Goal: Information Seeking & Learning: Check status

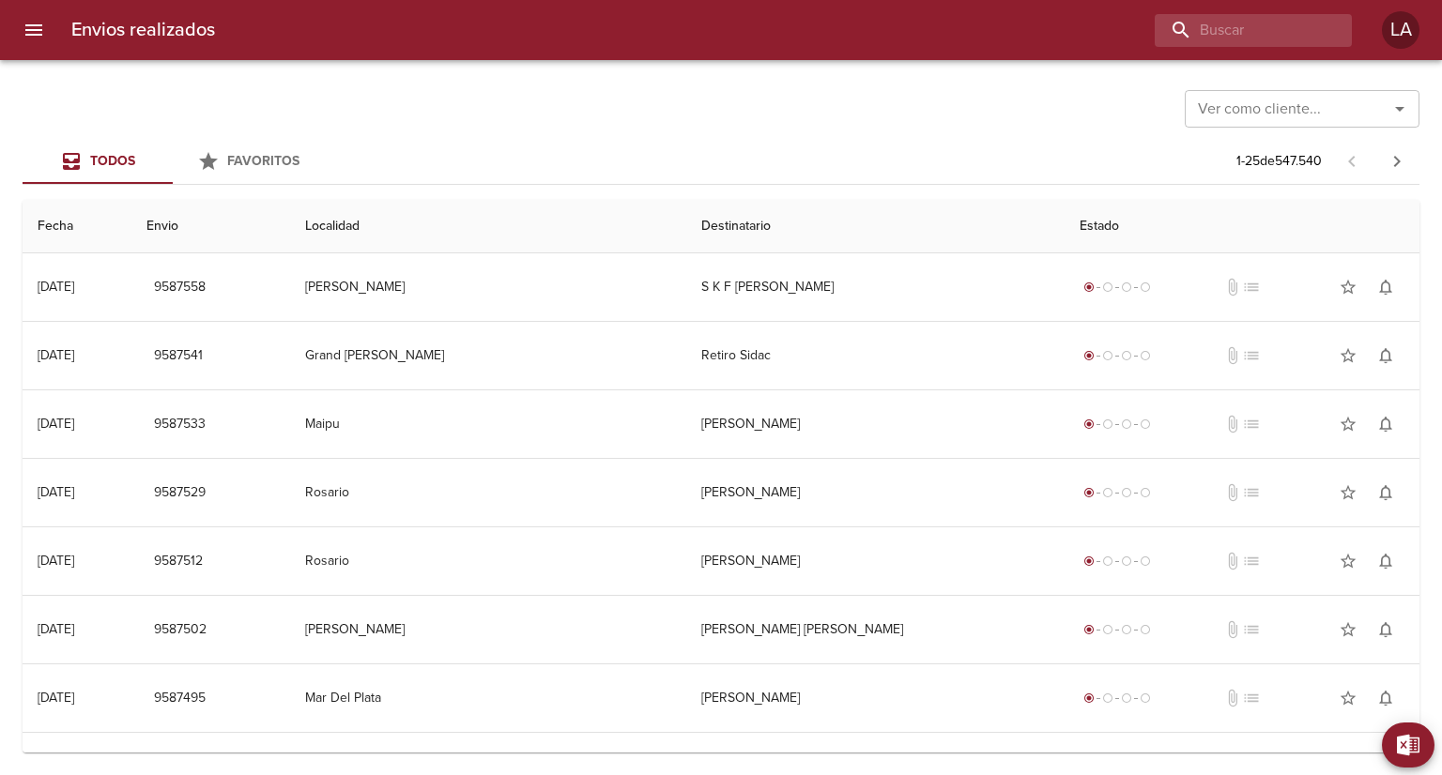
click at [1304, 109] on input "Ver como cliente..." at bounding box center [1274, 109] width 168 height 26
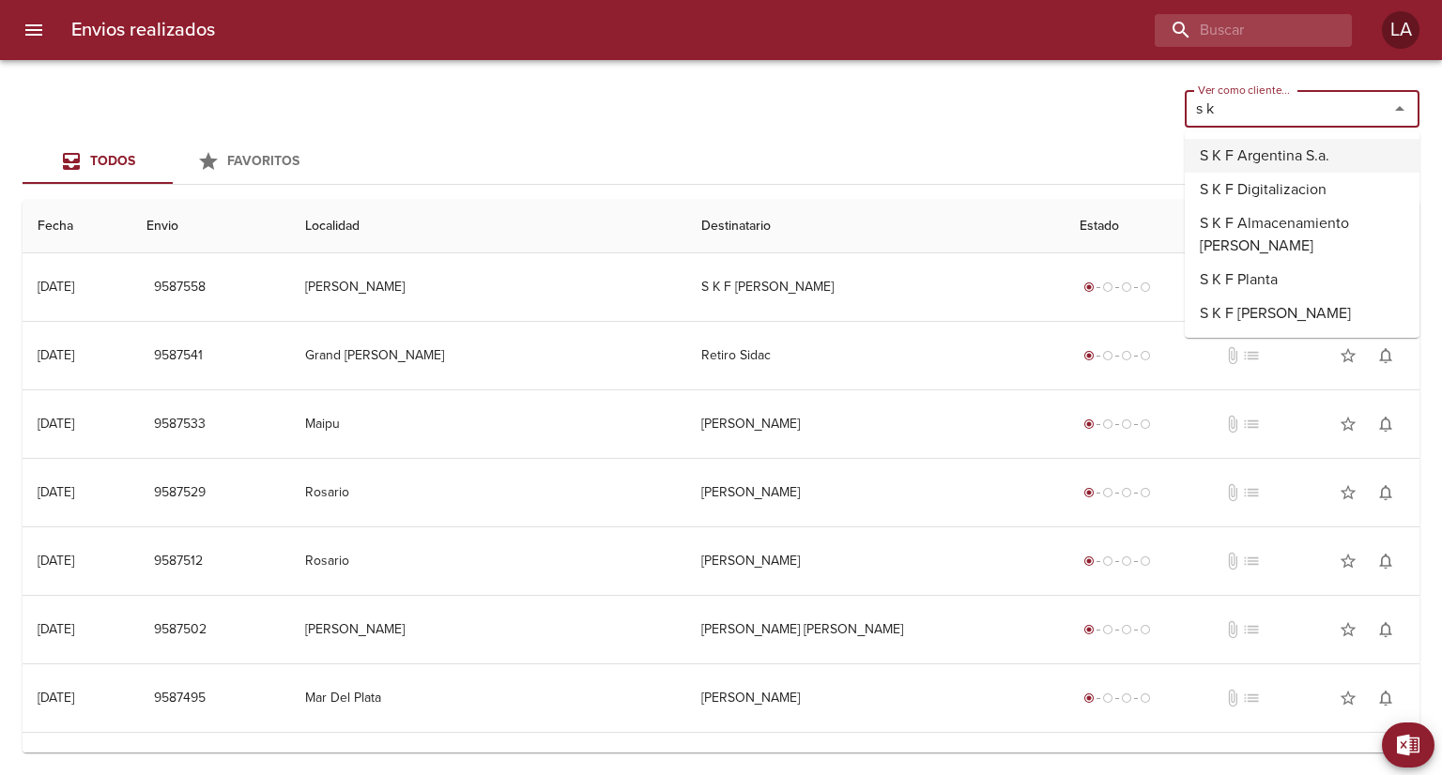
click at [1228, 155] on li "S K F Argentina S.a." at bounding box center [1302, 156] width 235 height 34
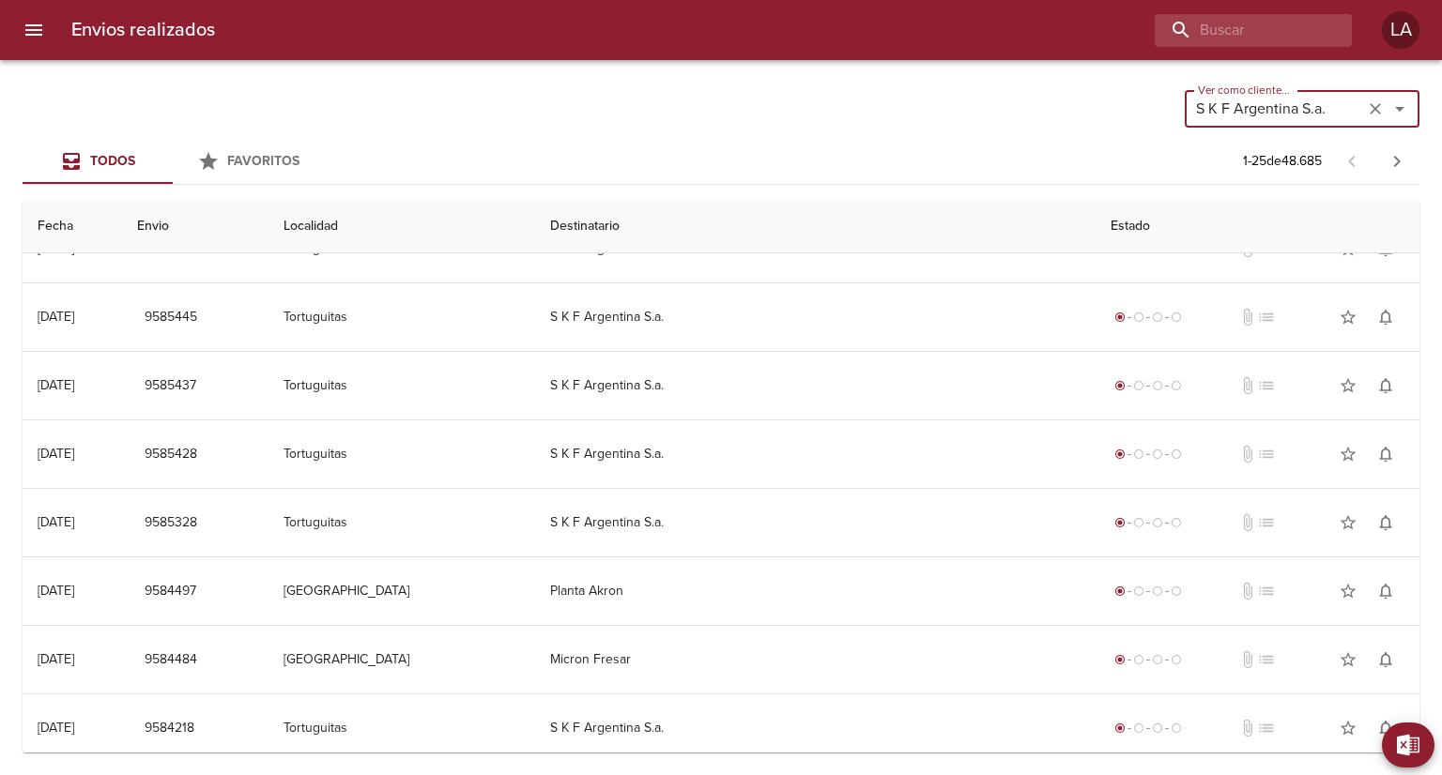
scroll to position [188, 0]
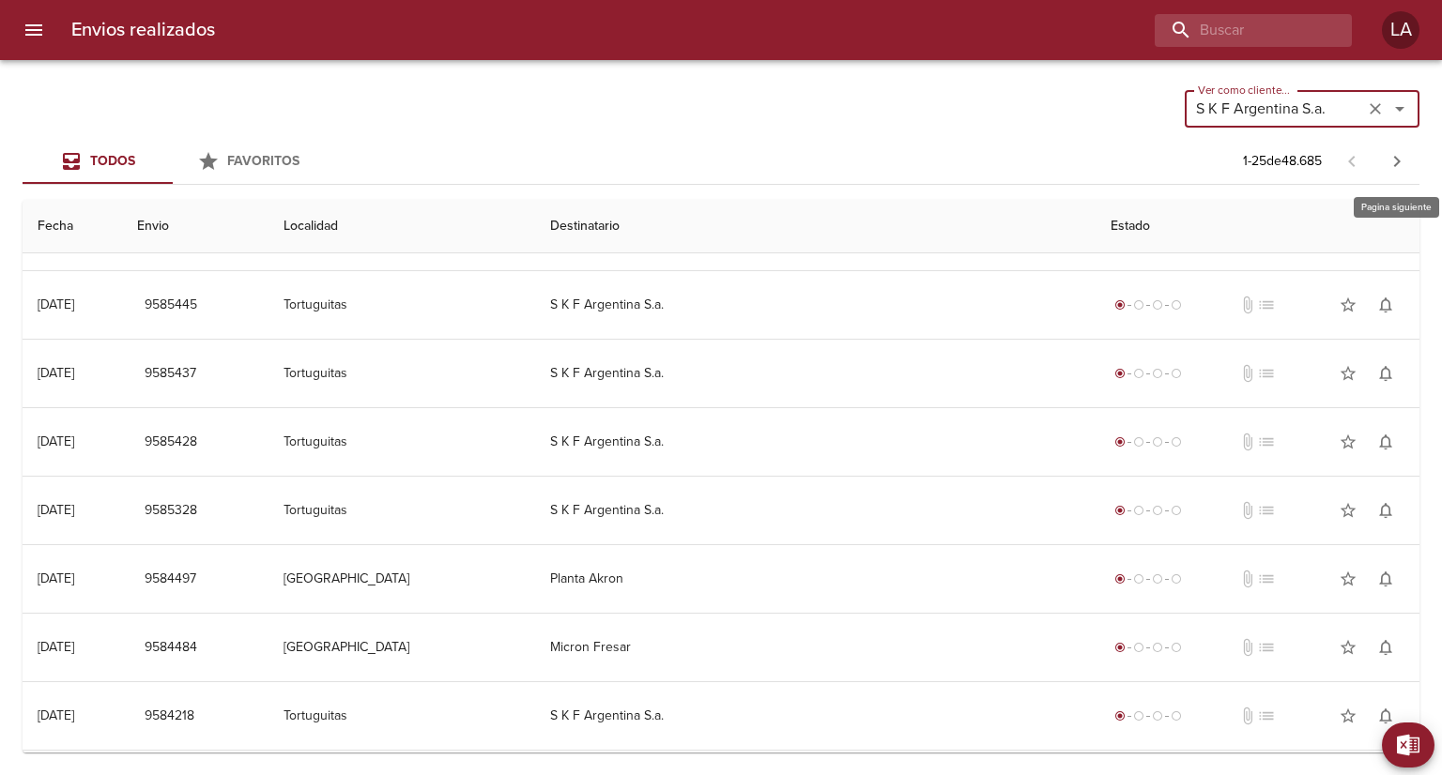
type input "S K F Argentina S.a."
click at [1391, 148] on button "button" at bounding box center [1396, 161] width 45 height 45
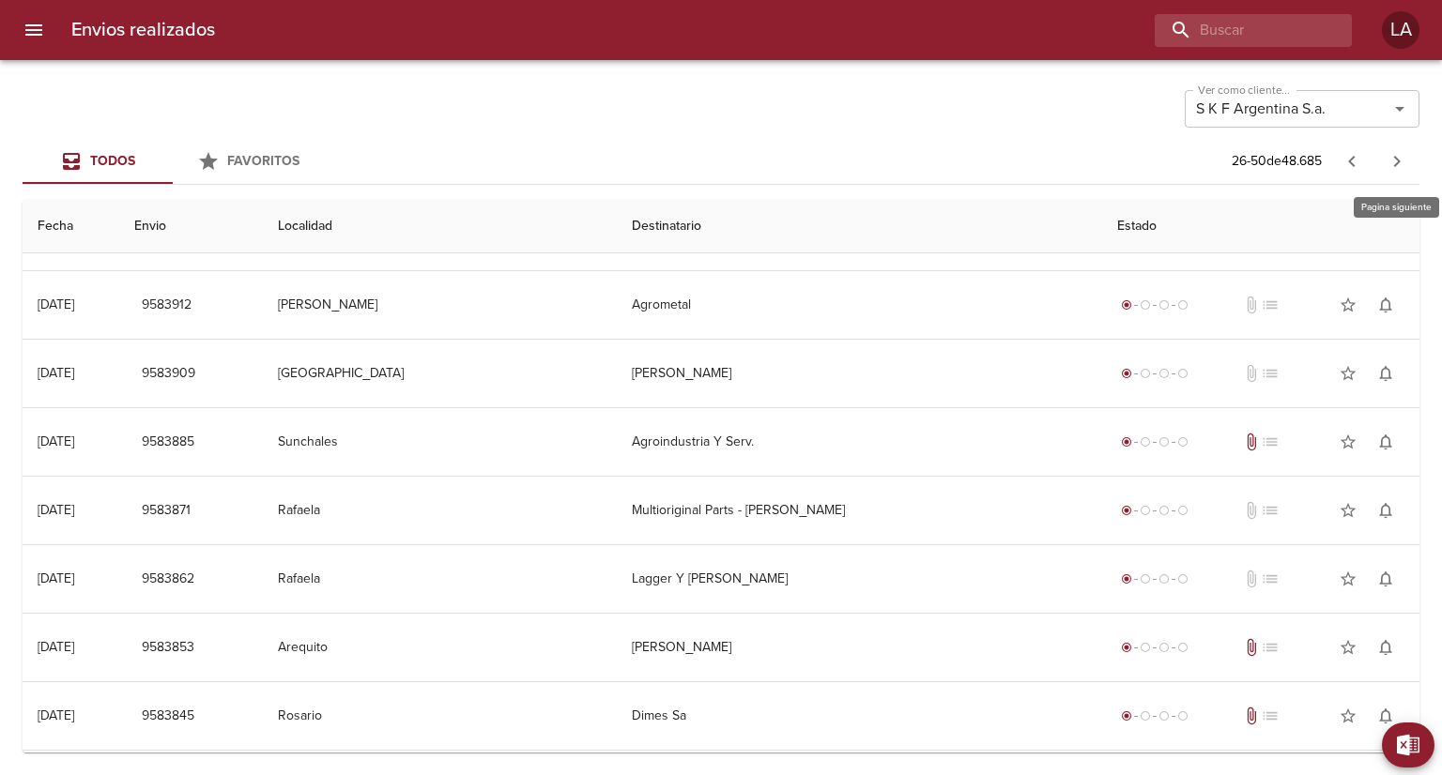
scroll to position [0, 0]
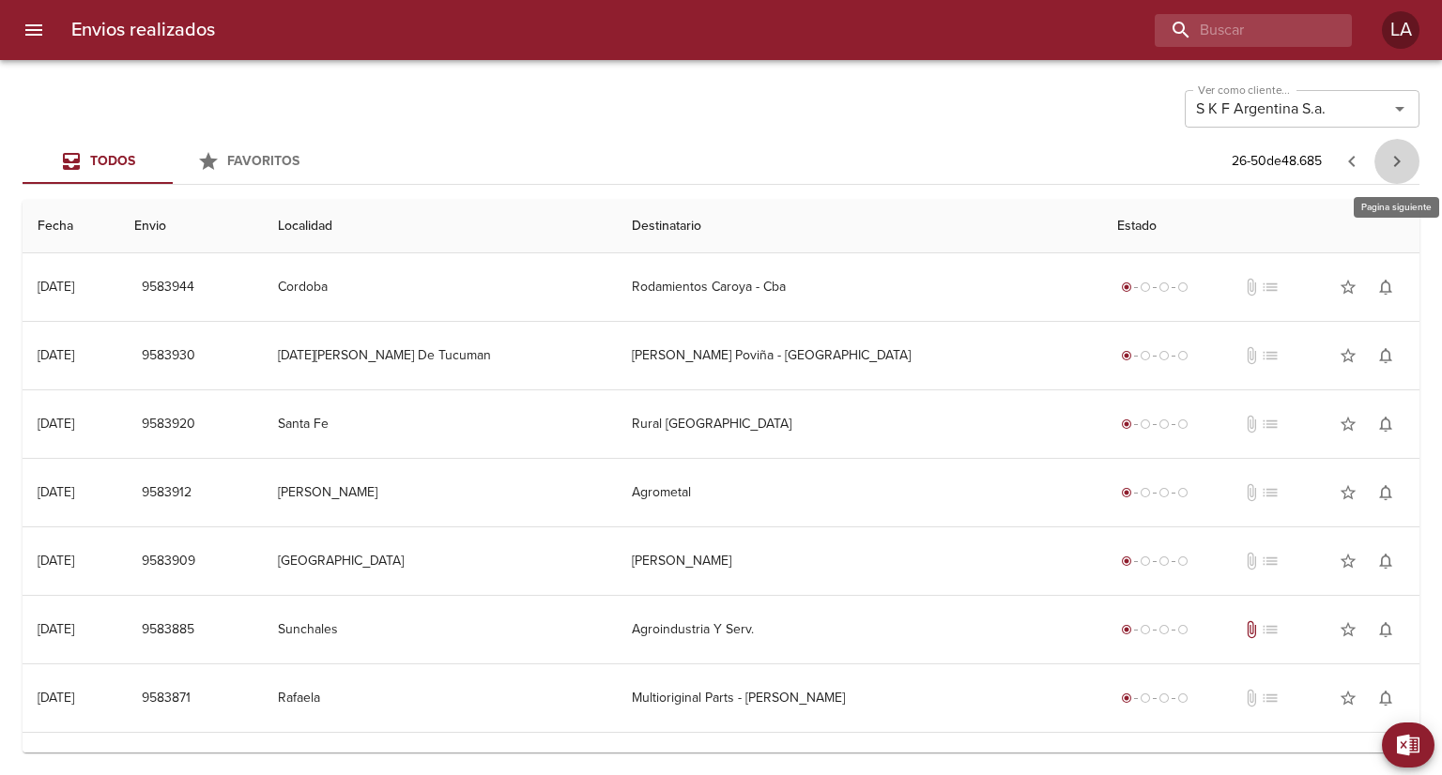
click at [1397, 163] on icon "button" at bounding box center [1397, 161] width 7 height 11
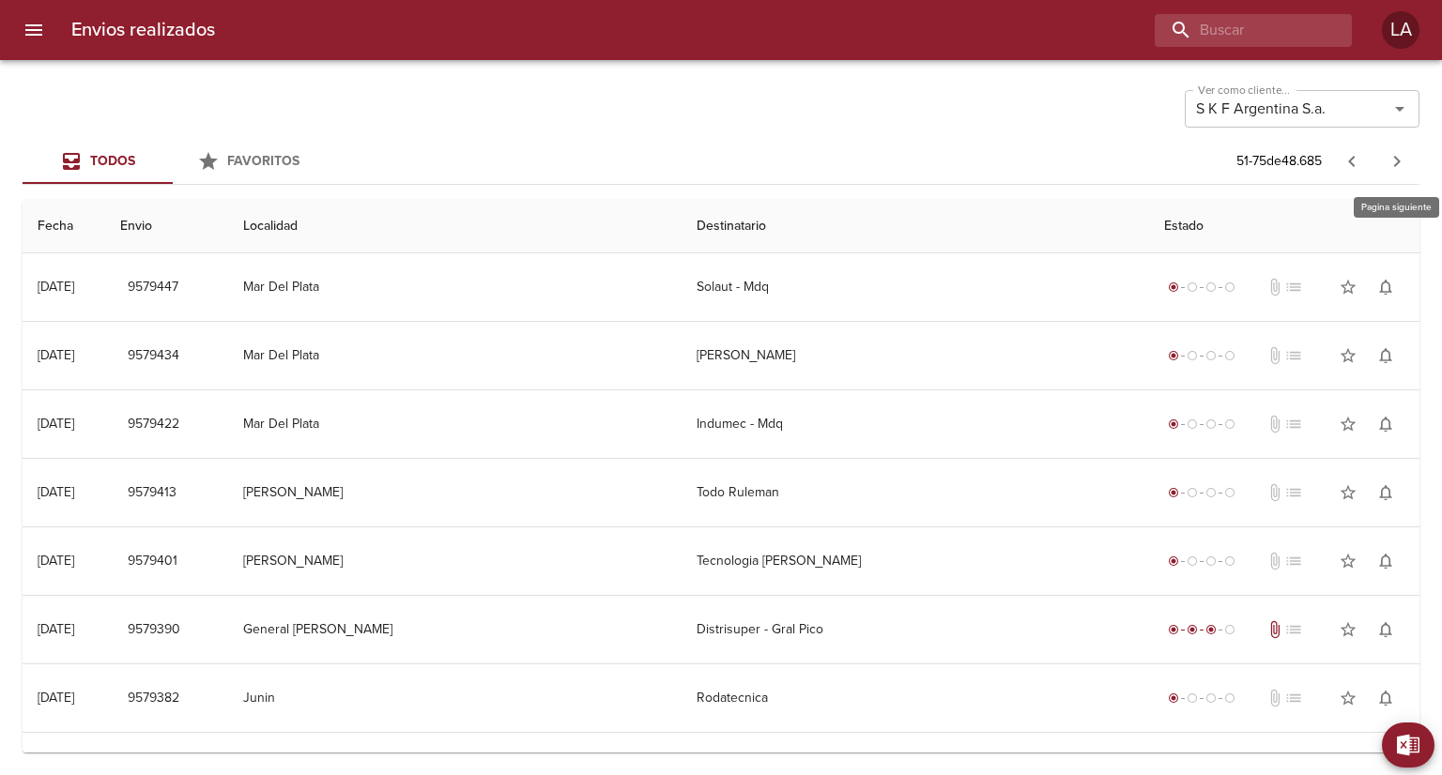
click at [1397, 163] on icon "button" at bounding box center [1397, 161] width 7 height 11
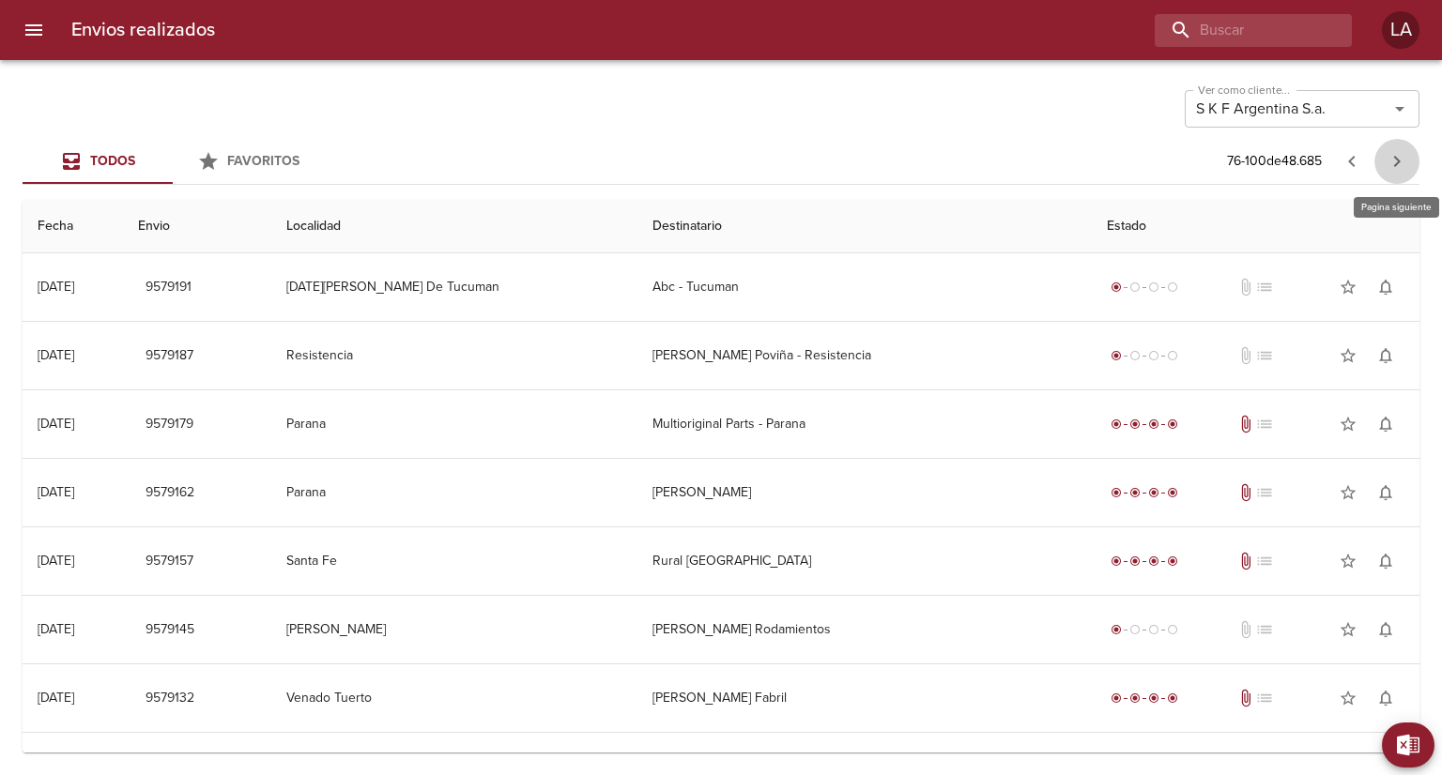
click at [1397, 163] on icon "button" at bounding box center [1397, 161] width 7 height 11
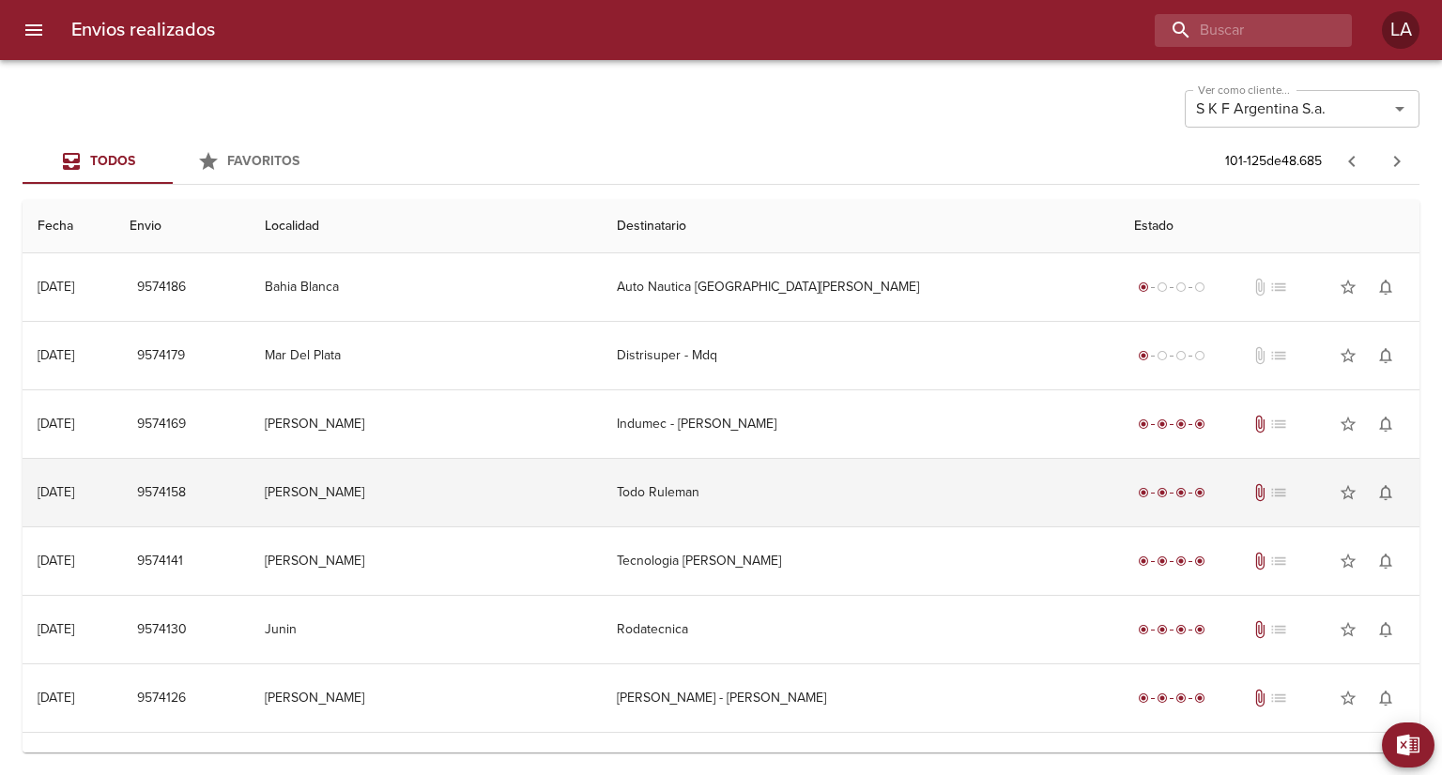
click at [881, 484] on td "Todo Ruleman" at bounding box center [861, 493] width 518 height 68
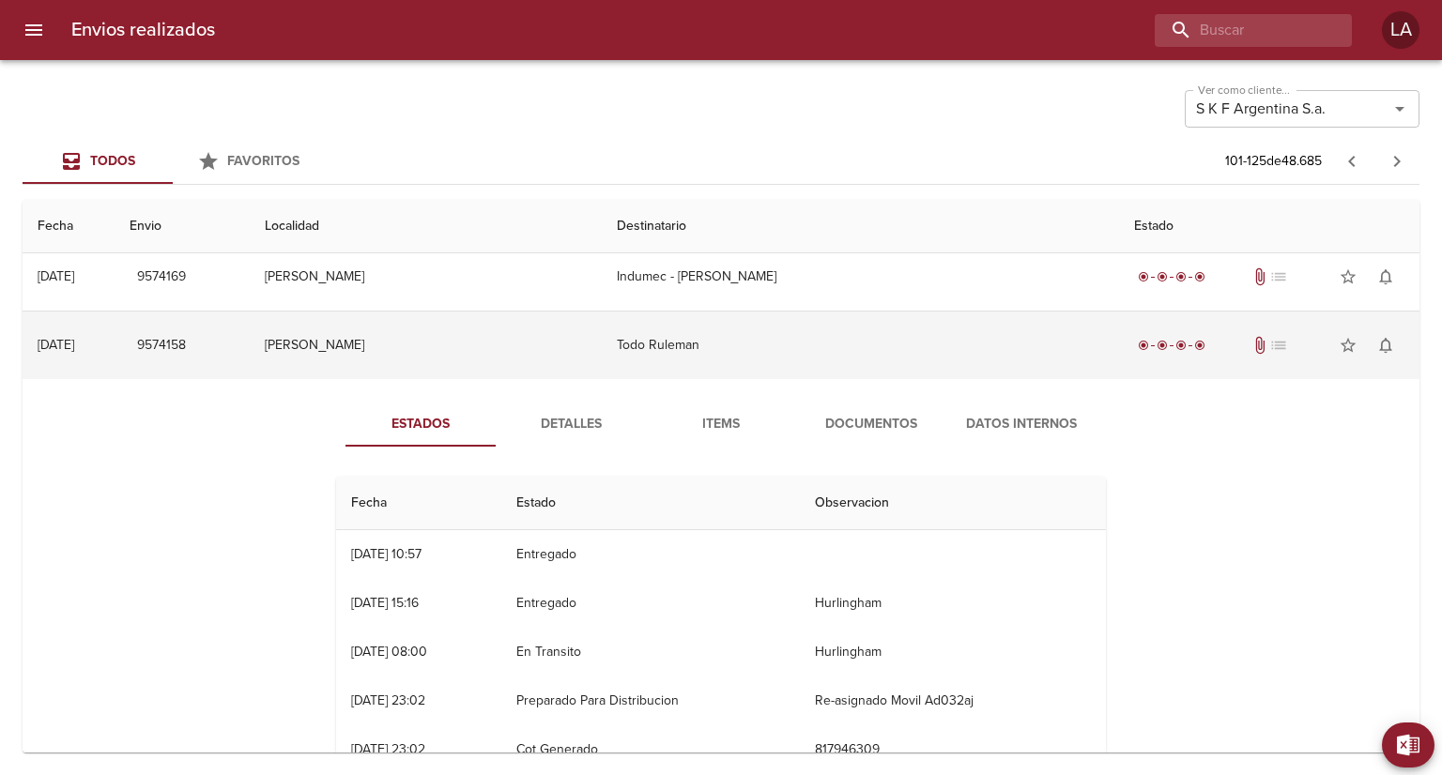
scroll to position [94, 0]
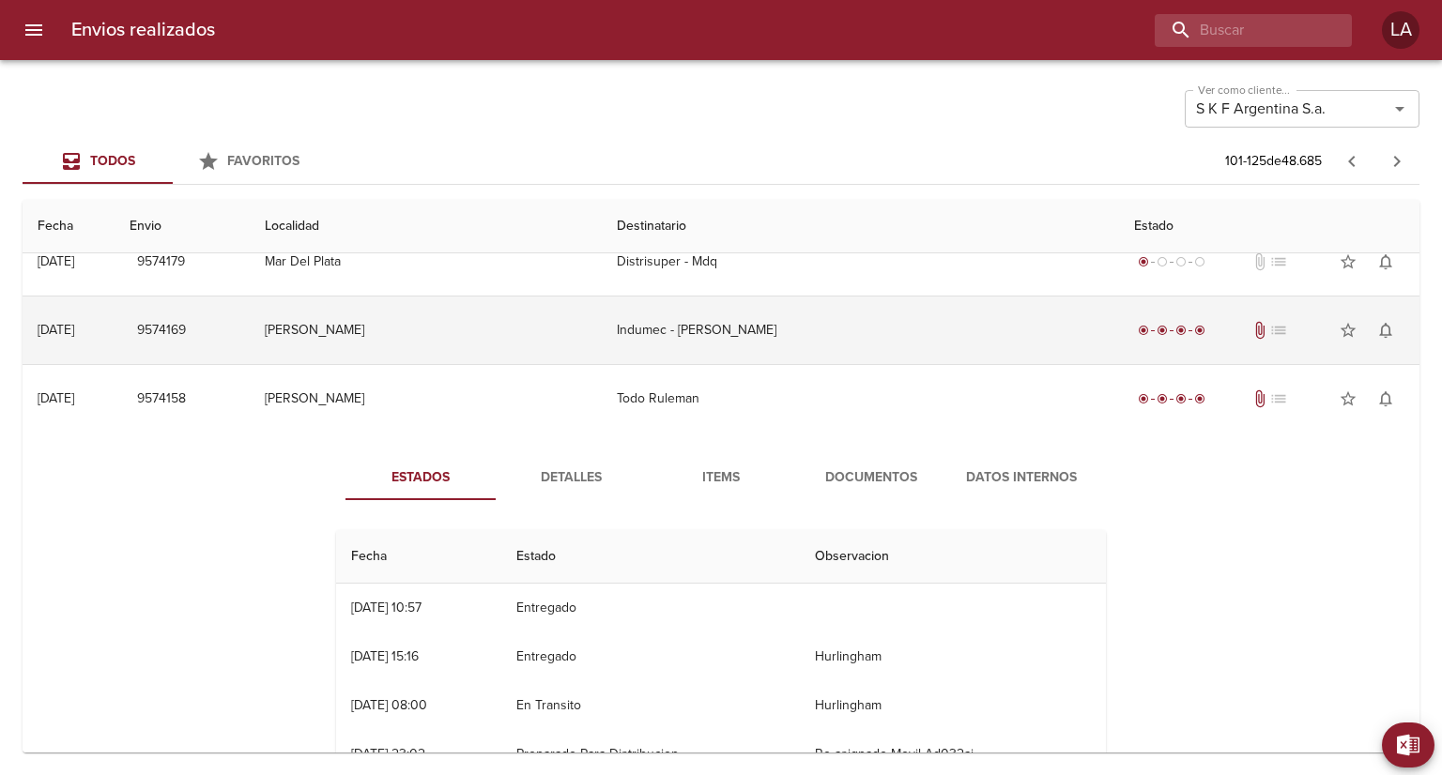
click at [556, 297] on td "[PERSON_NAME]" at bounding box center [425, 331] width 351 height 68
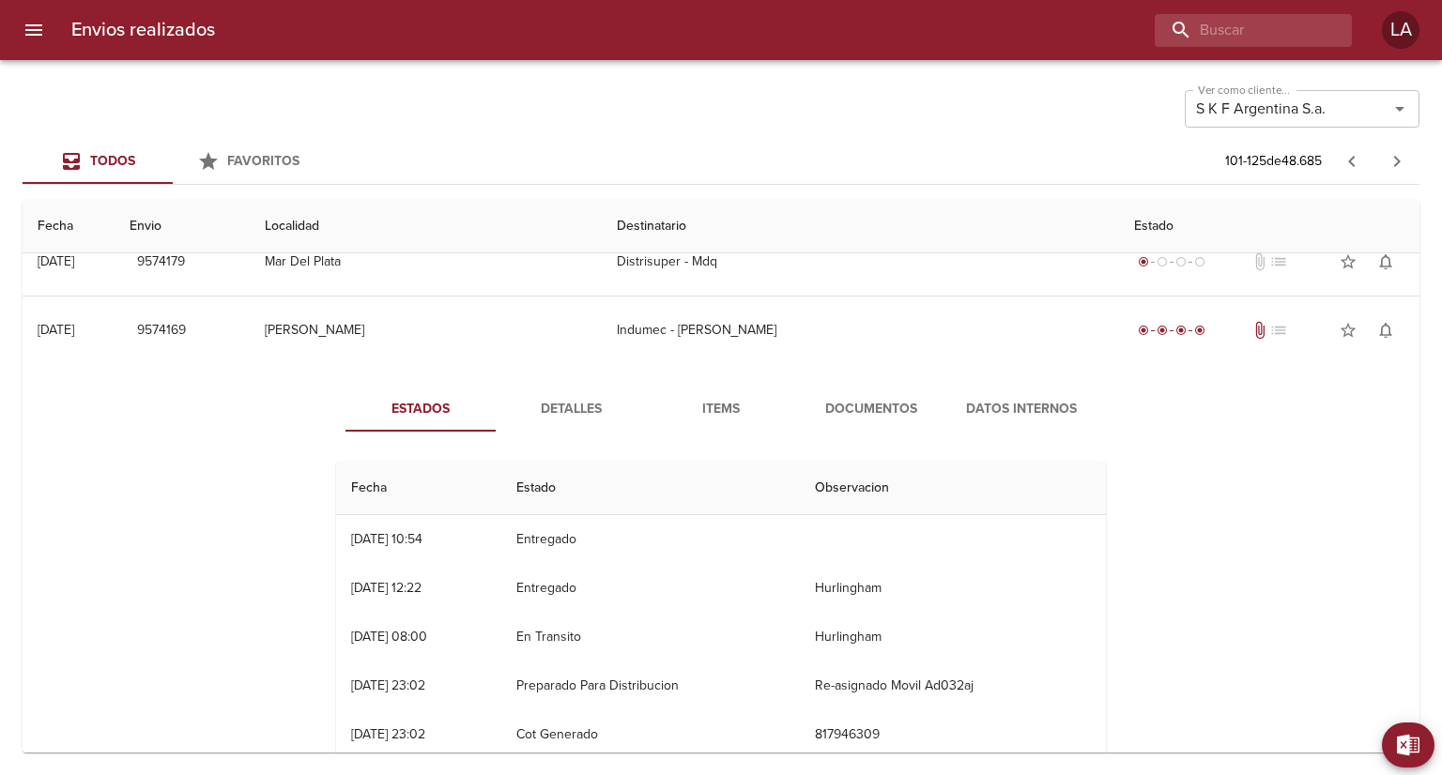
click at [552, 392] on button "Detalles" at bounding box center [571, 409] width 150 height 45
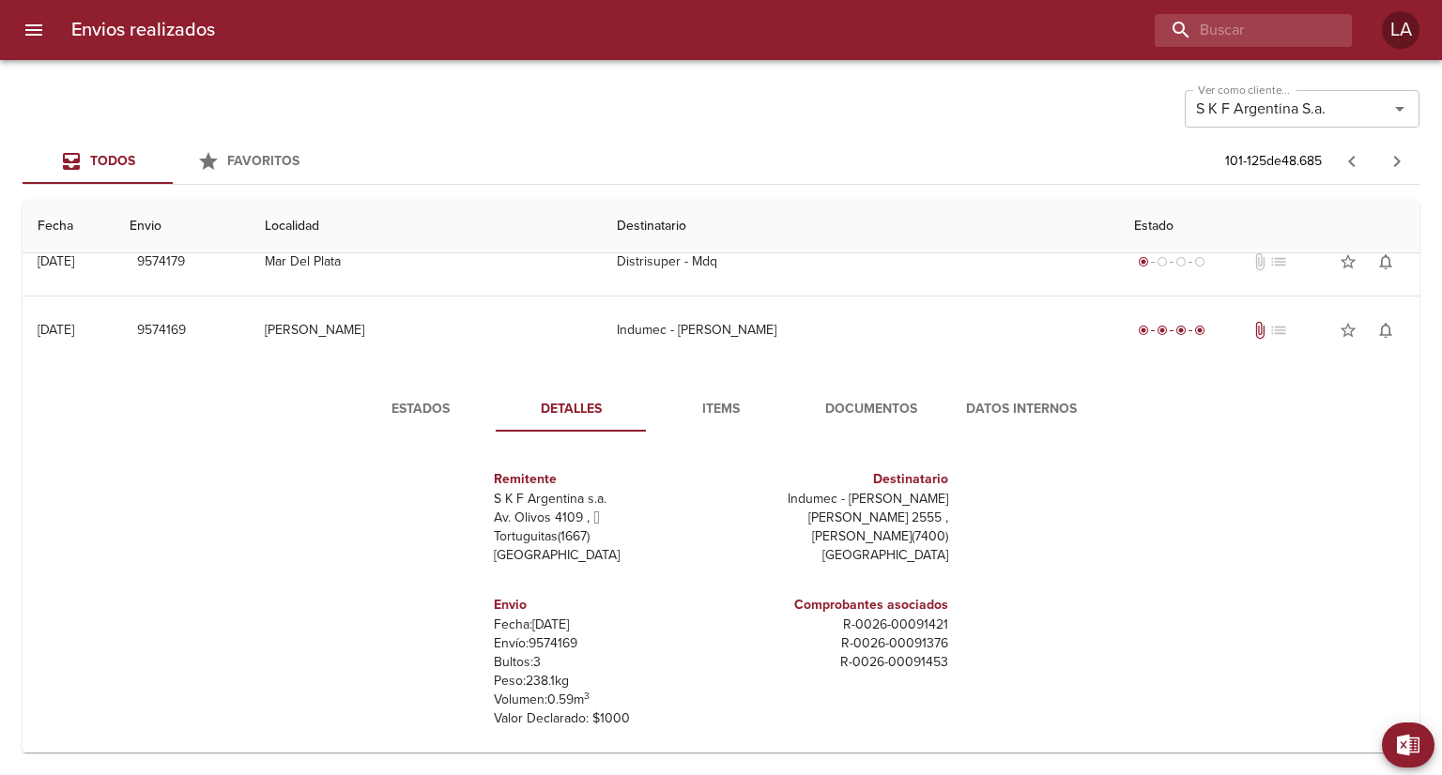
click at [561, 418] on span "Detalles" at bounding box center [571, 409] width 128 height 23
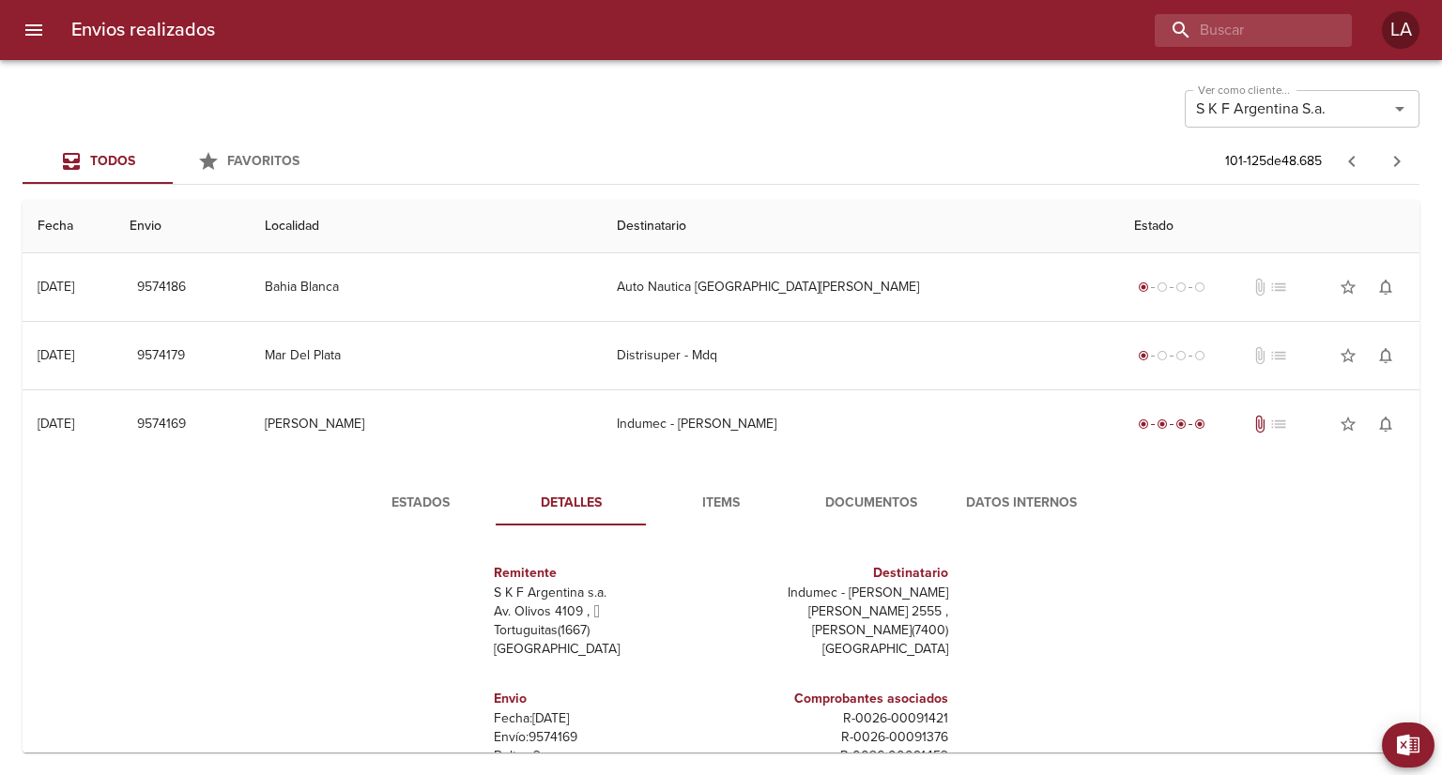
scroll to position [188, 0]
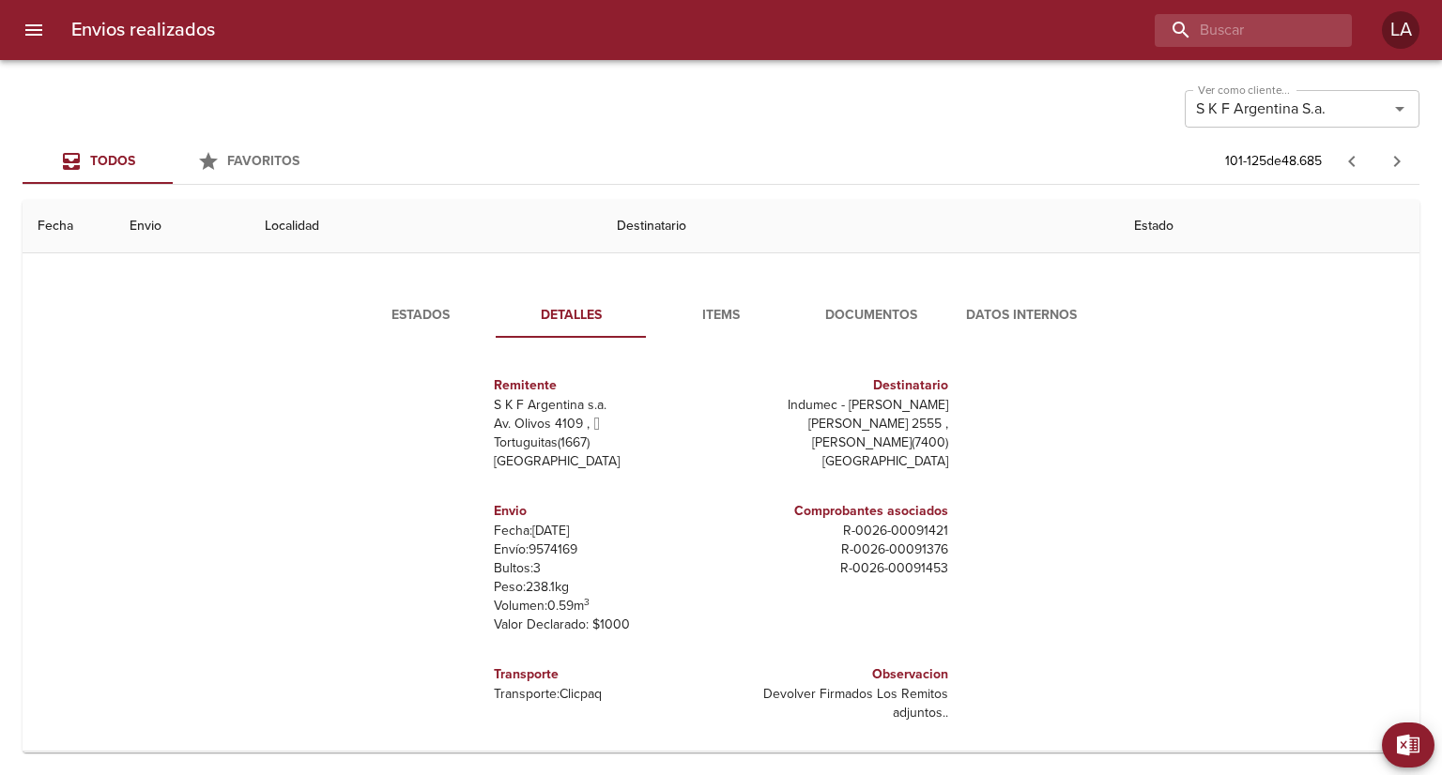
click at [408, 315] on span "Estados" at bounding box center [421, 315] width 128 height 23
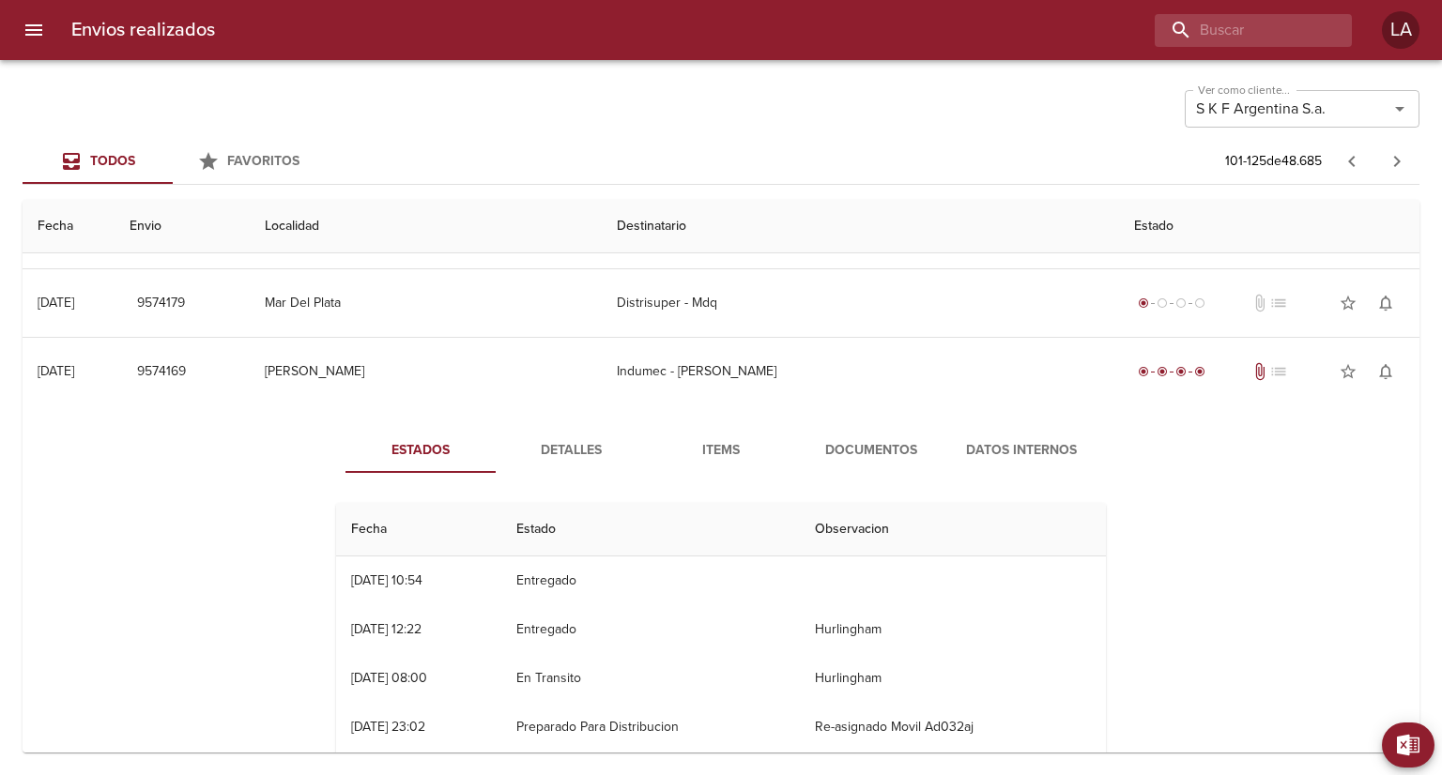
scroll to position [94, 0]
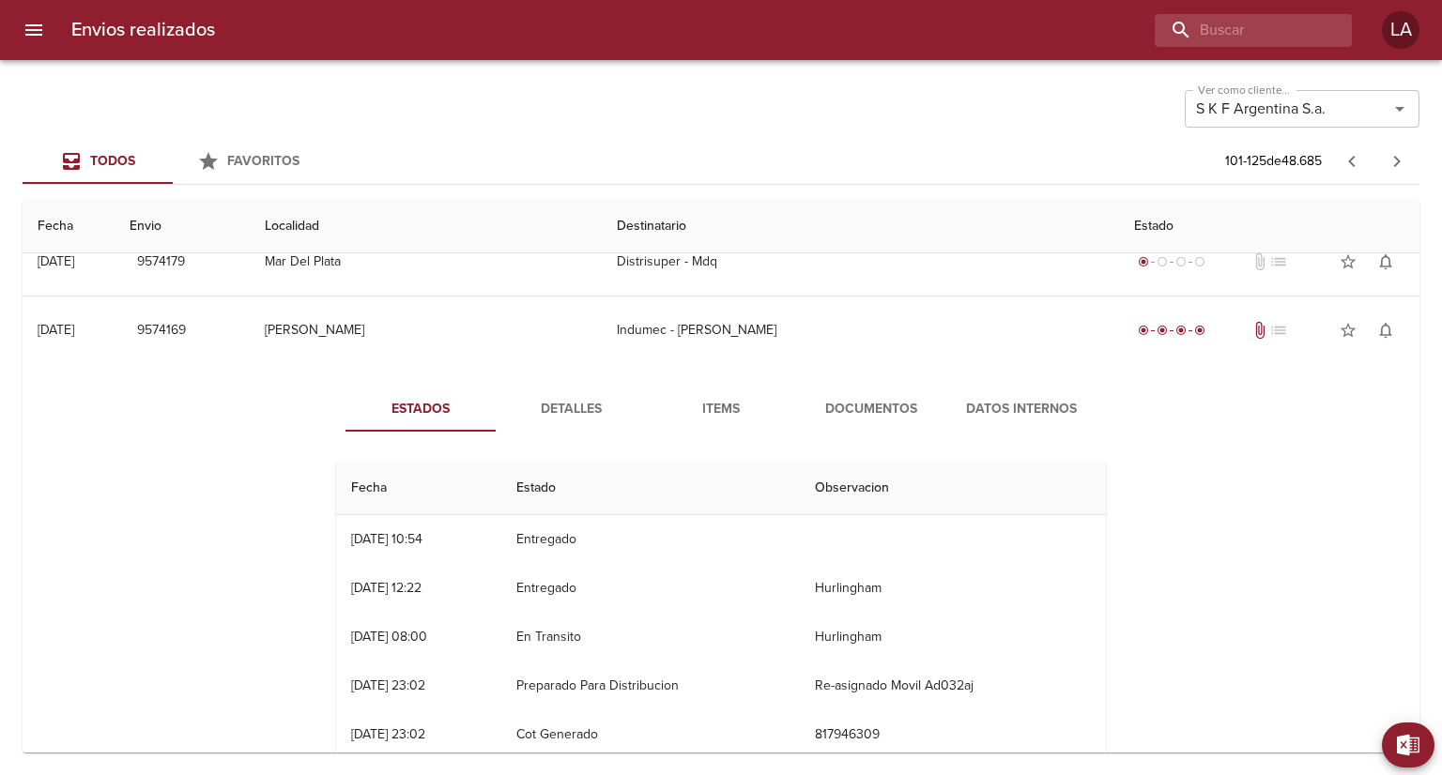
click at [597, 410] on span "Detalles" at bounding box center [571, 409] width 128 height 23
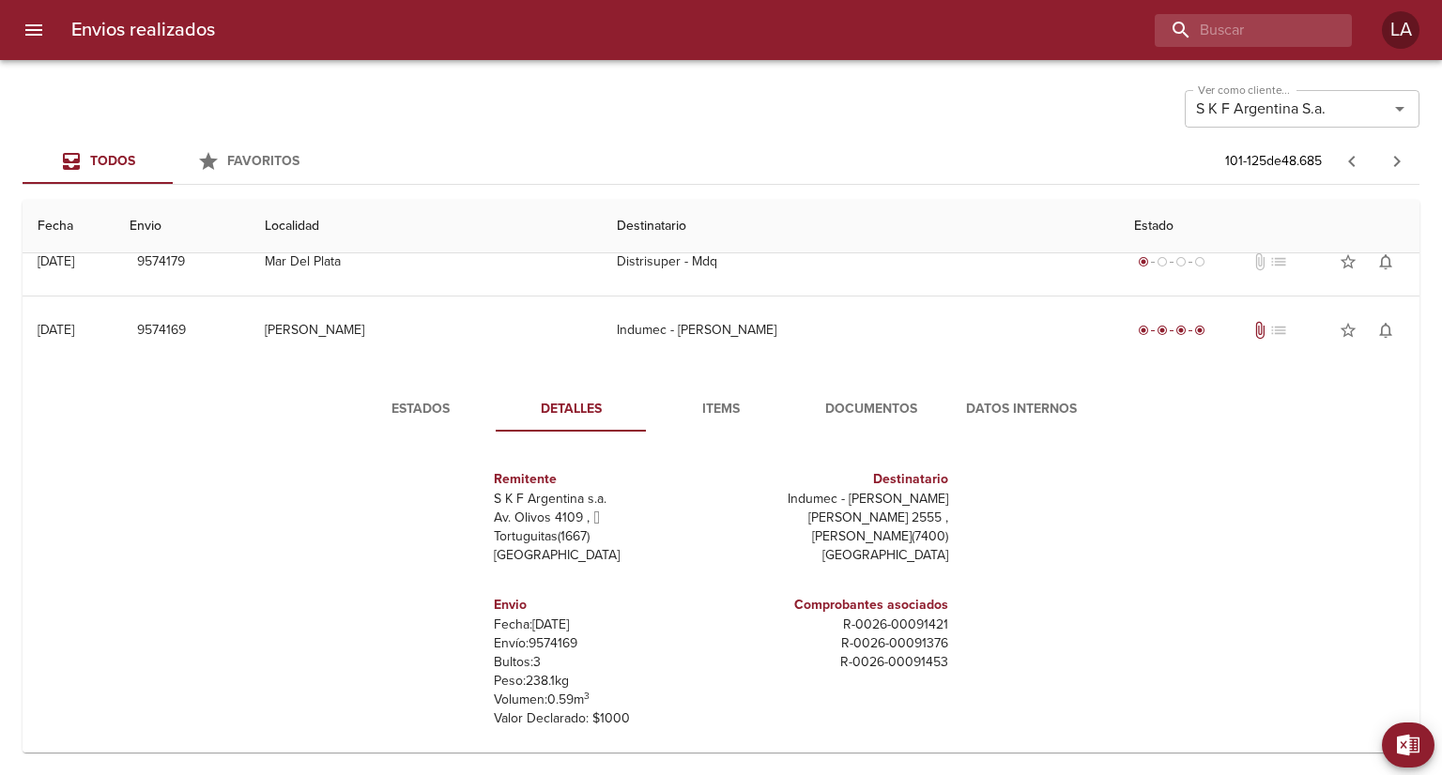
click at [899, 624] on p "R - 0026 - 00091421" at bounding box center [839, 625] width 220 height 19
click at [928, 626] on p "R - 0026 - 00091421" at bounding box center [839, 625] width 220 height 19
drag, startPoint x: 935, startPoint y: 624, endPoint x: 880, endPoint y: 625, distance: 55.4
click at [880, 625] on div "Comprobantes asociados R - 0026 - 00091421 R - 0026 - 00091376 R - 0026 - 00091…" at bounding box center [838, 661] width 235 height 163
copy p "00091421"
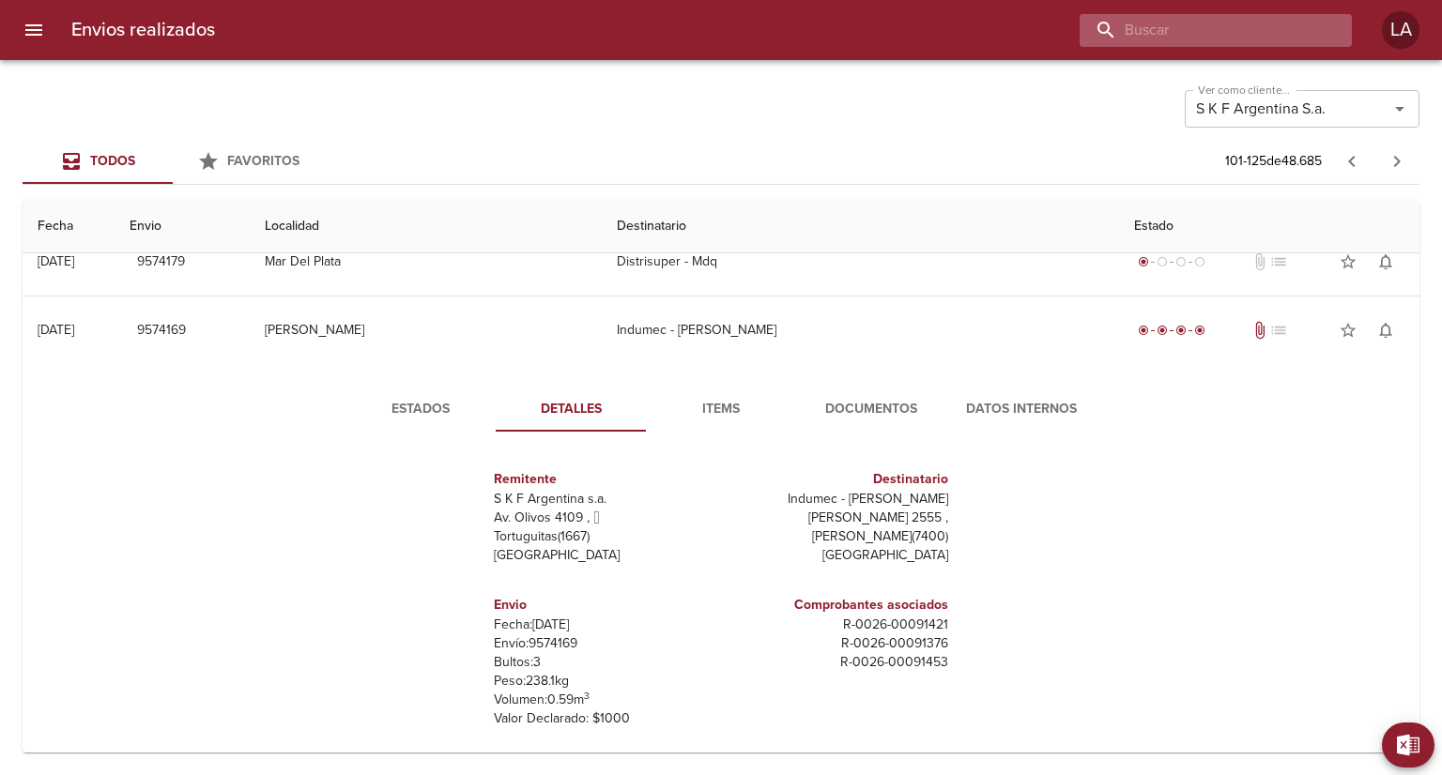
click at [1221, 40] on input "buscar" at bounding box center [1200, 30] width 240 height 33
paste input "00091421"
type input "00091421"
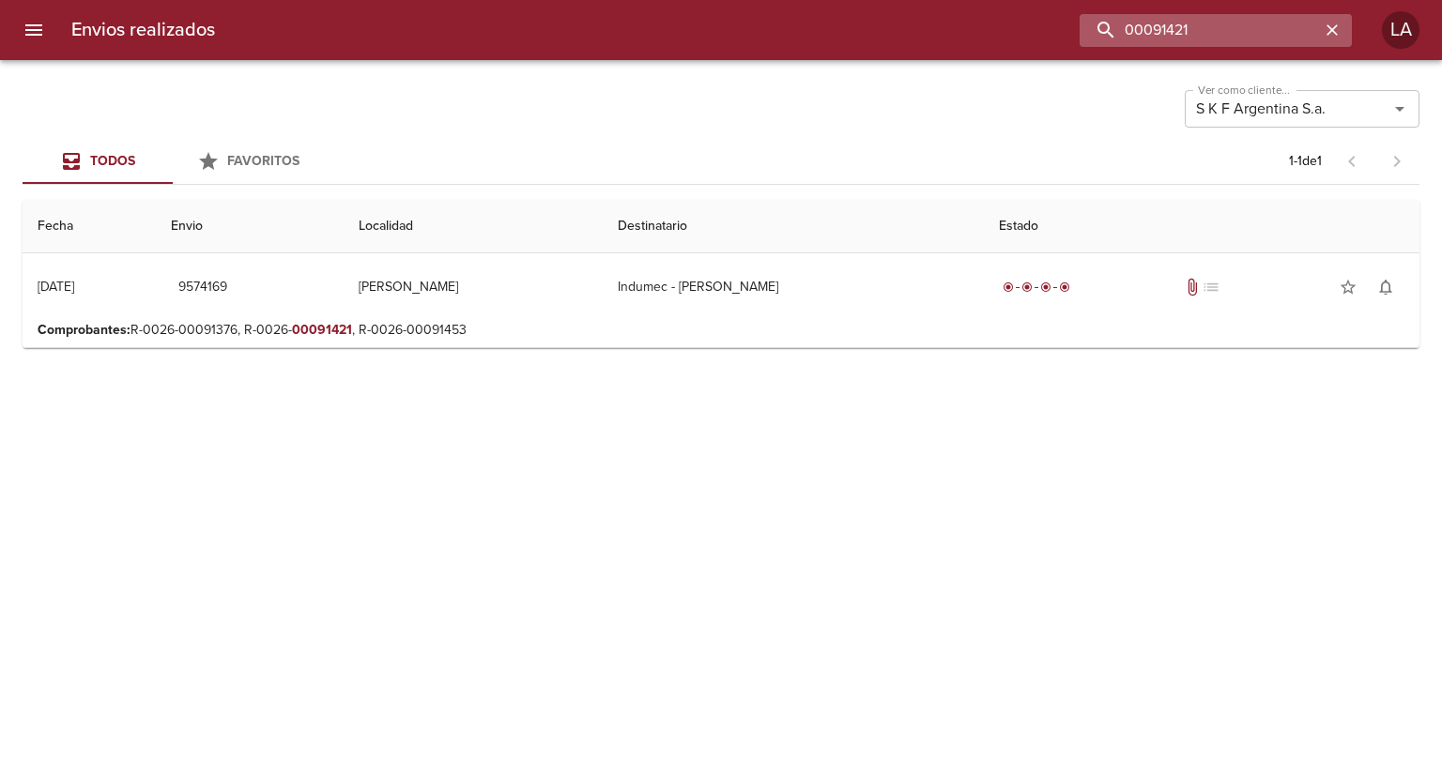
scroll to position [0, 0]
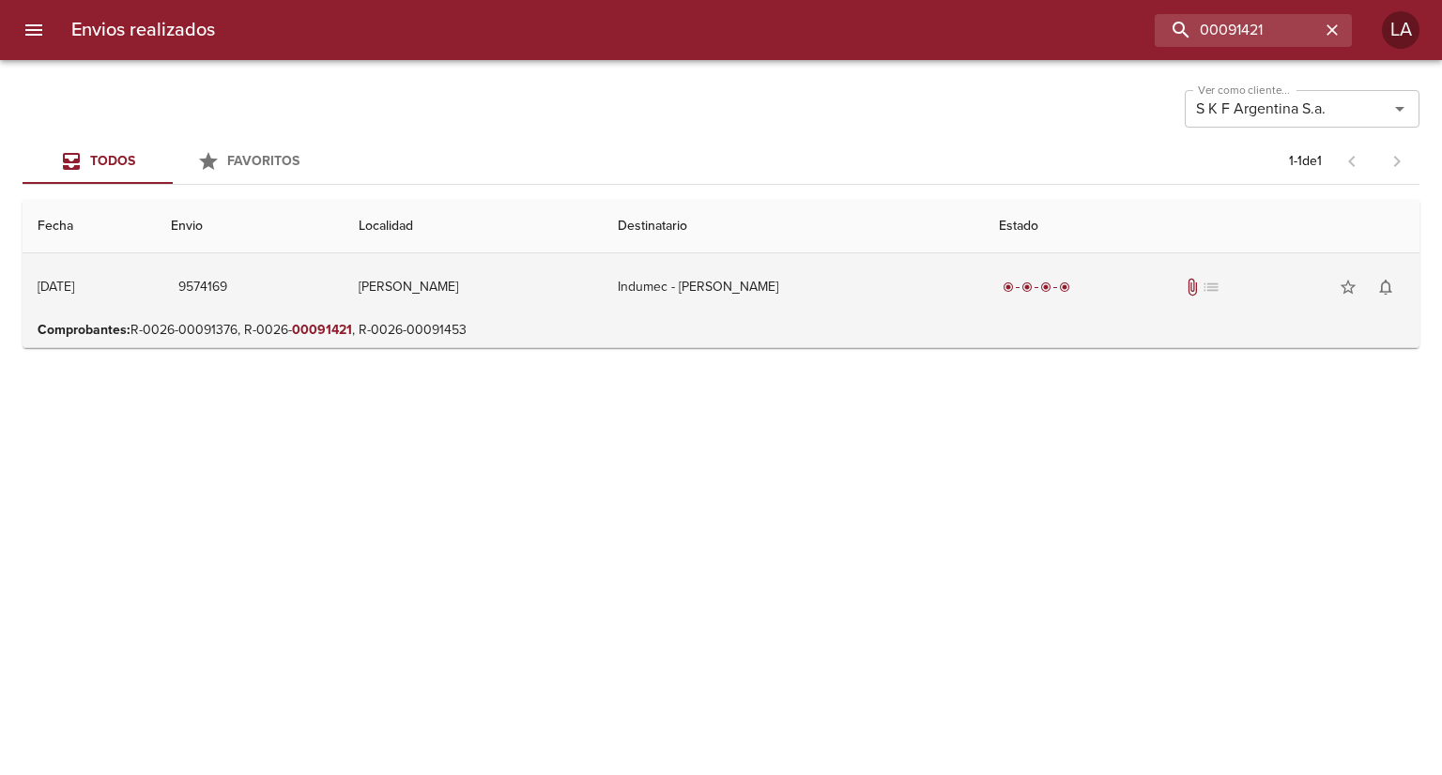
click at [824, 279] on td "Indumec - [PERSON_NAME]" at bounding box center [793, 287] width 381 height 68
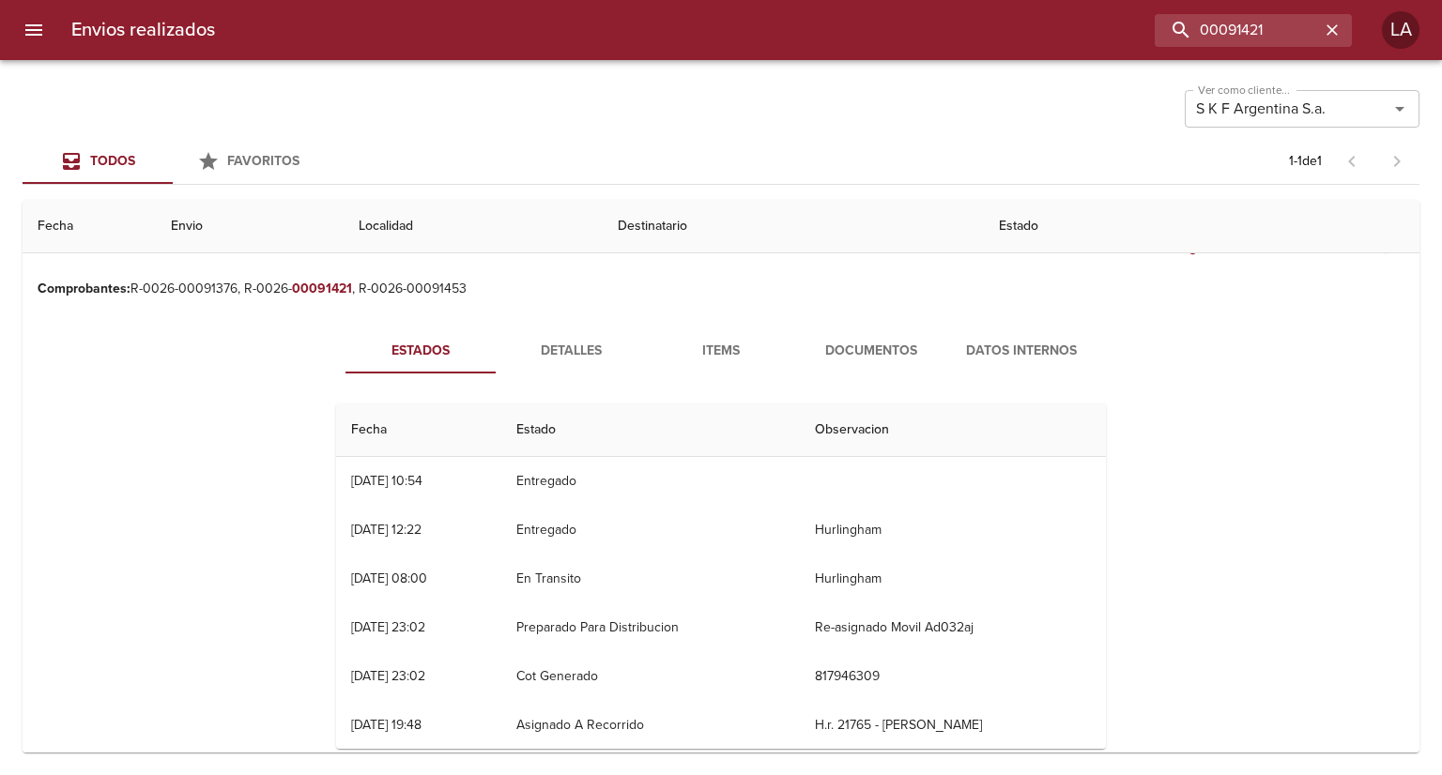
scroll to position [75, 0]
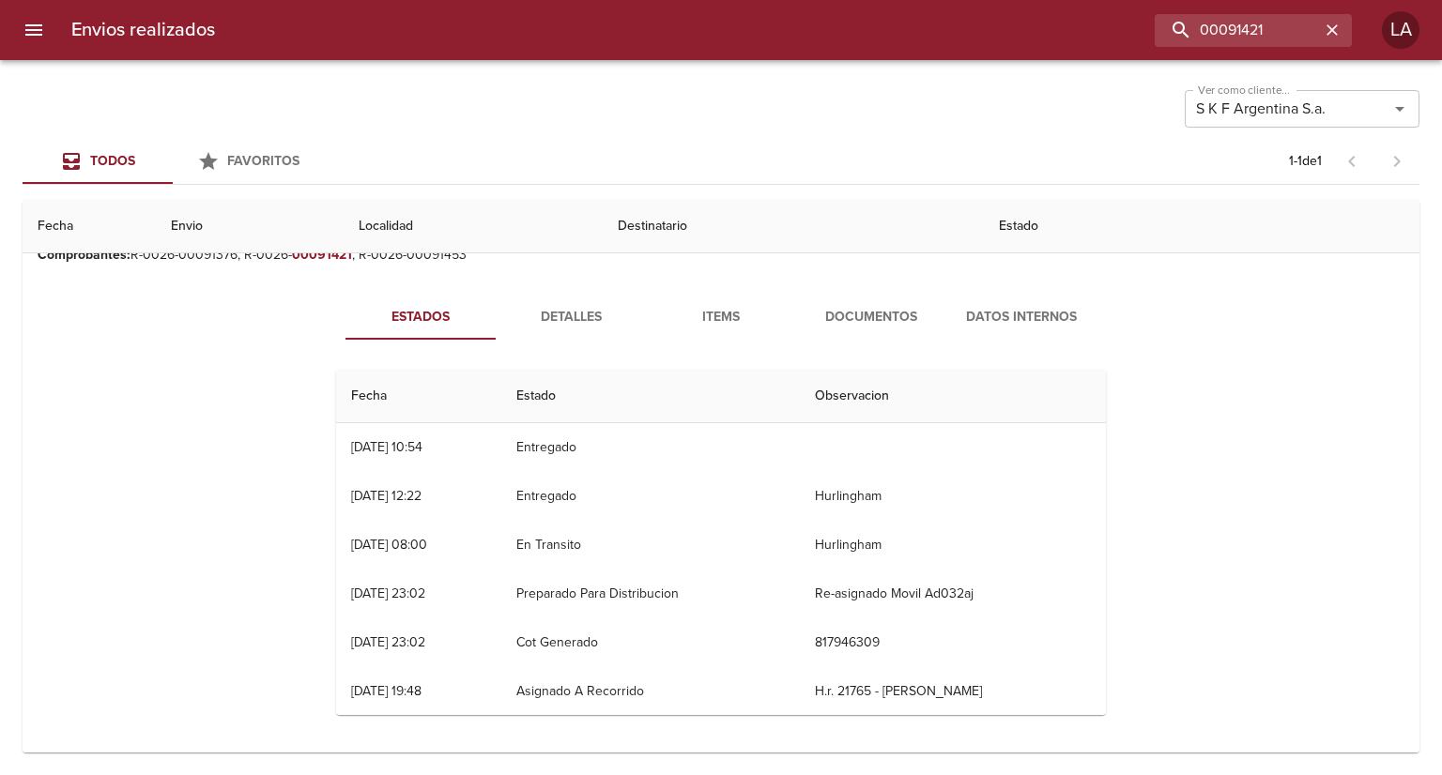
click at [843, 307] on span "Documentos" at bounding box center [871, 317] width 128 height 23
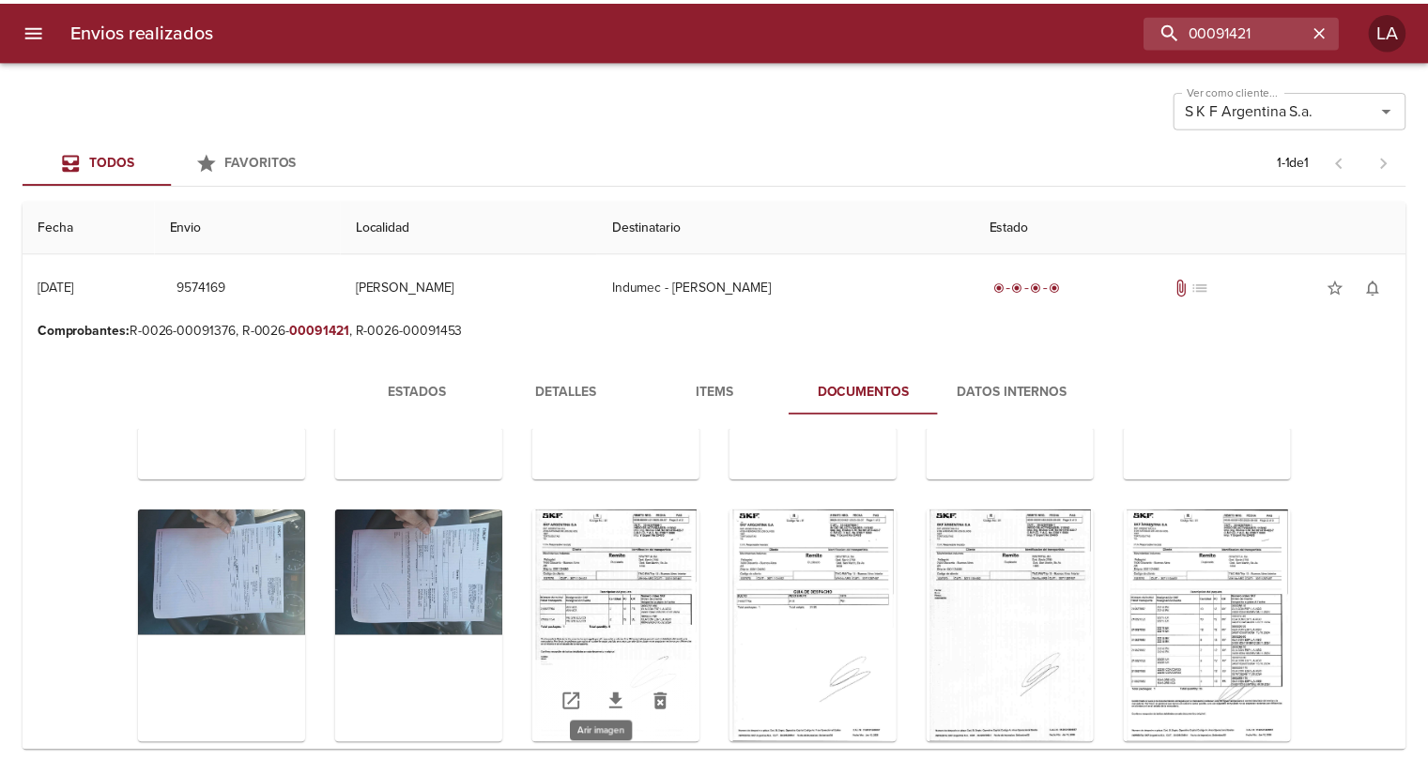
scroll to position [0, 0]
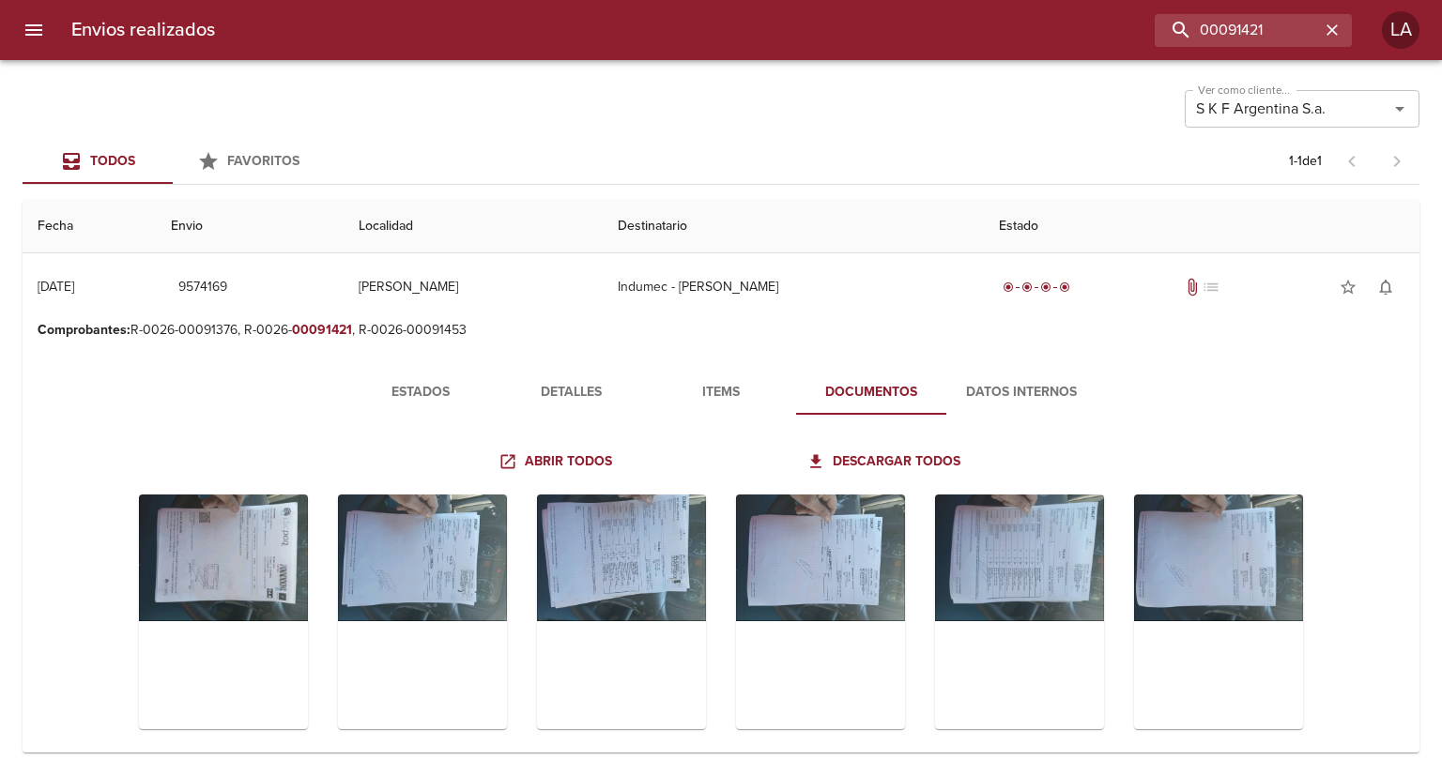
click at [34, 31] on icon "menu" at bounding box center [34, 30] width 23 height 23
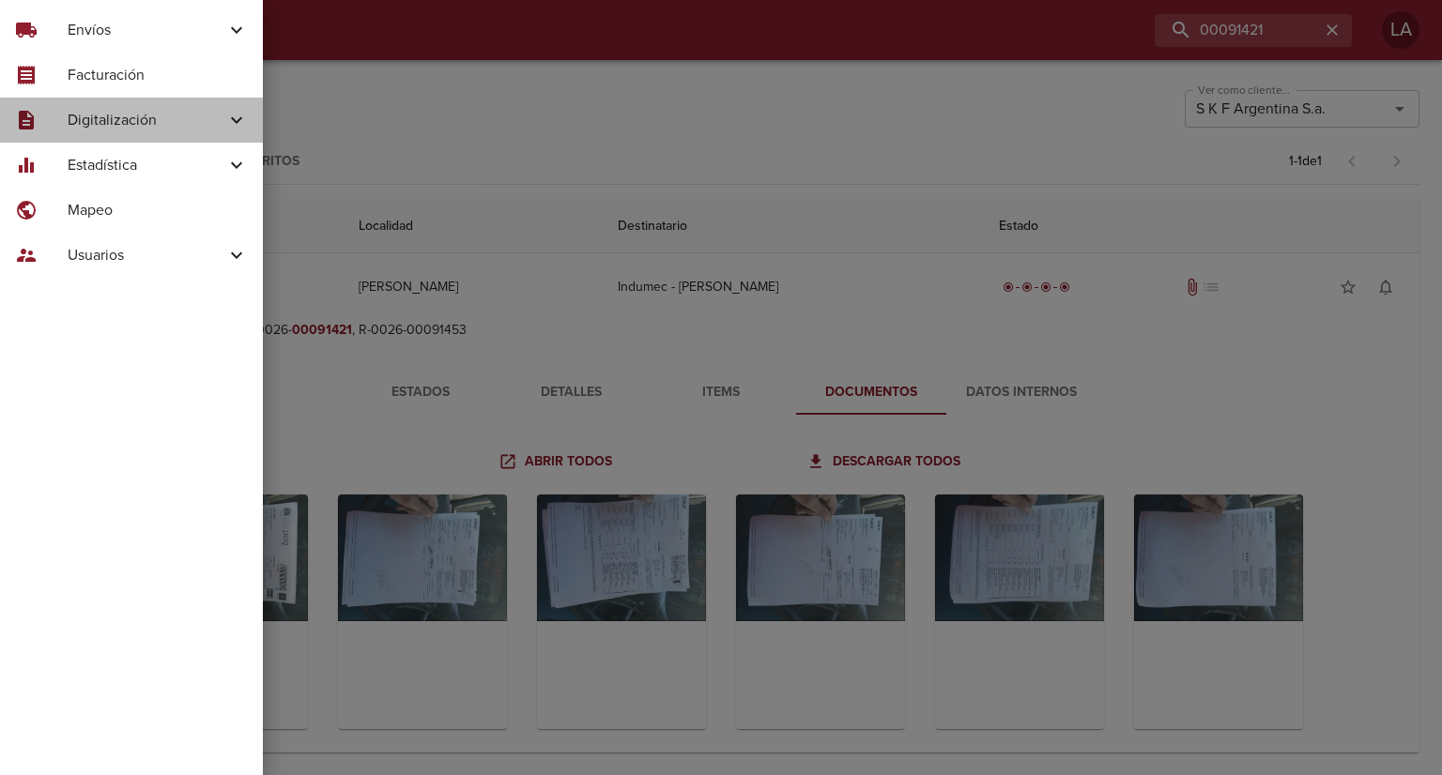
click at [184, 114] on span "Digitalización" at bounding box center [147, 120] width 158 height 23
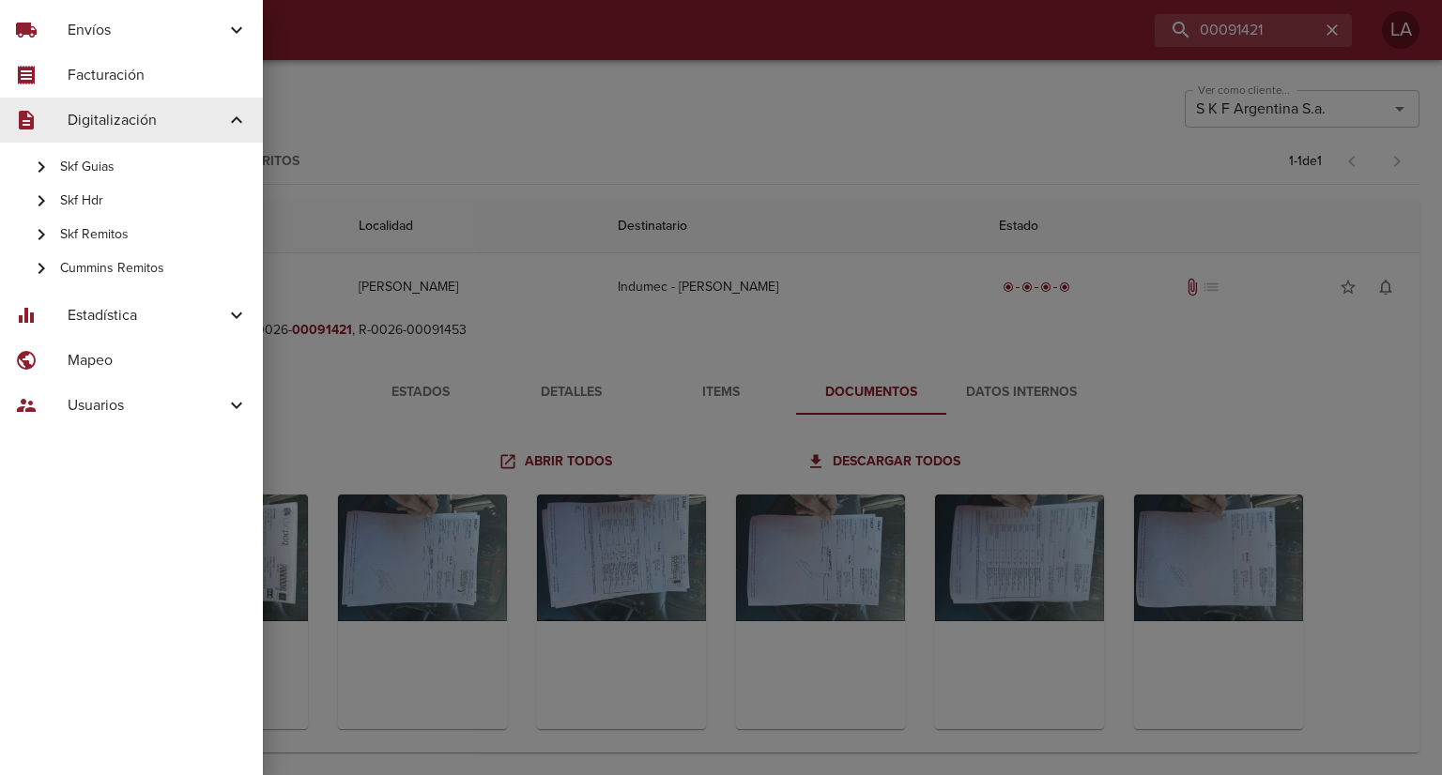
click at [122, 230] on span "Skf Remitos" at bounding box center [154, 234] width 188 height 19
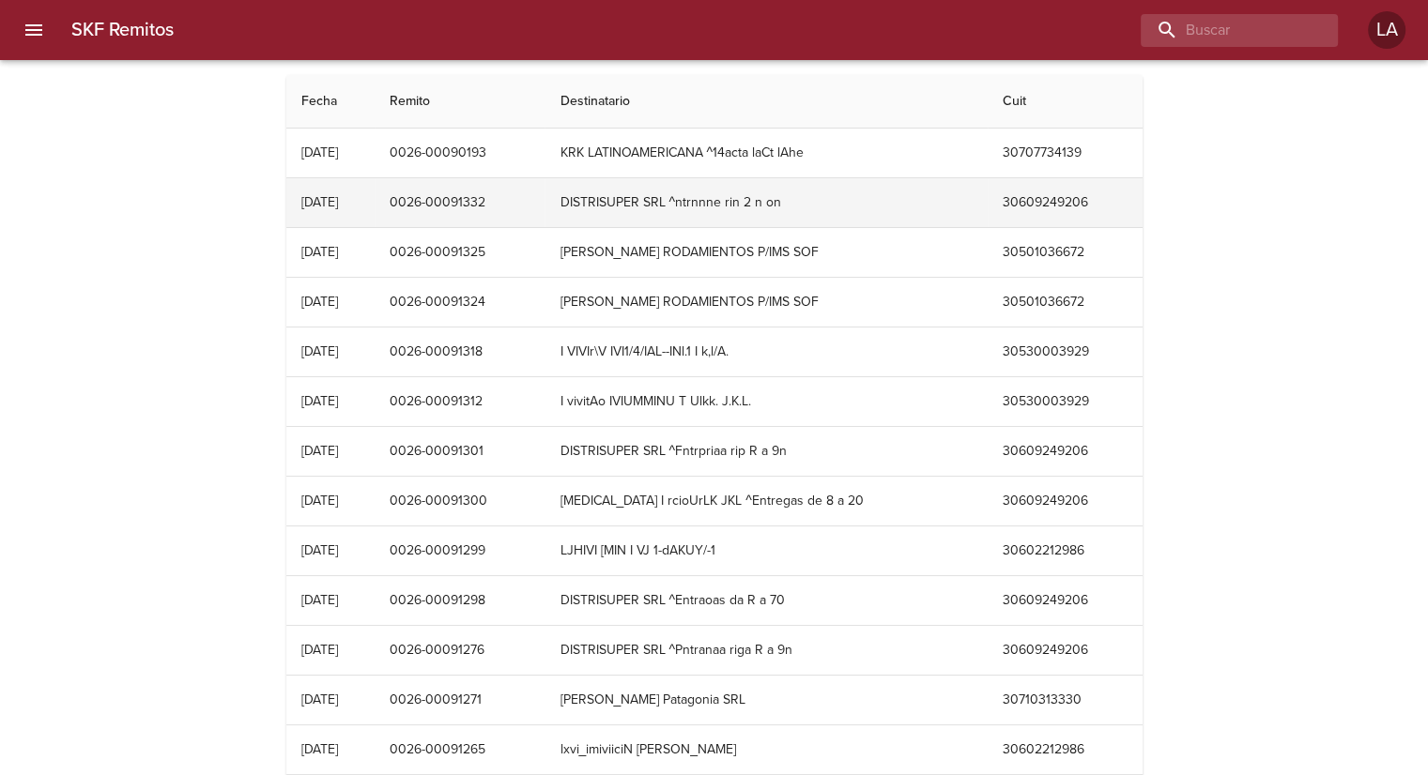
click at [695, 194] on td "DISTRISUPER SRL ^ntrnnne rin 2 n on" at bounding box center [766, 202] width 442 height 49
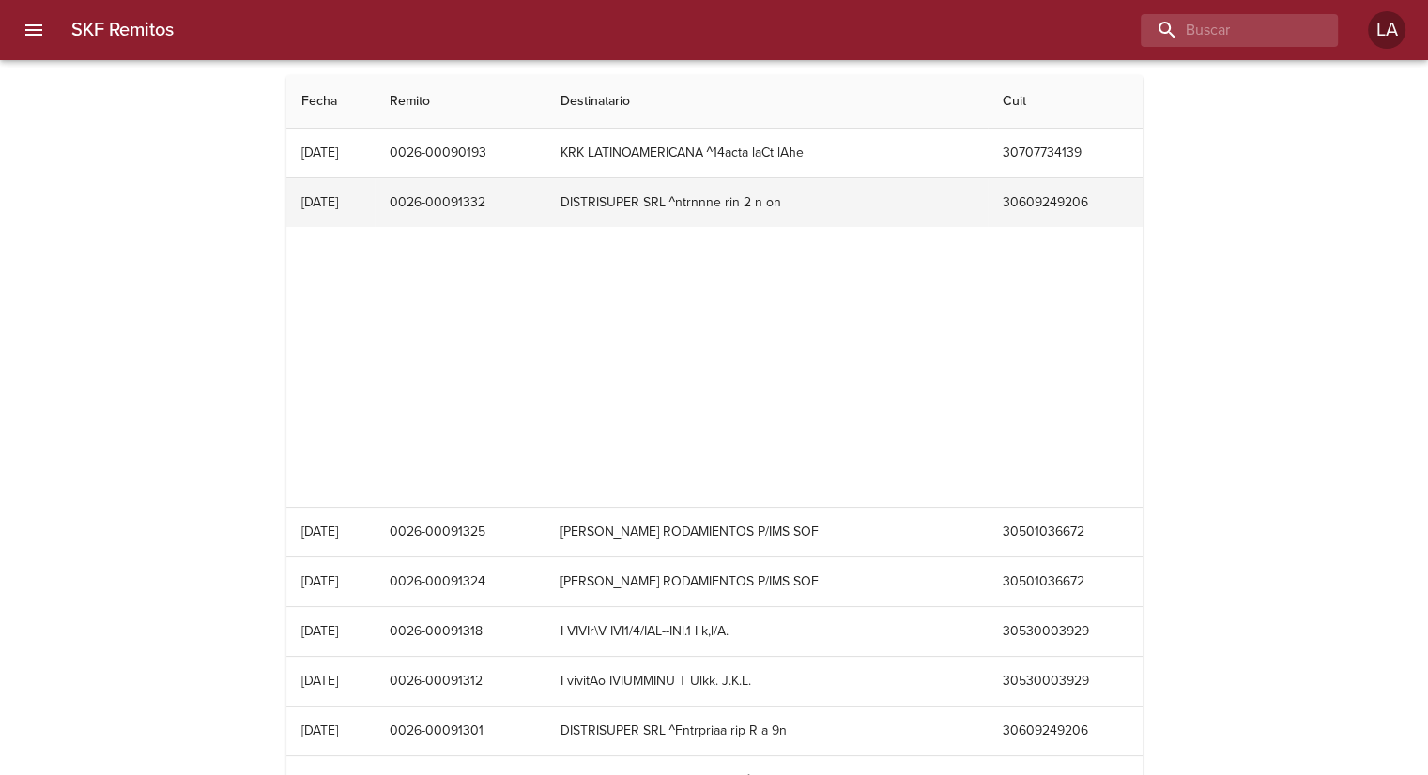
click at [695, 194] on td "DISTRISUPER SRL ^ntrnnne rin 2 n on" at bounding box center [766, 202] width 442 height 49
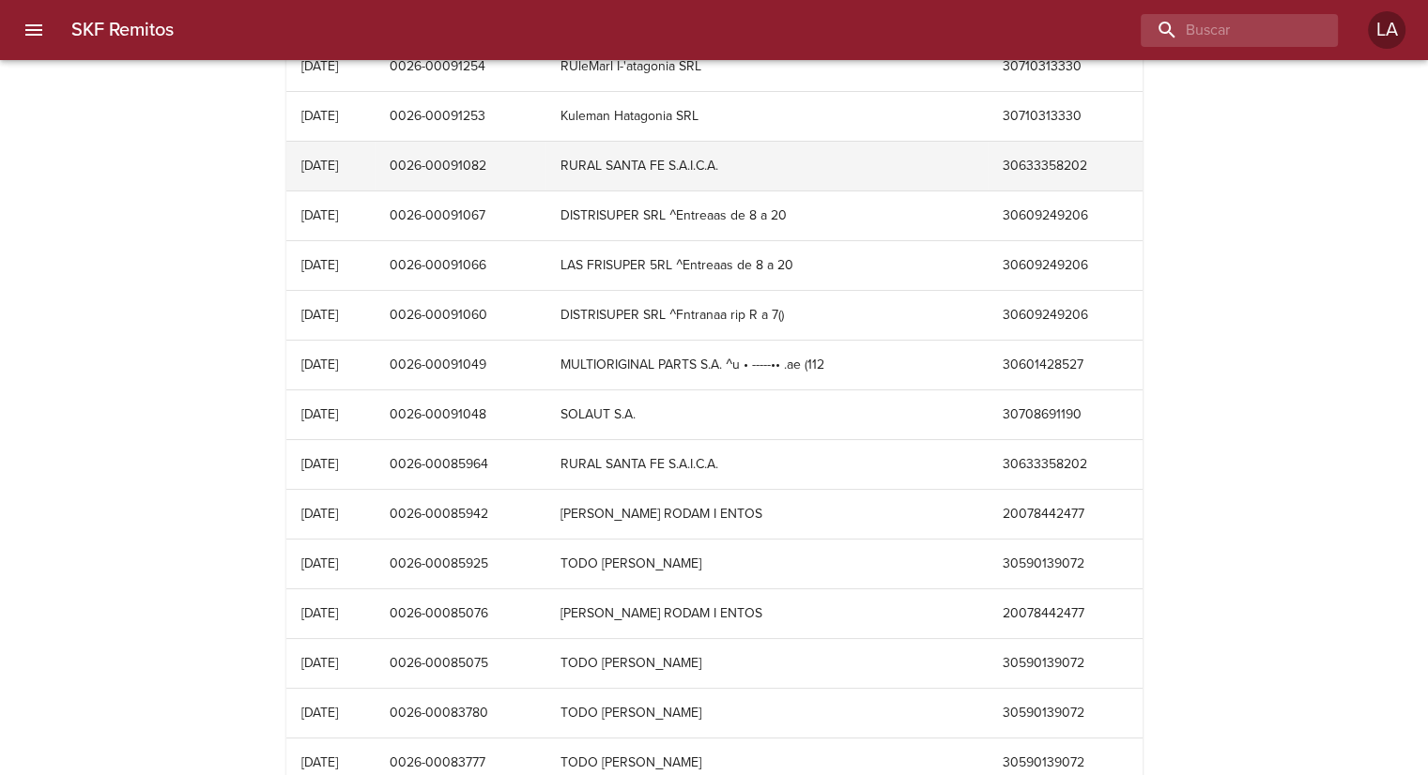
scroll to position [1051, 0]
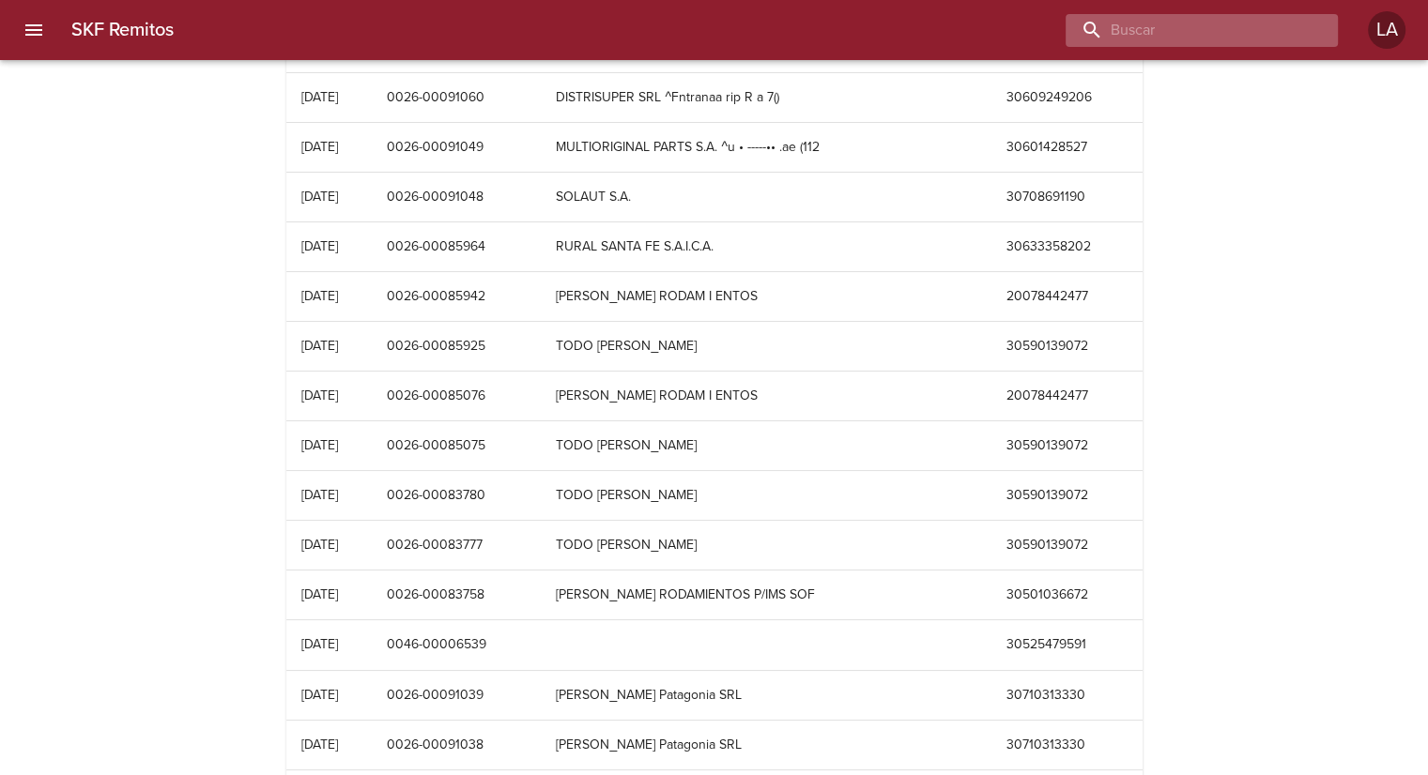
click at [1197, 33] on input "buscar" at bounding box center [1186, 30] width 240 height 33
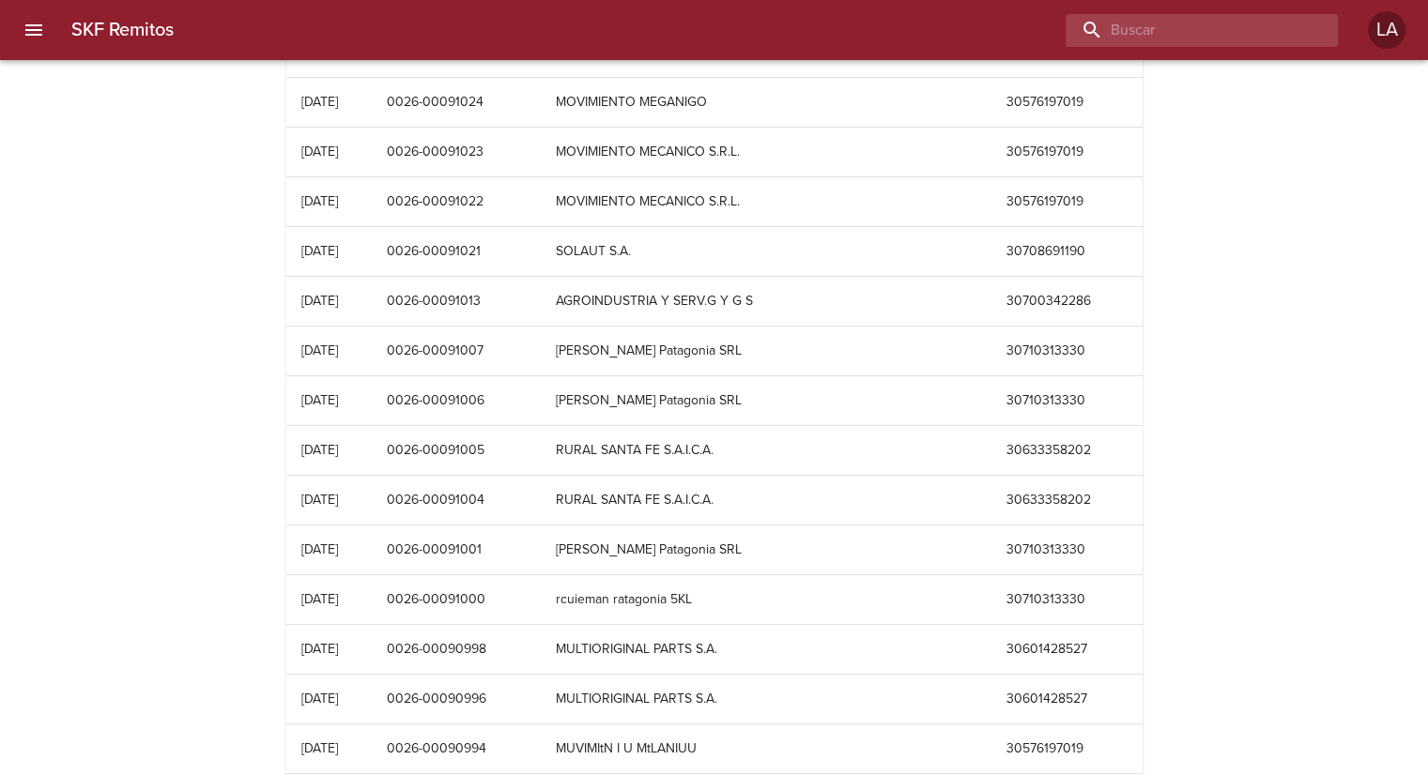
scroll to position [1896, 0]
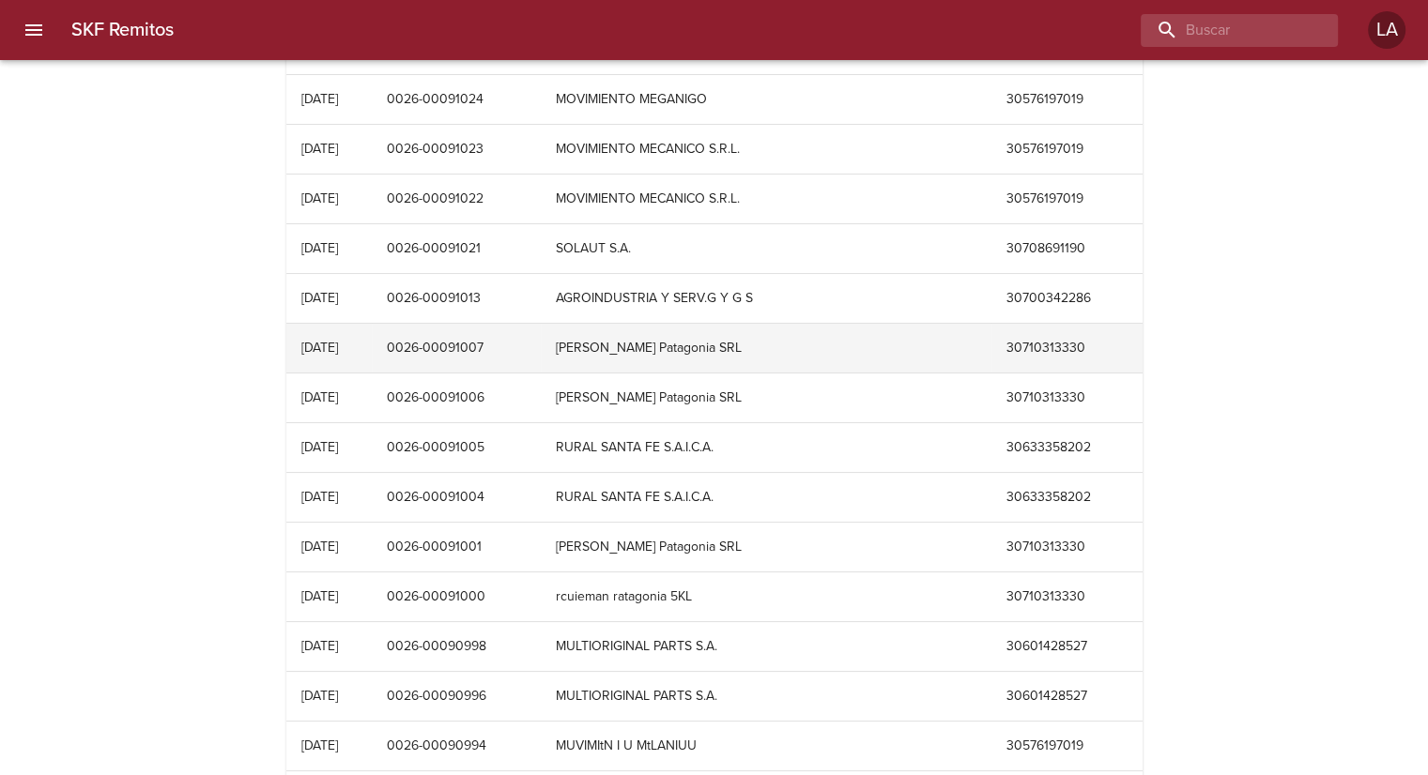
click at [828, 335] on td "[PERSON_NAME] Patagonia SRL" at bounding box center [766, 348] width 451 height 49
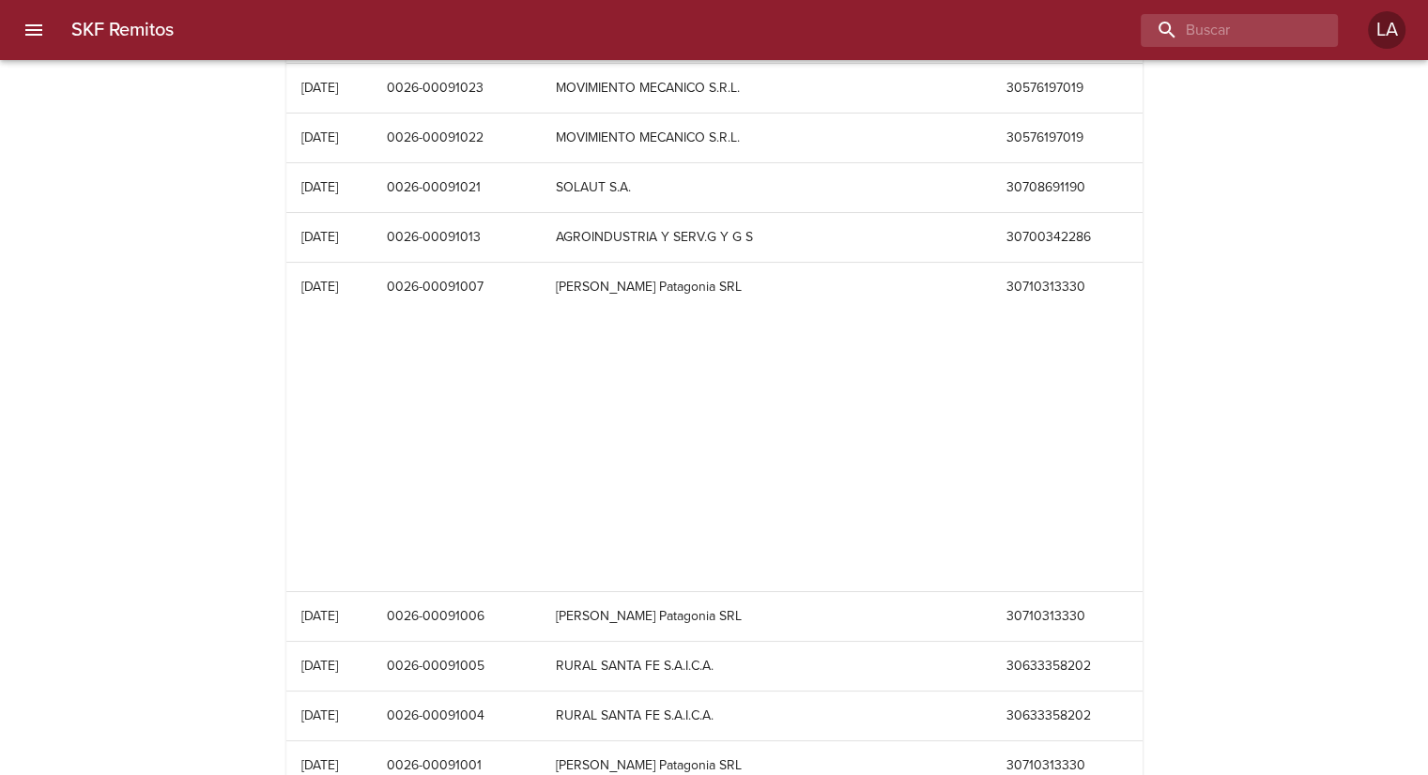
scroll to position [1989, 0]
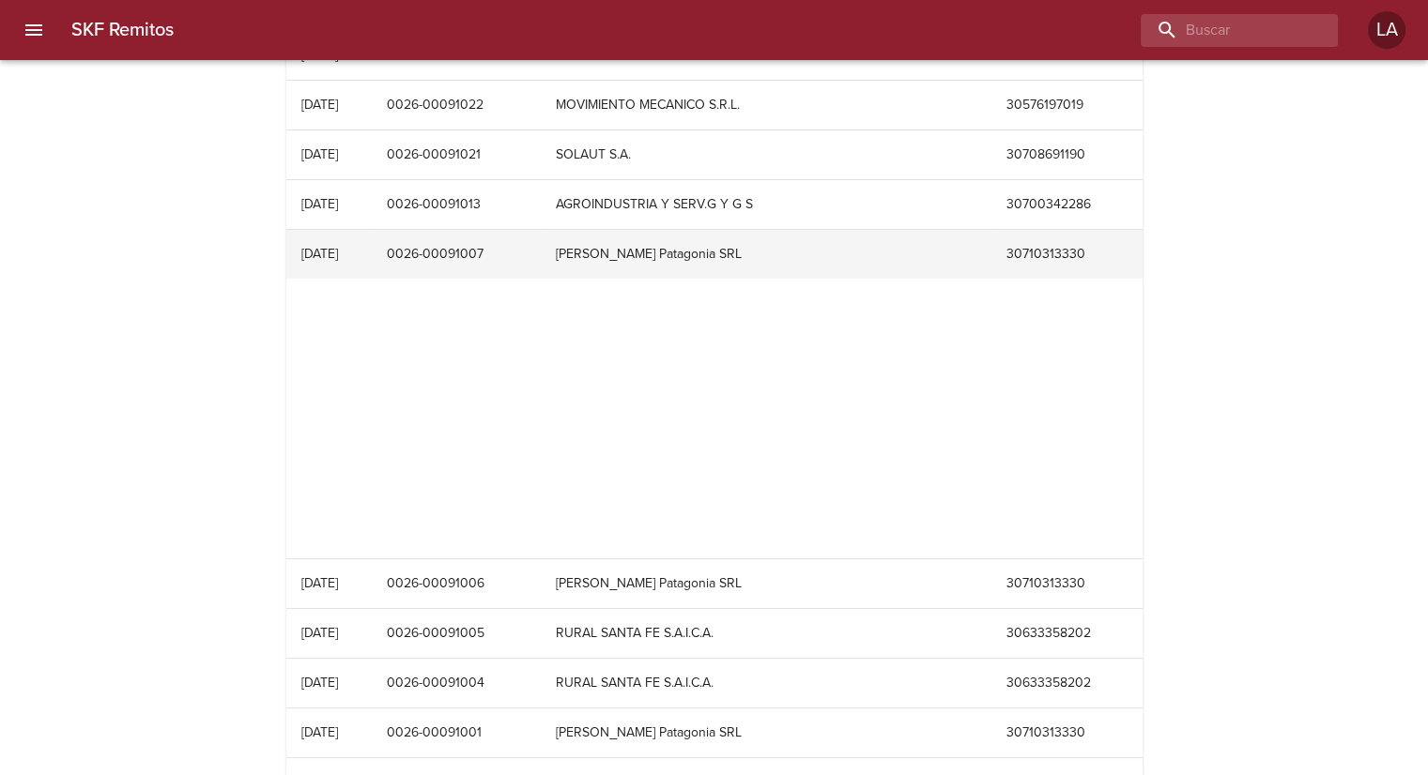
click at [786, 234] on td "[PERSON_NAME] Patagonia SRL" at bounding box center [766, 254] width 451 height 49
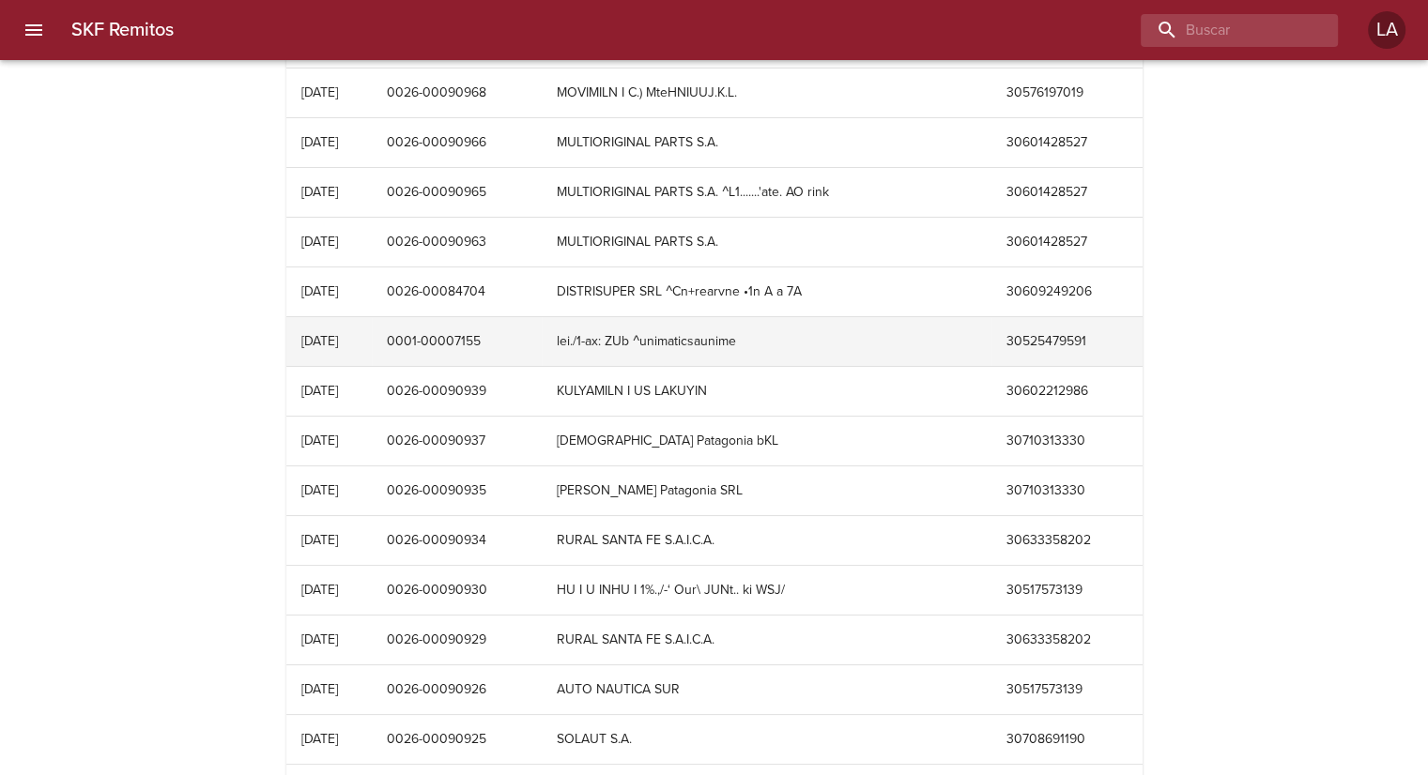
scroll to position [3624, 0]
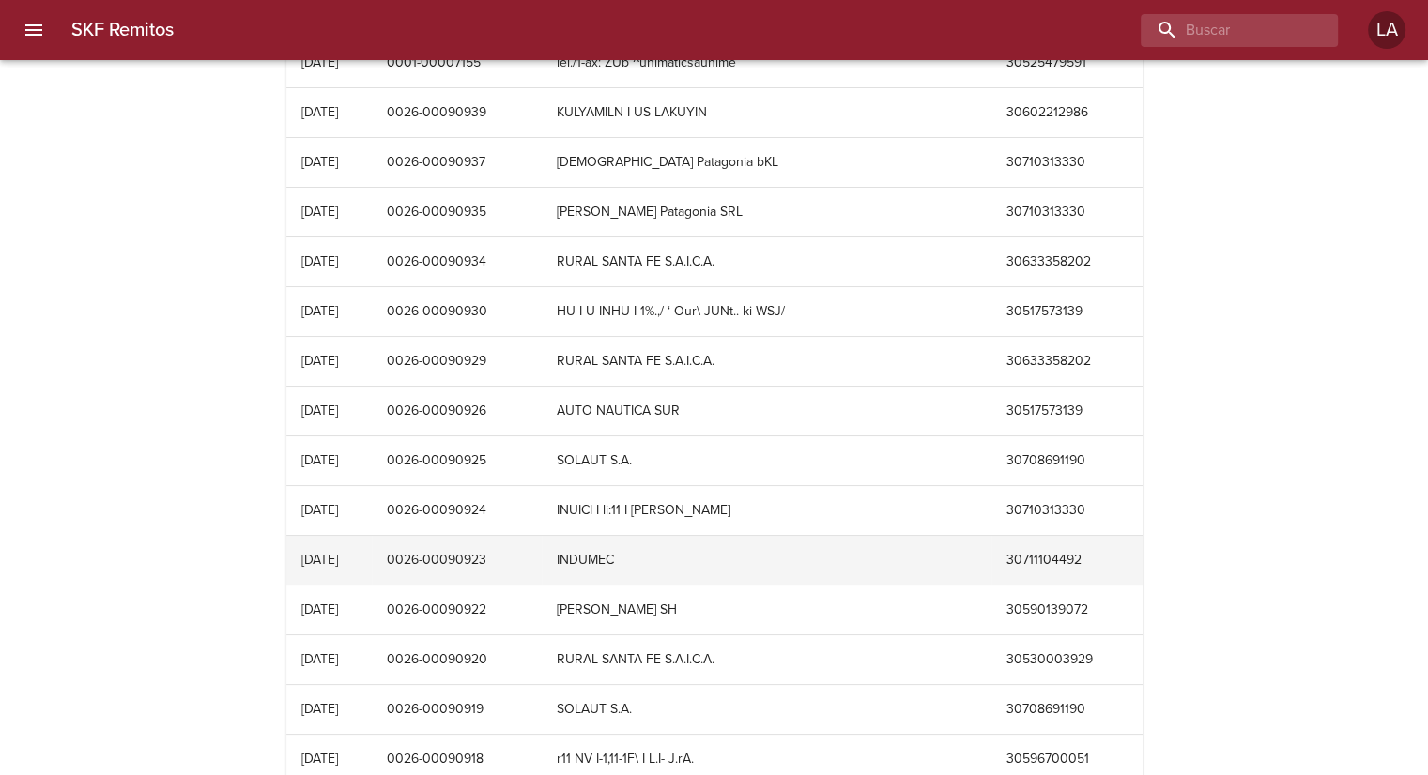
click at [788, 536] on td "INDUMEC" at bounding box center [767, 560] width 450 height 49
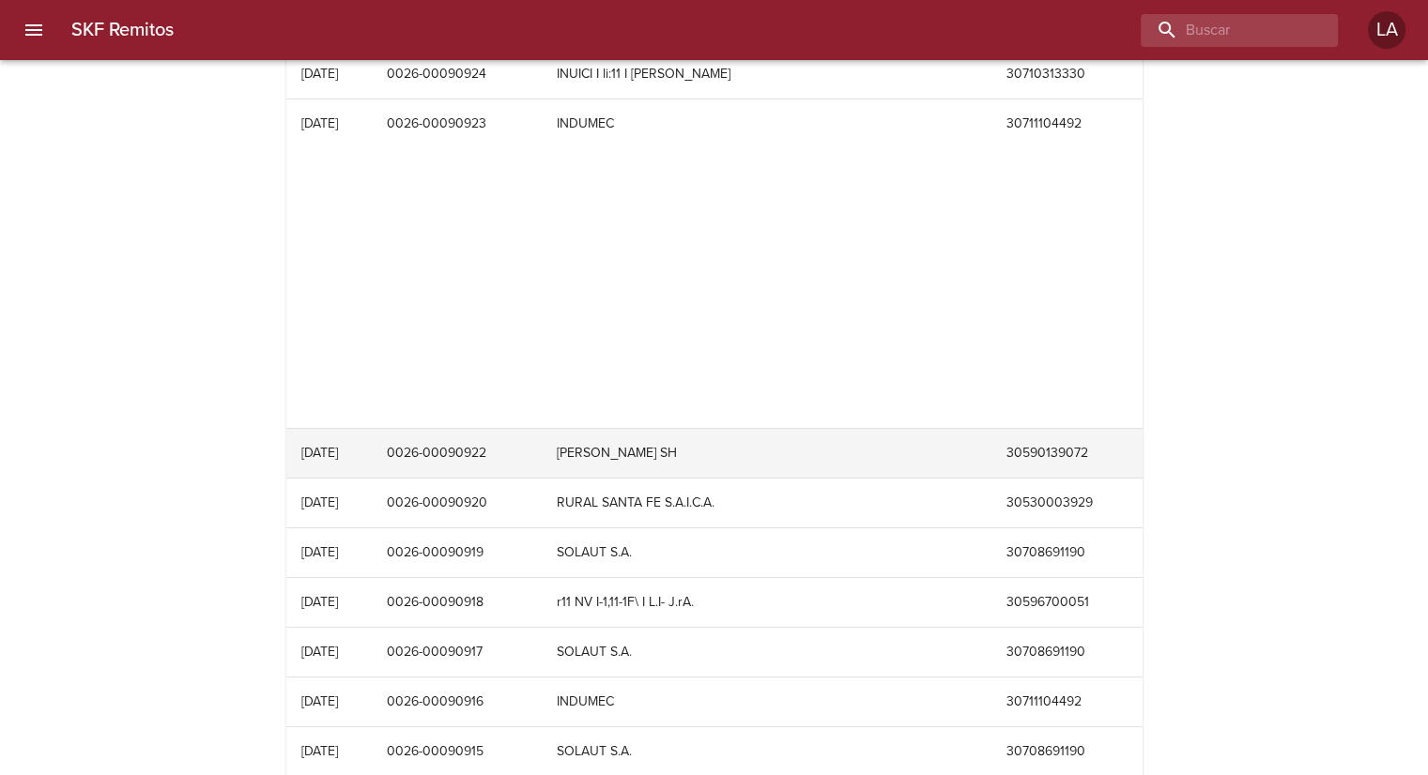
scroll to position [4093, 0]
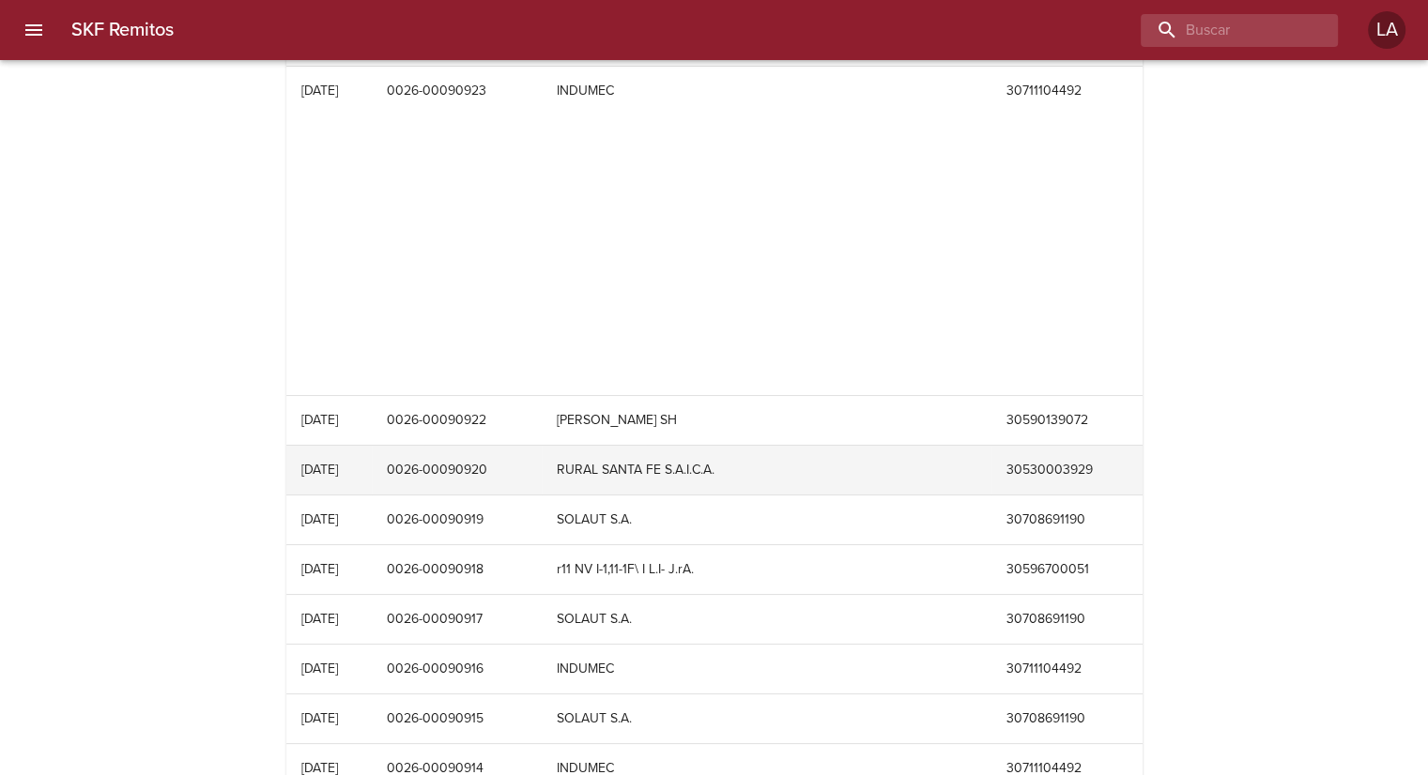
click at [777, 446] on td "RURAL SANTA FE S.A.I.C.A." at bounding box center [767, 470] width 450 height 49
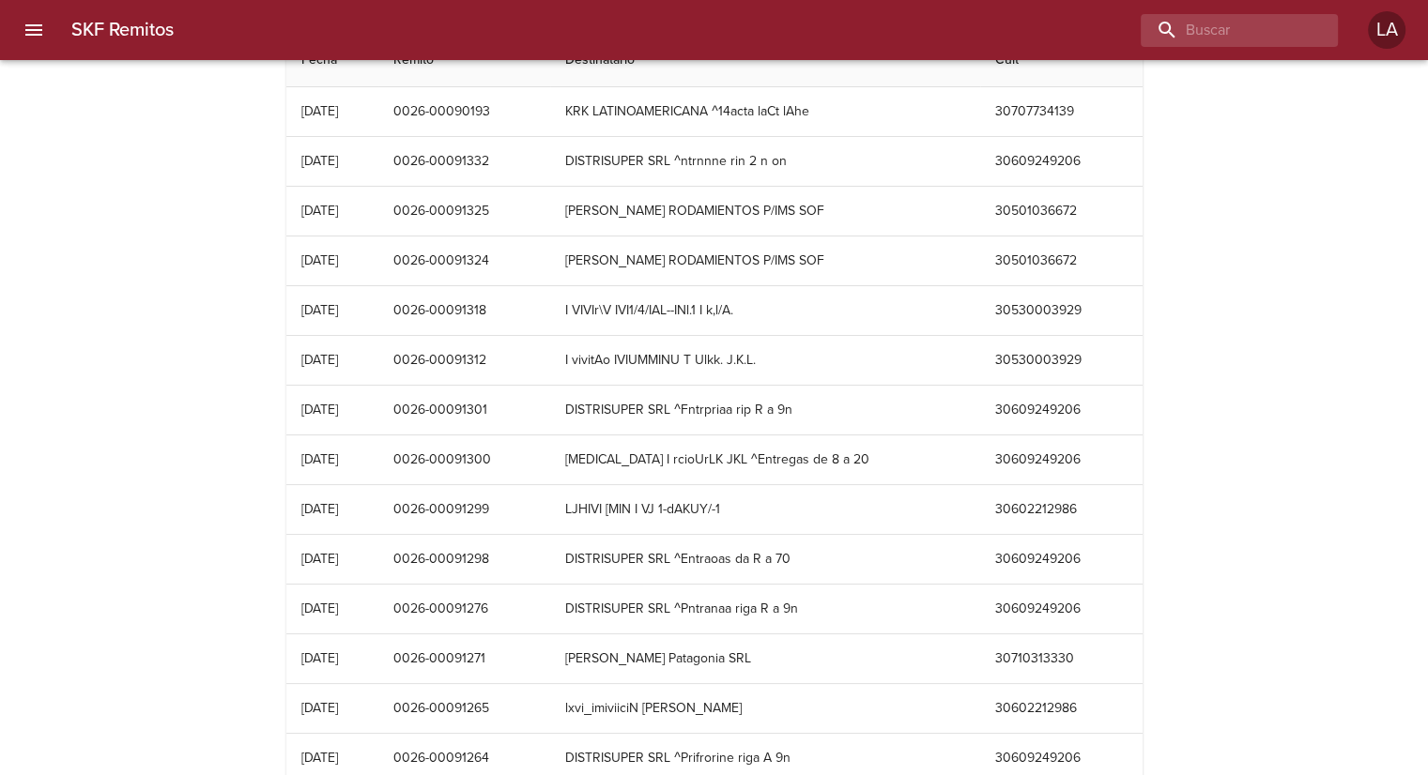
scroll to position [0, 0]
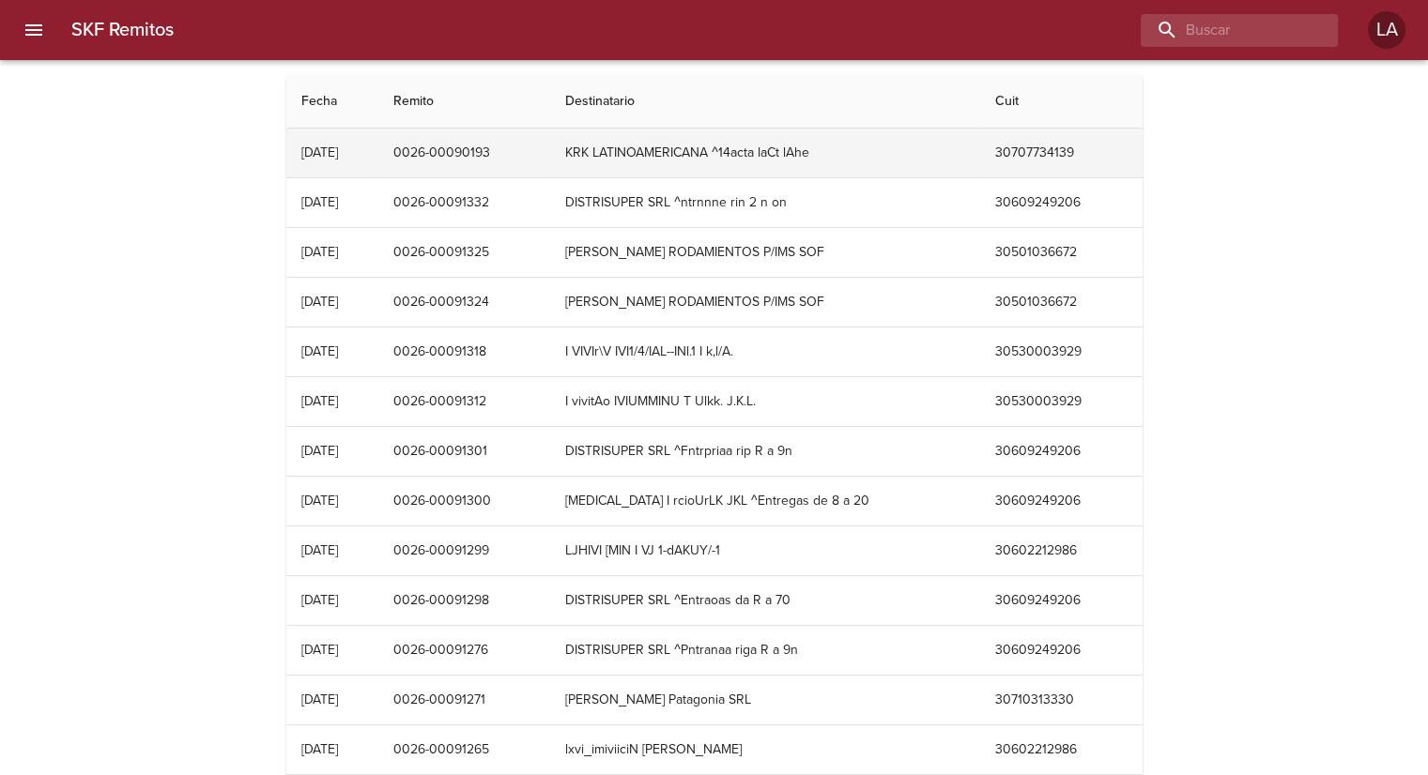
click at [642, 170] on td "KRK LATINOAMERICANA ^14acta laCt lAhe" at bounding box center [765, 153] width 430 height 49
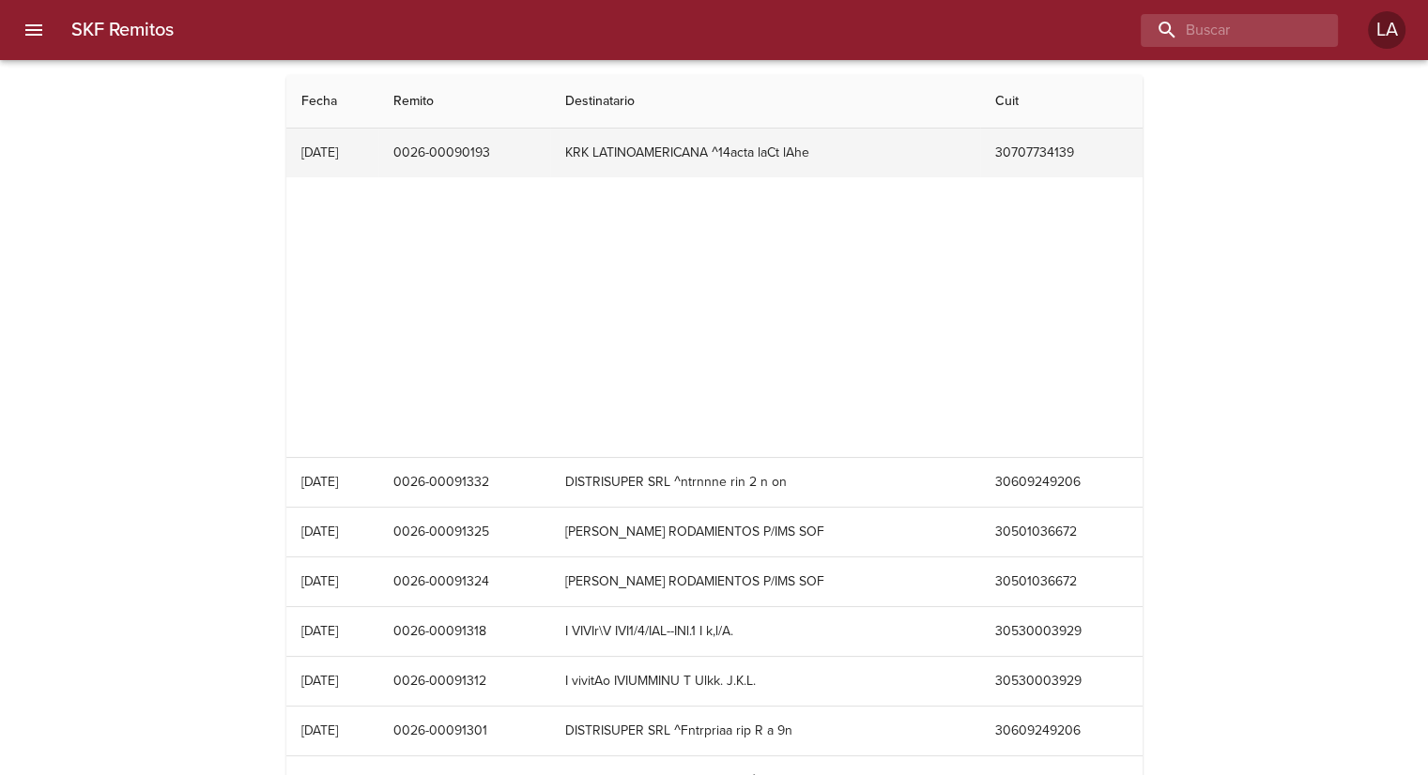
click at [642, 170] on td "KRK LATINOAMERICANA ^14acta laCt lAhe" at bounding box center [765, 153] width 430 height 49
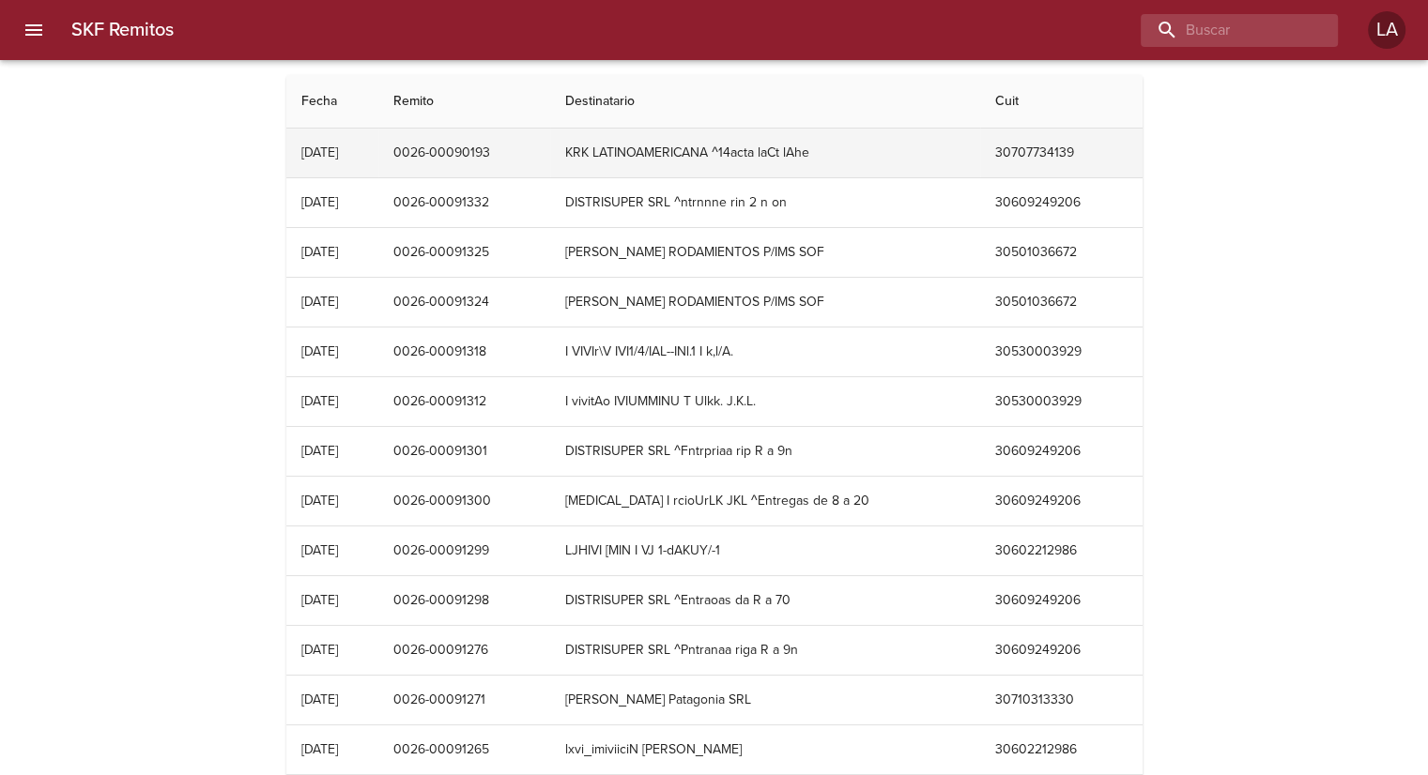
click at [642, 170] on td "KRK LATINOAMERICANA ^14acta laCt lAhe" at bounding box center [765, 153] width 430 height 49
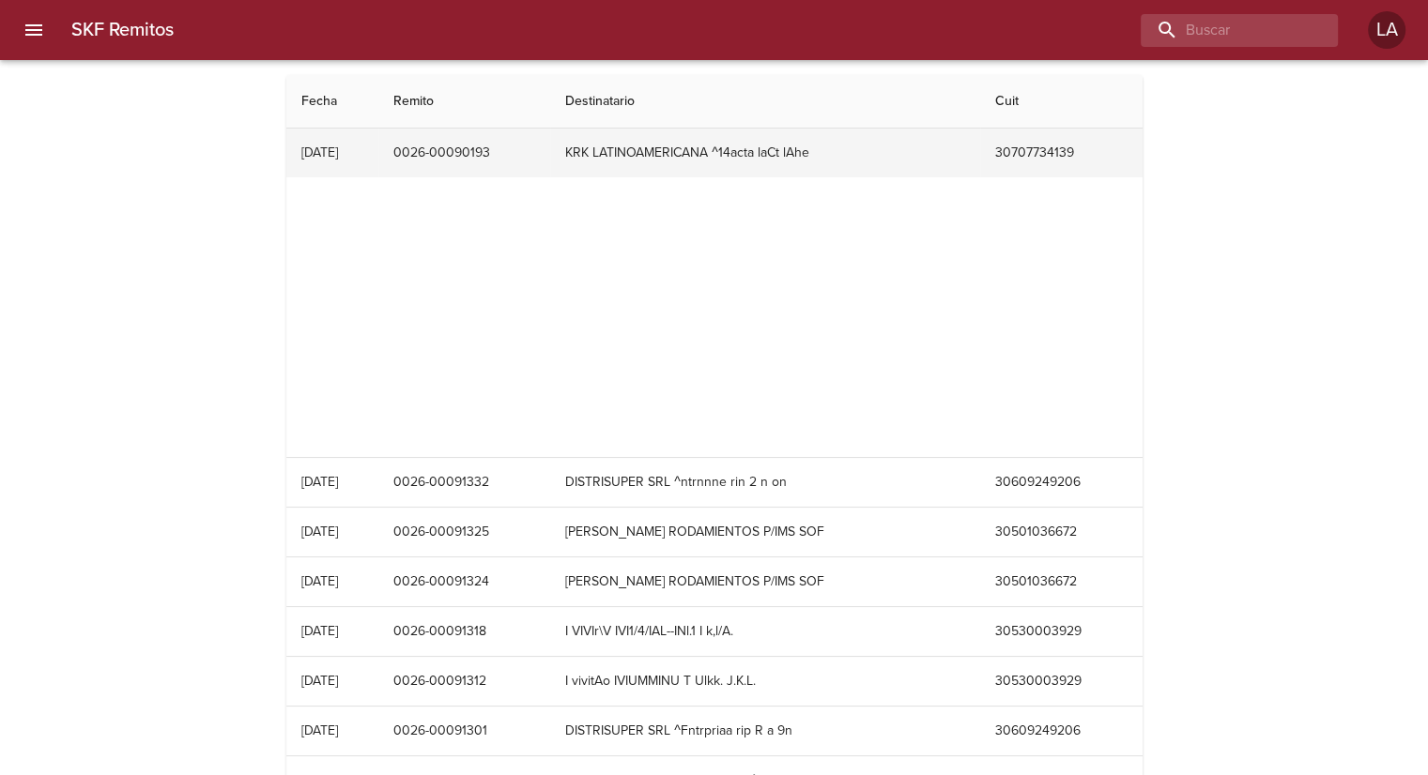
drag, startPoint x: 551, startPoint y: 147, endPoint x: 456, endPoint y: 161, distance: 95.7
click at [456, 161] on td "0026-00090193" at bounding box center [464, 153] width 172 height 49
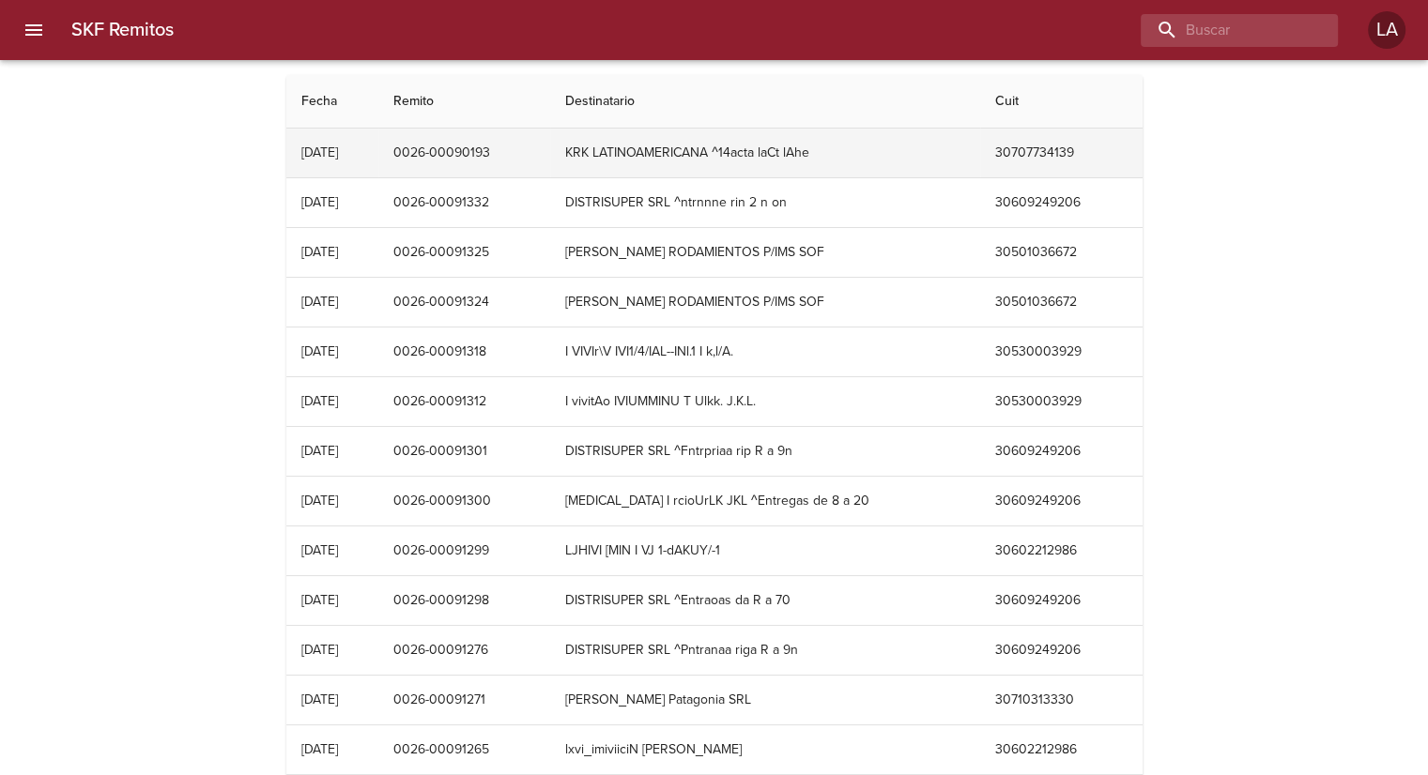
click at [462, 157] on td "0026-00090193" at bounding box center [464, 153] width 172 height 49
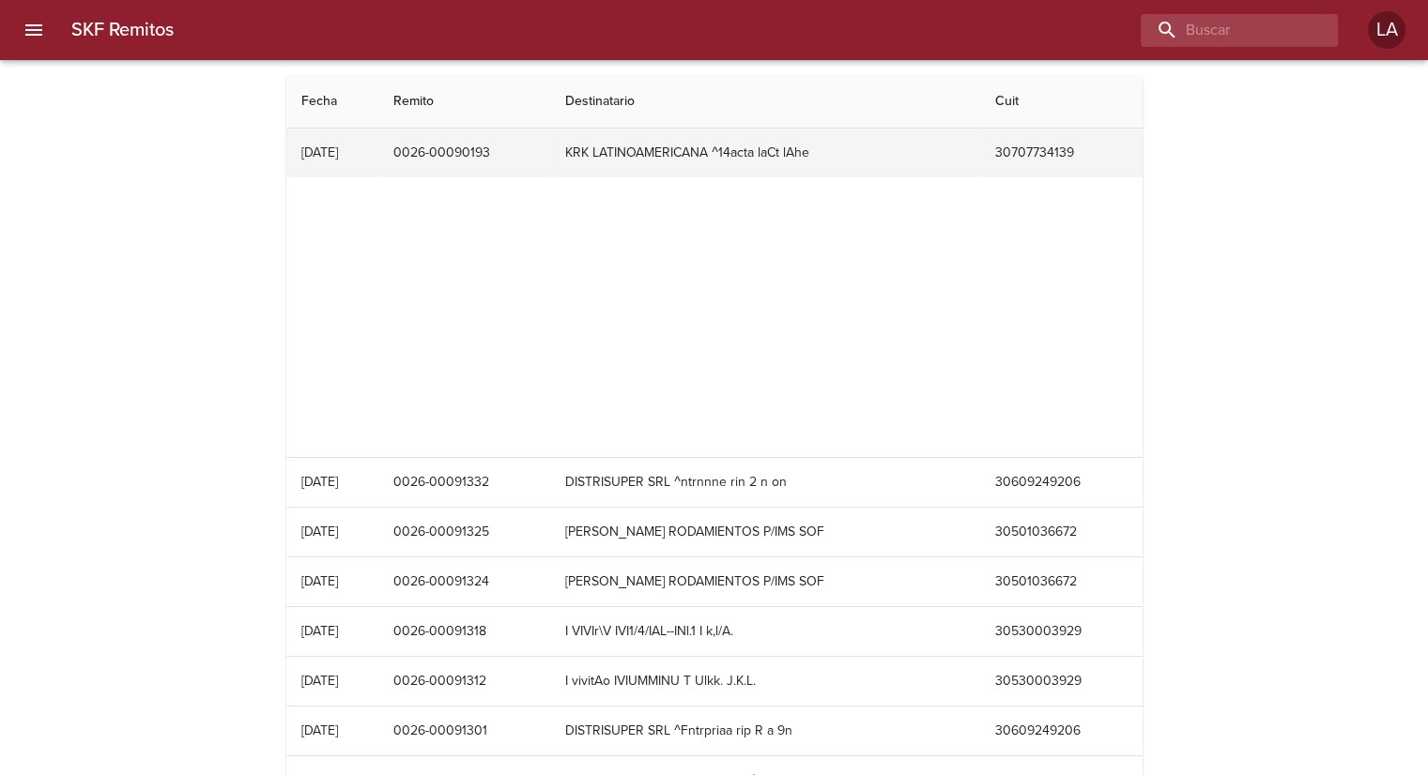
drag, startPoint x: 441, startPoint y: 153, endPoint x: 535, endPoint y: 144, distance: 94.4
click at [535, 144] on td "0026-00090193" at bounding box center [464, 153] width 172 height 49
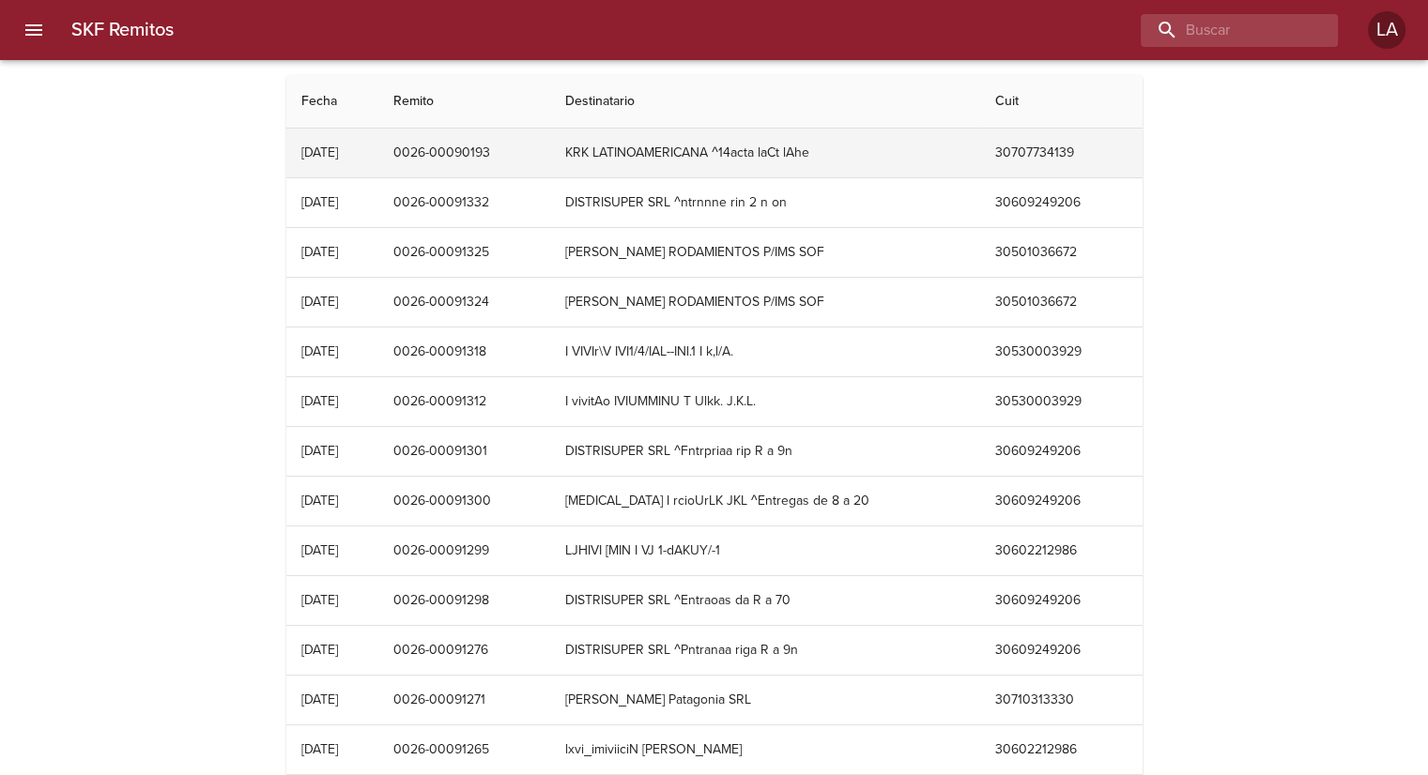
click at [545, 147] on td "0026-00090193" at bounding box center [464, 153] width 172 height 49
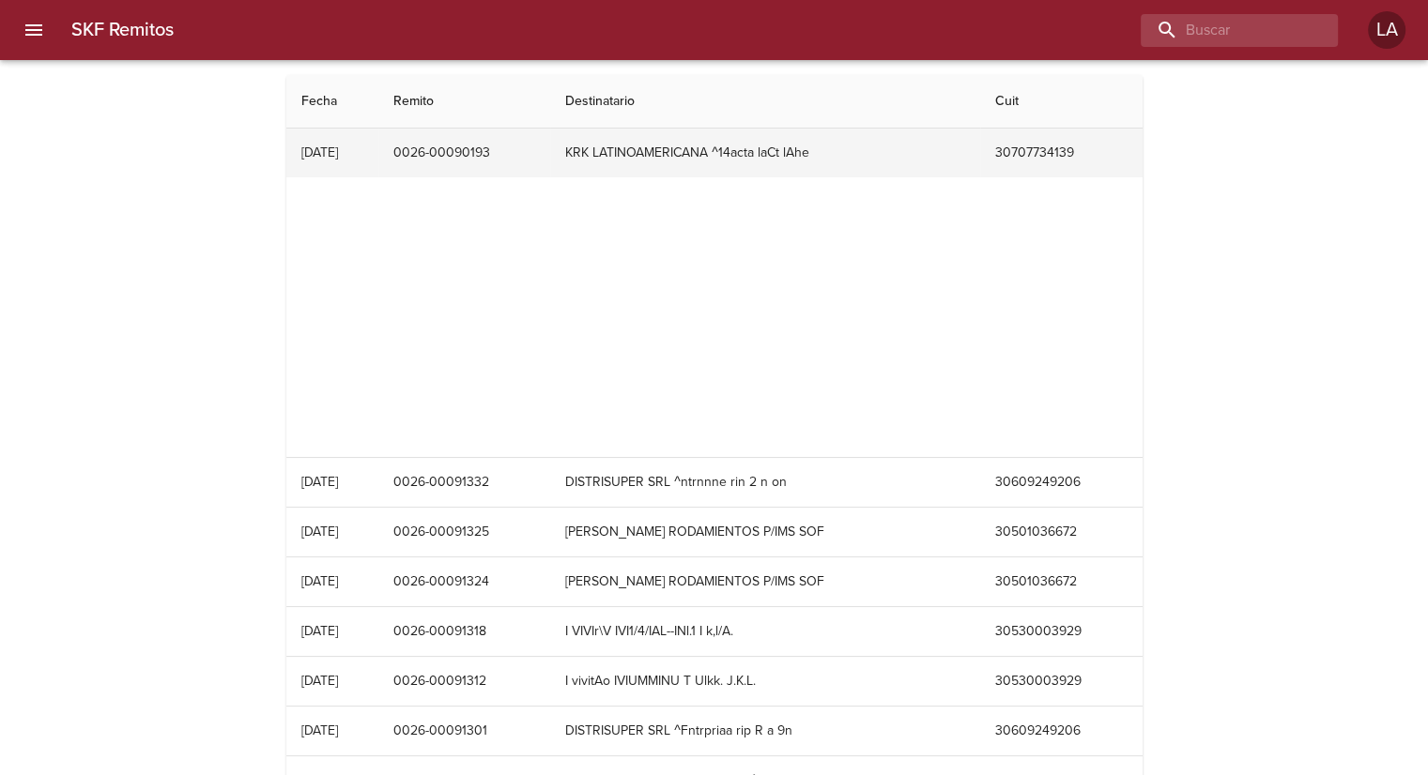
drag, startPoint x: 540, startPoint y: 154, endPoint x: 436, endPoint y: 166, distance: 104.9
click at [436, 166] on td "0026-00090193" at bounding box center [464, 153] width 172 height 49
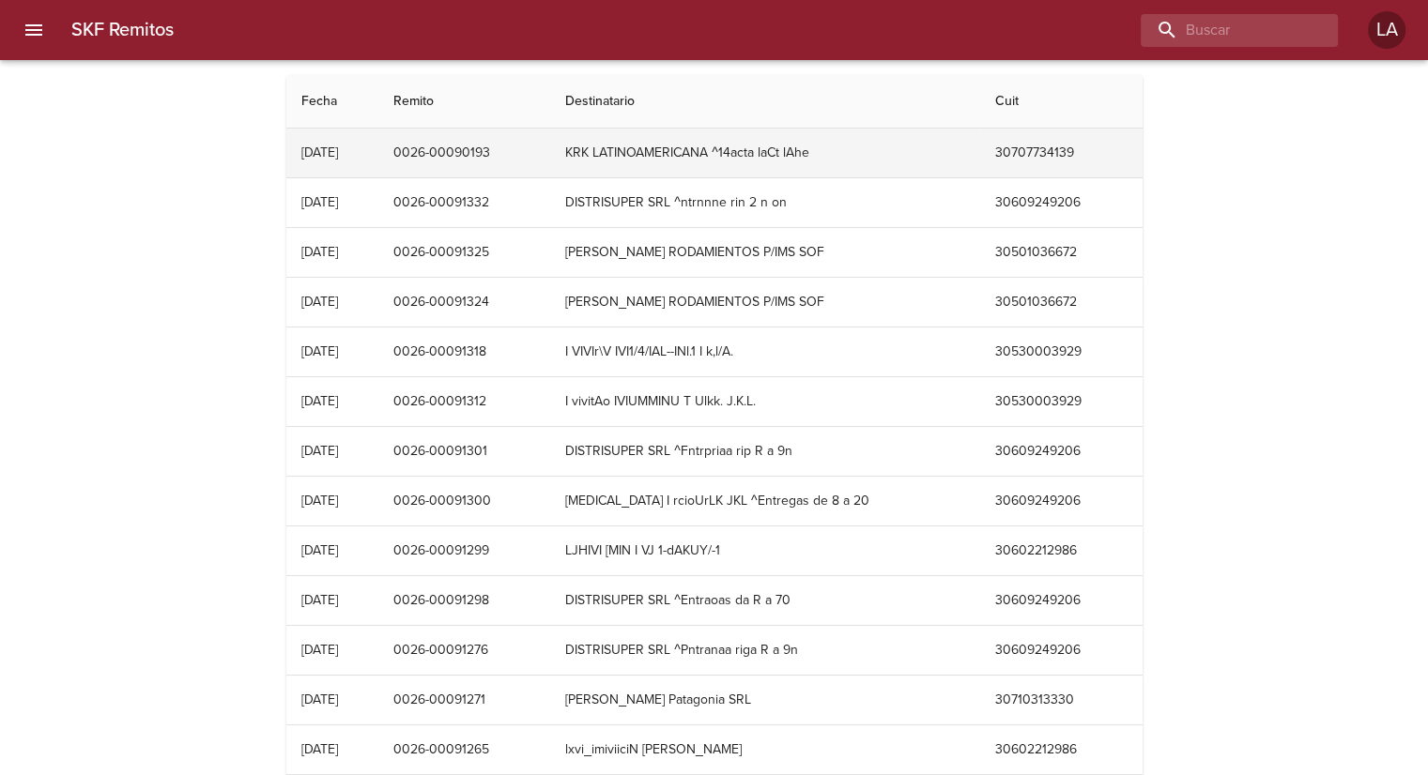
click at [434, 161] on td "0026-00090193" at bounding box center [464, 153] width 172 height 49
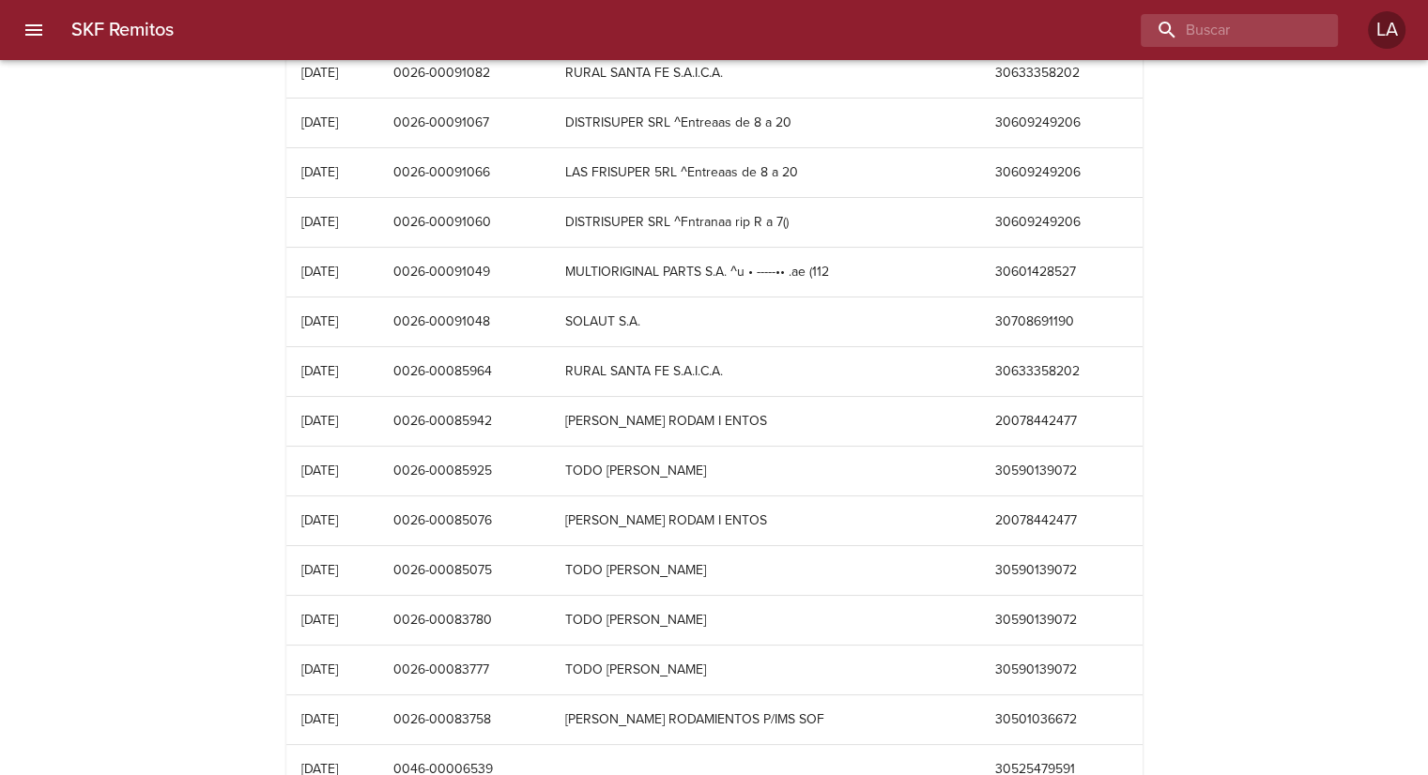
scroll to position [1502, 0]
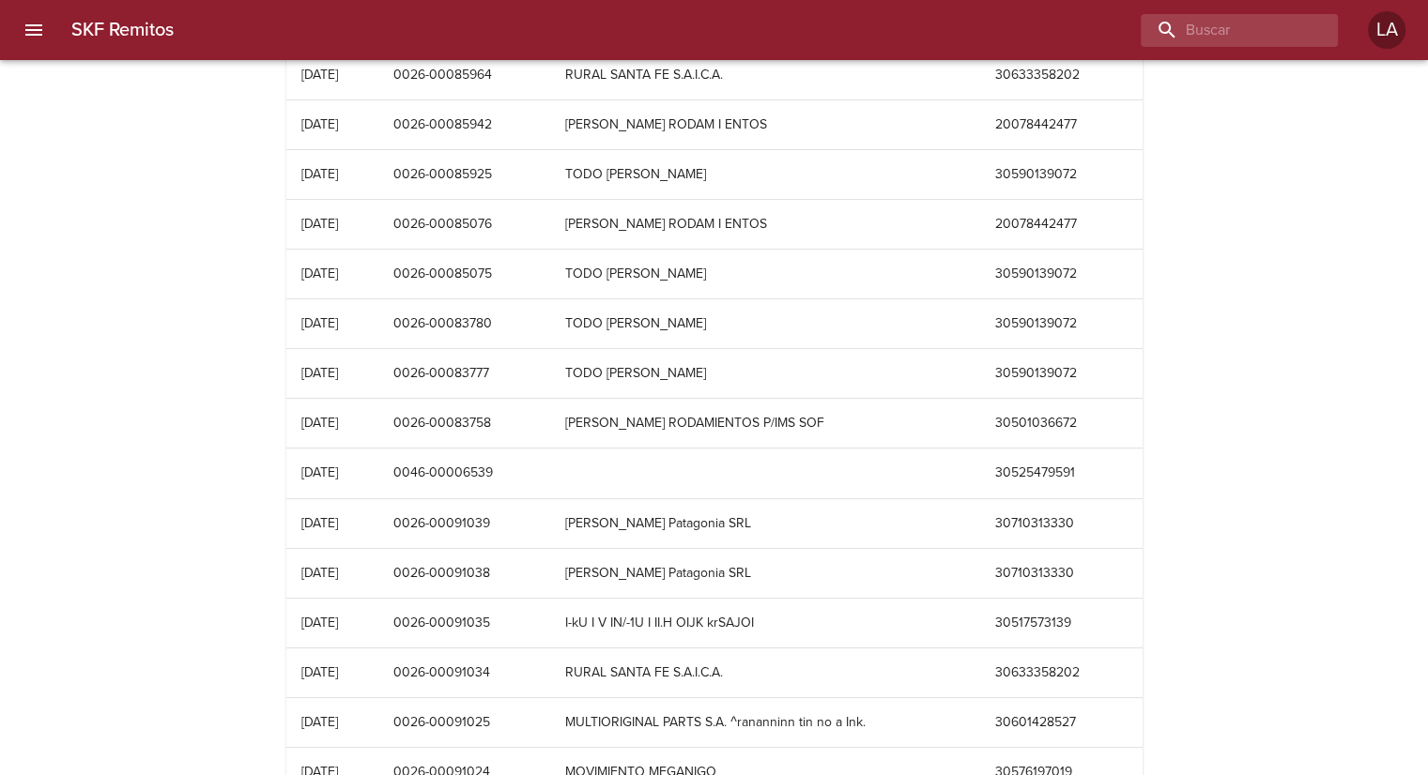
click at [526, 379] on td "0026-00083777" at bounding box center [464, 373] width 172 height 49
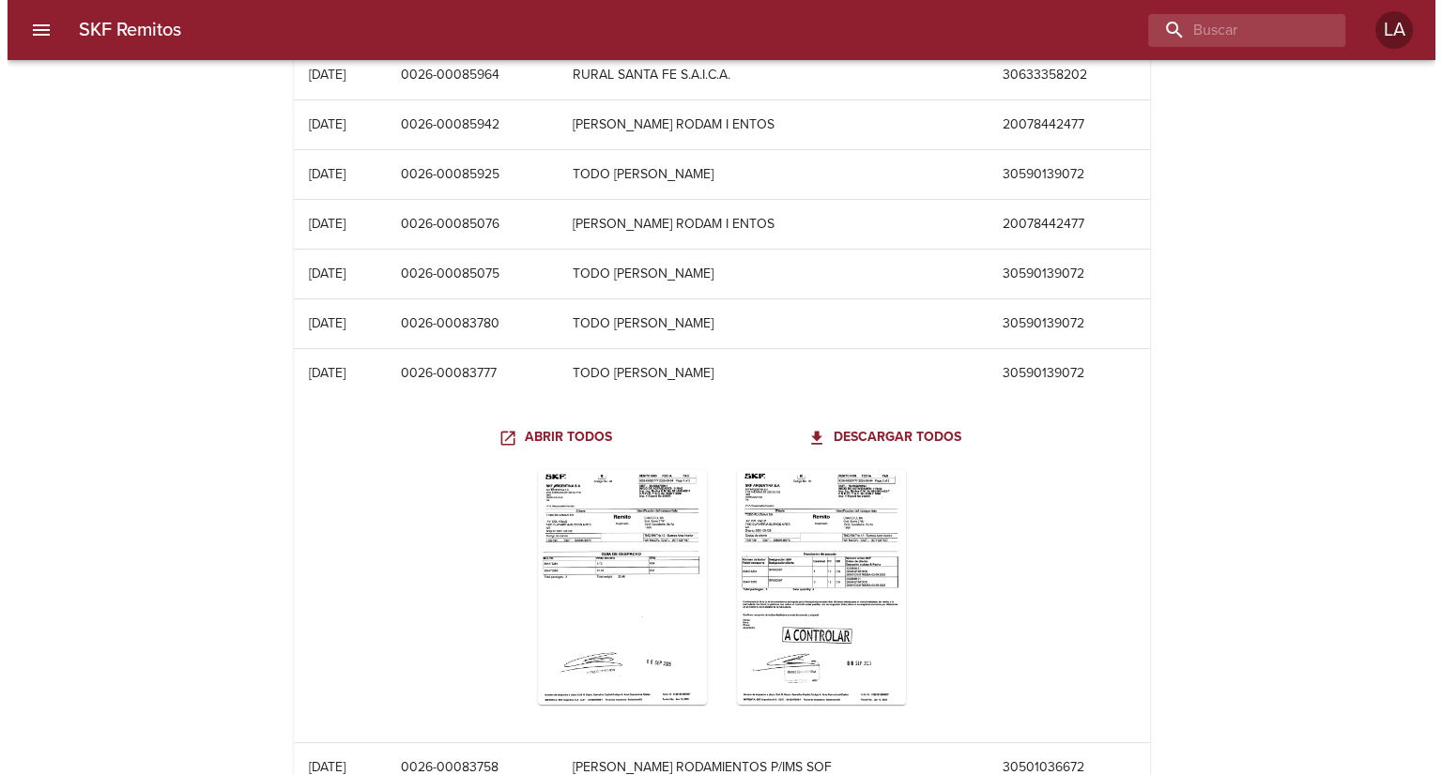
scroll to position [1878, 0]
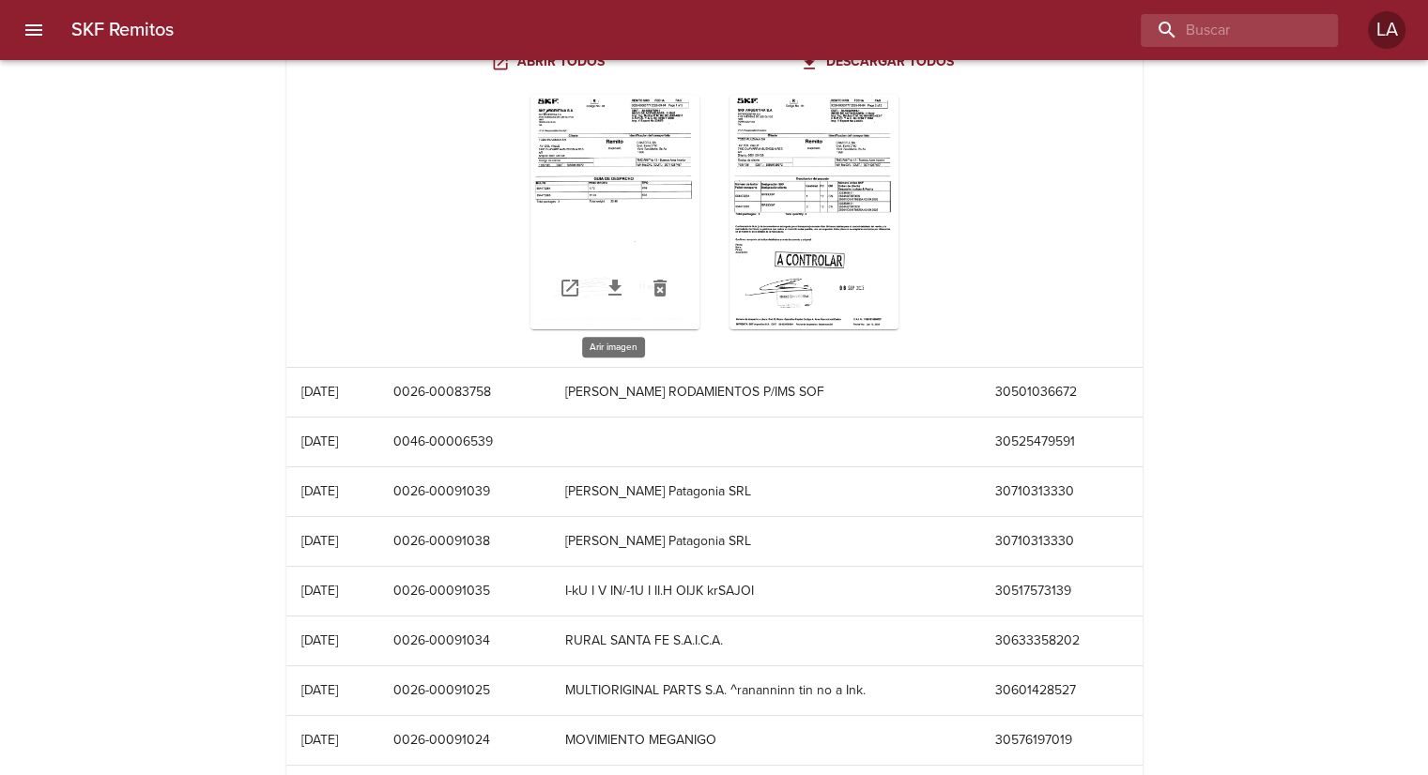
click at [620, 219] on div "Table digitalización - SKF Remitos" at bounding box center [614, 212] width 169 height 235
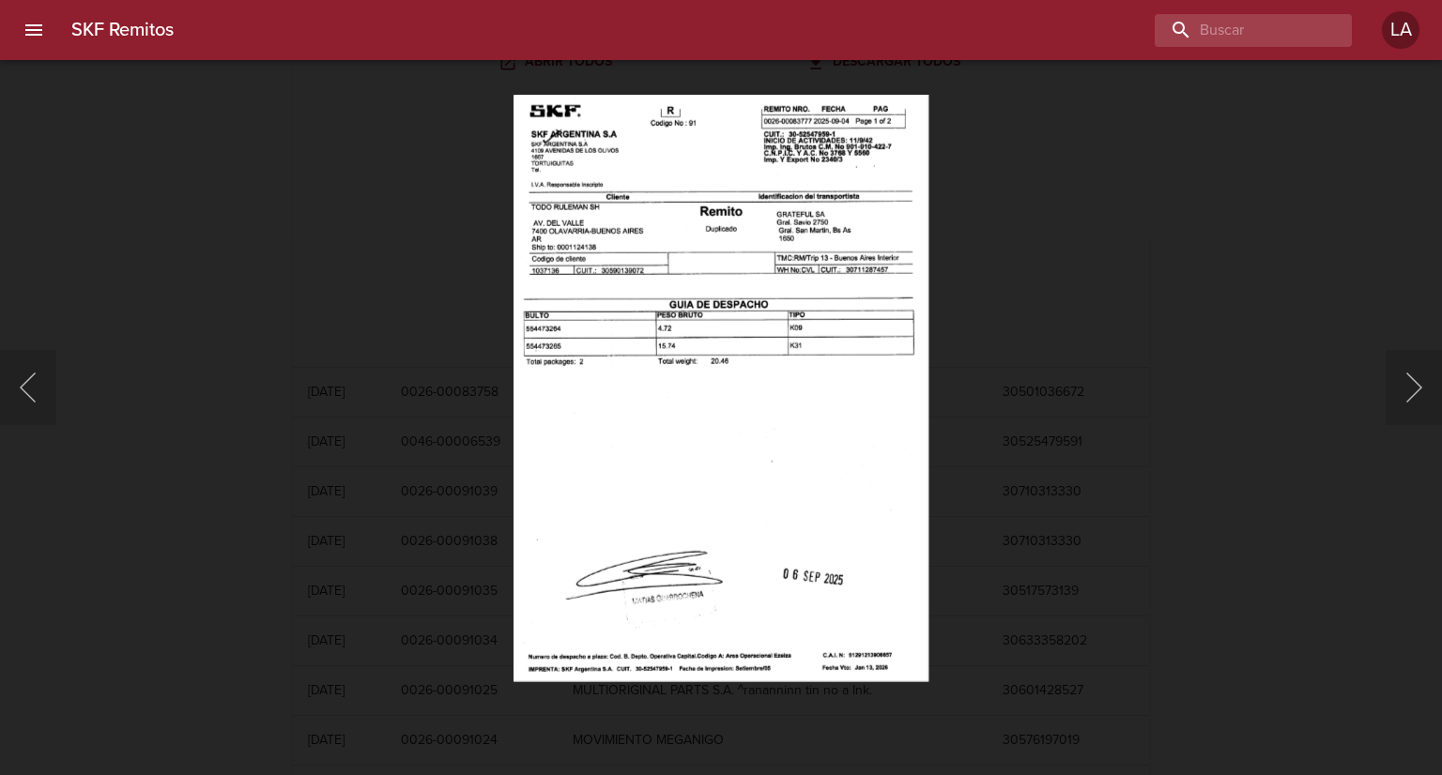
click at [438, 268] on div "Lightbox" at bounding box center [721, 387] width 1442 height 775
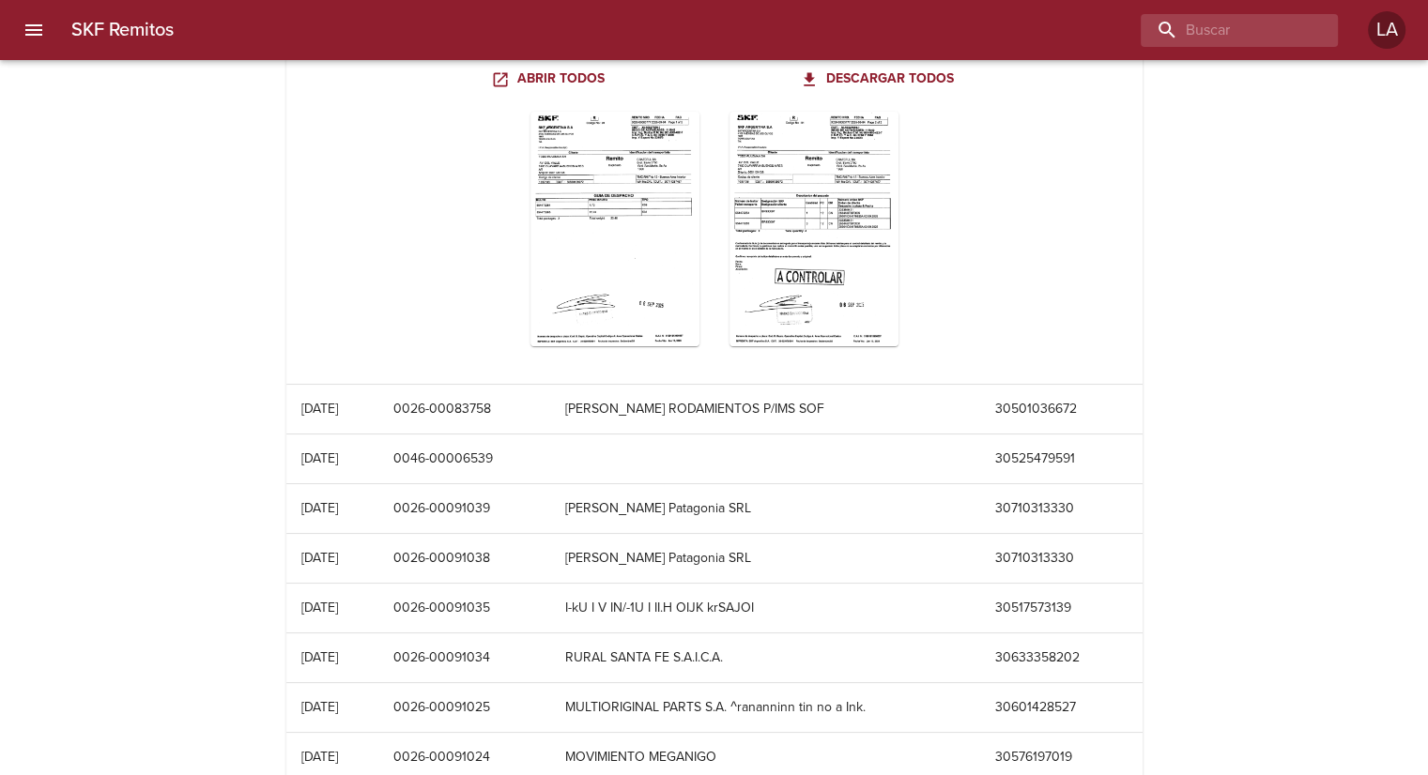
scroll to position [1408, 0]
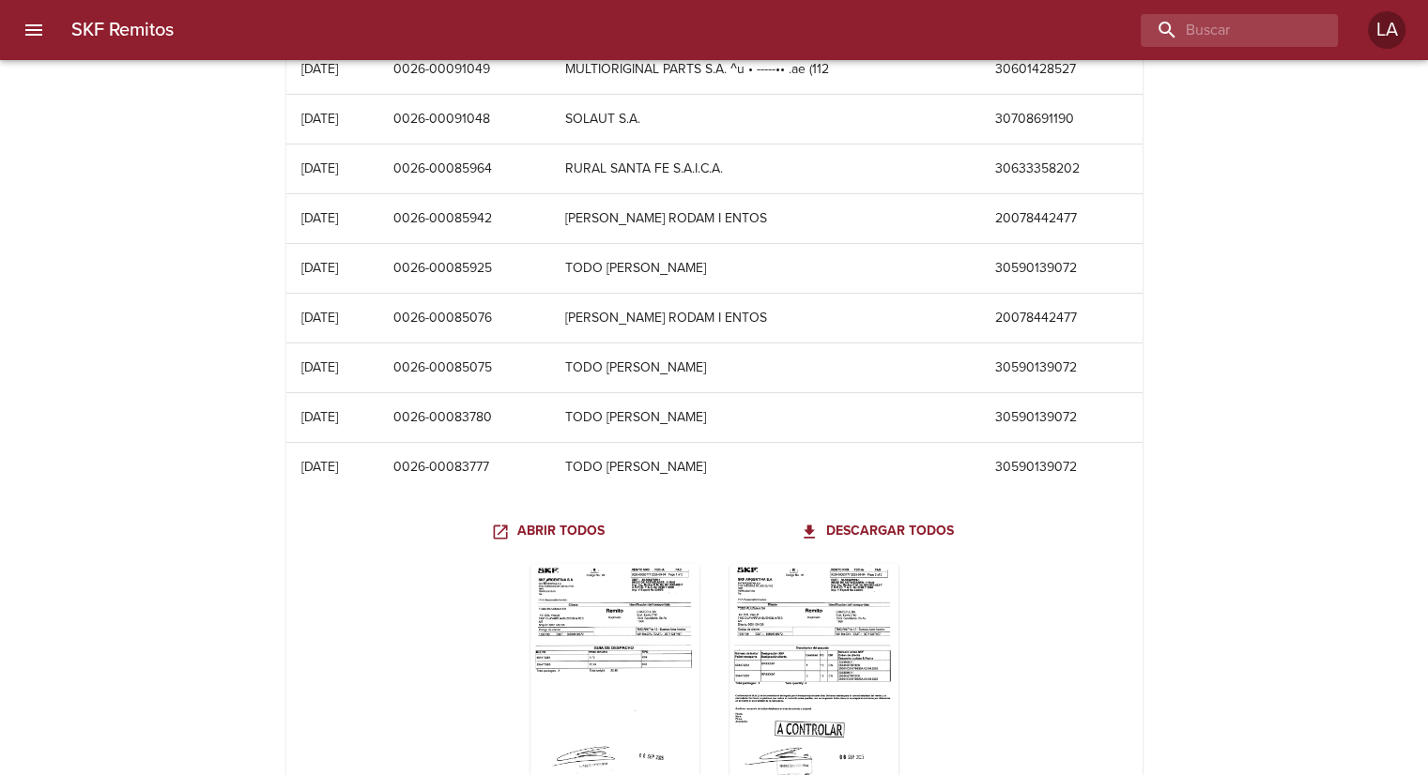
click at [436, 271] on td "0026-00085925" at bounding box center [464, 268] width 172 height 49
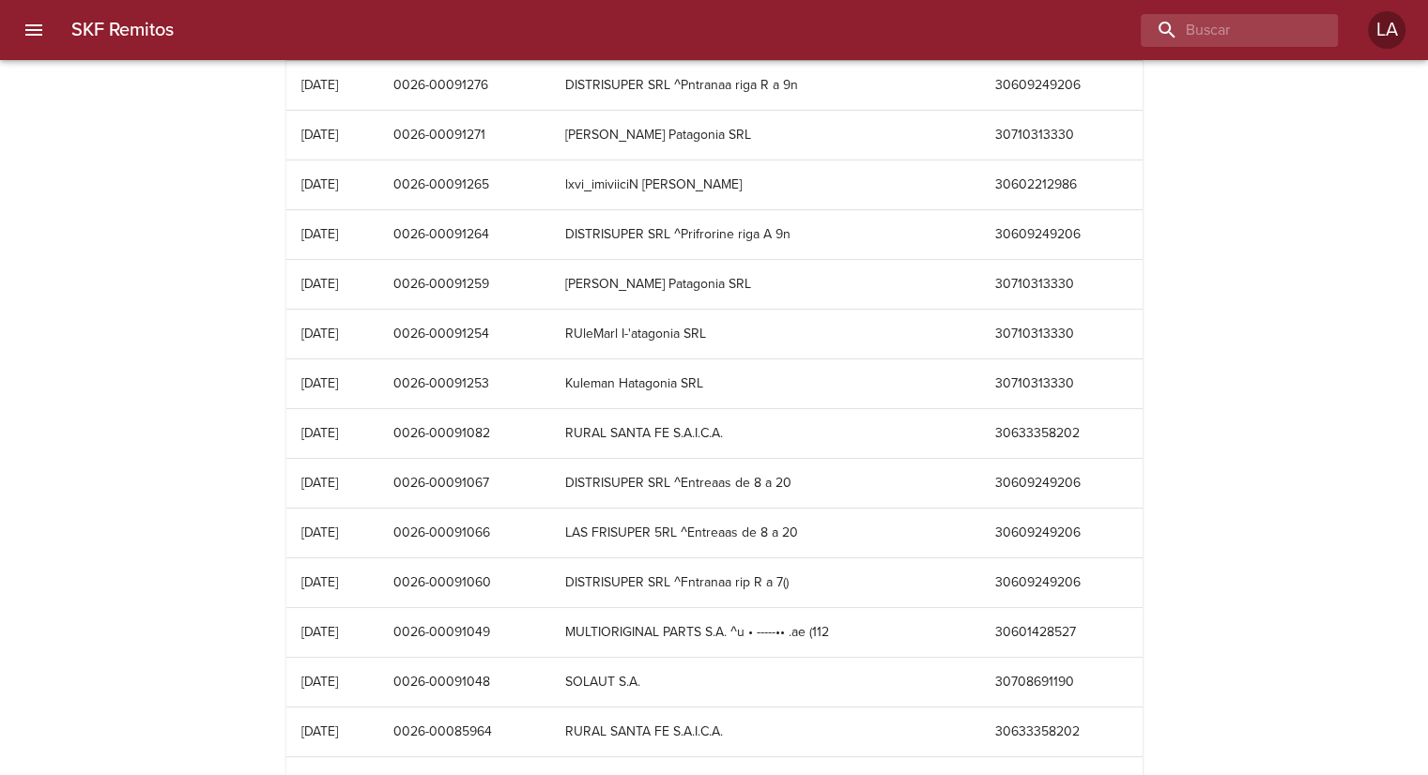
scroll to position [469, 0]
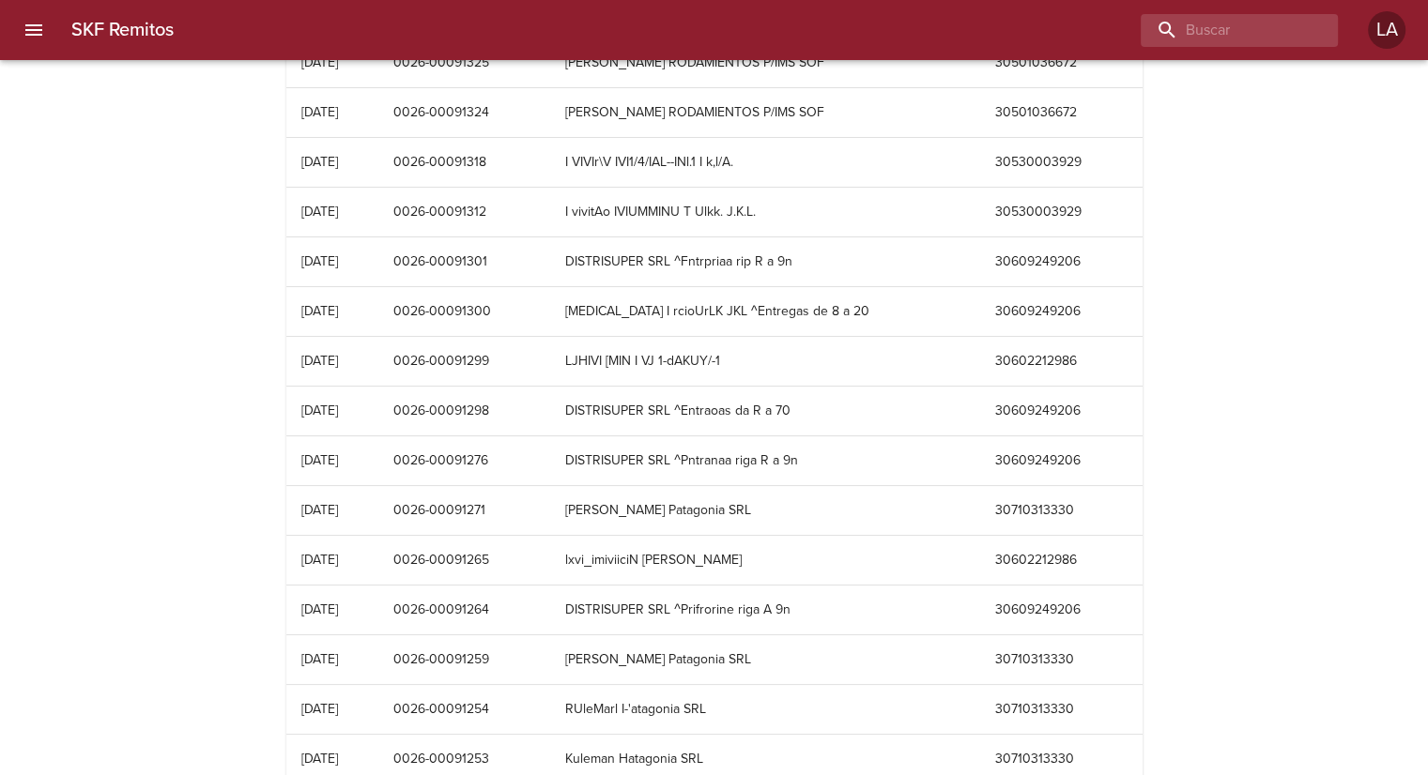
click at [436, 271] on td "0026-00091301" at bounding box center [464, 262] width 172 height 49
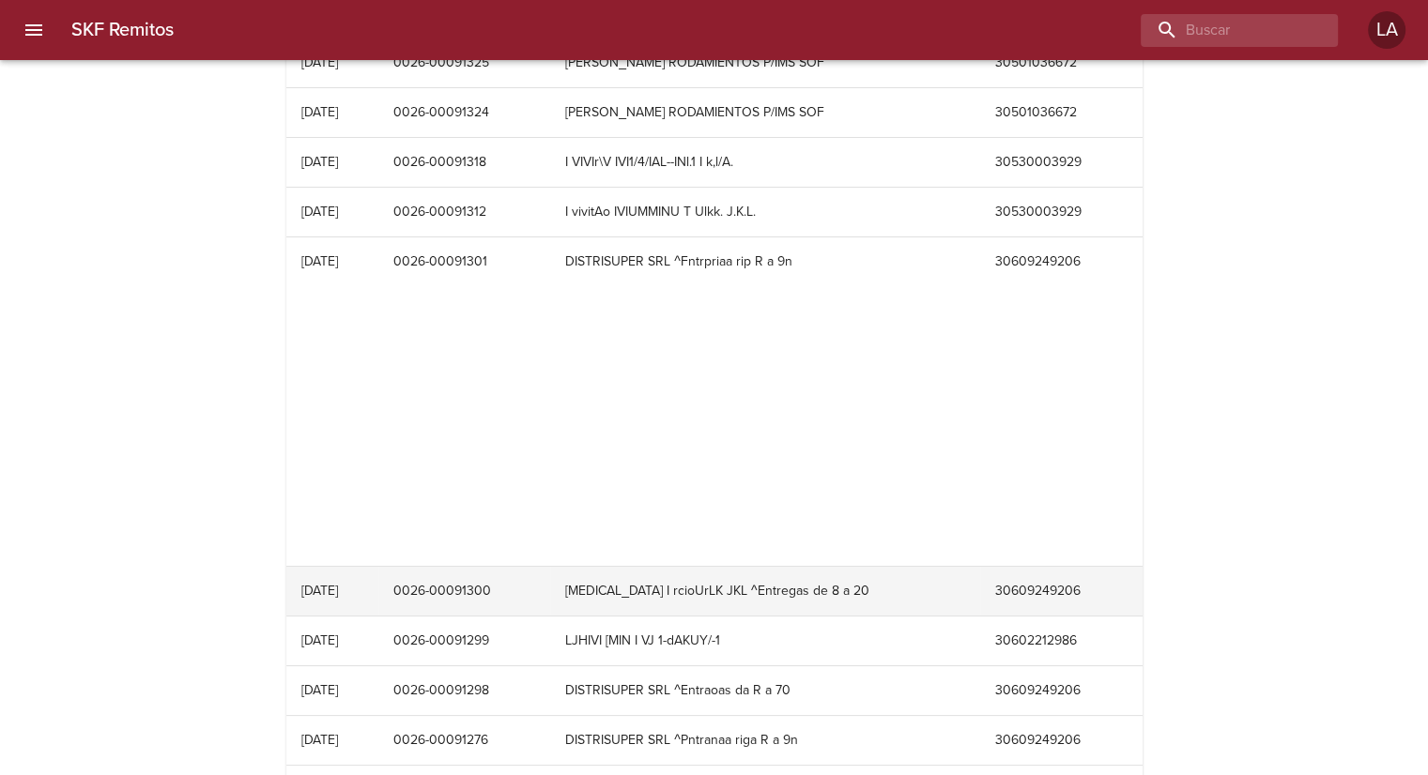
click at [379, 576] on td "[DATE]" at bounding box center [332, 591] width 93 height 49
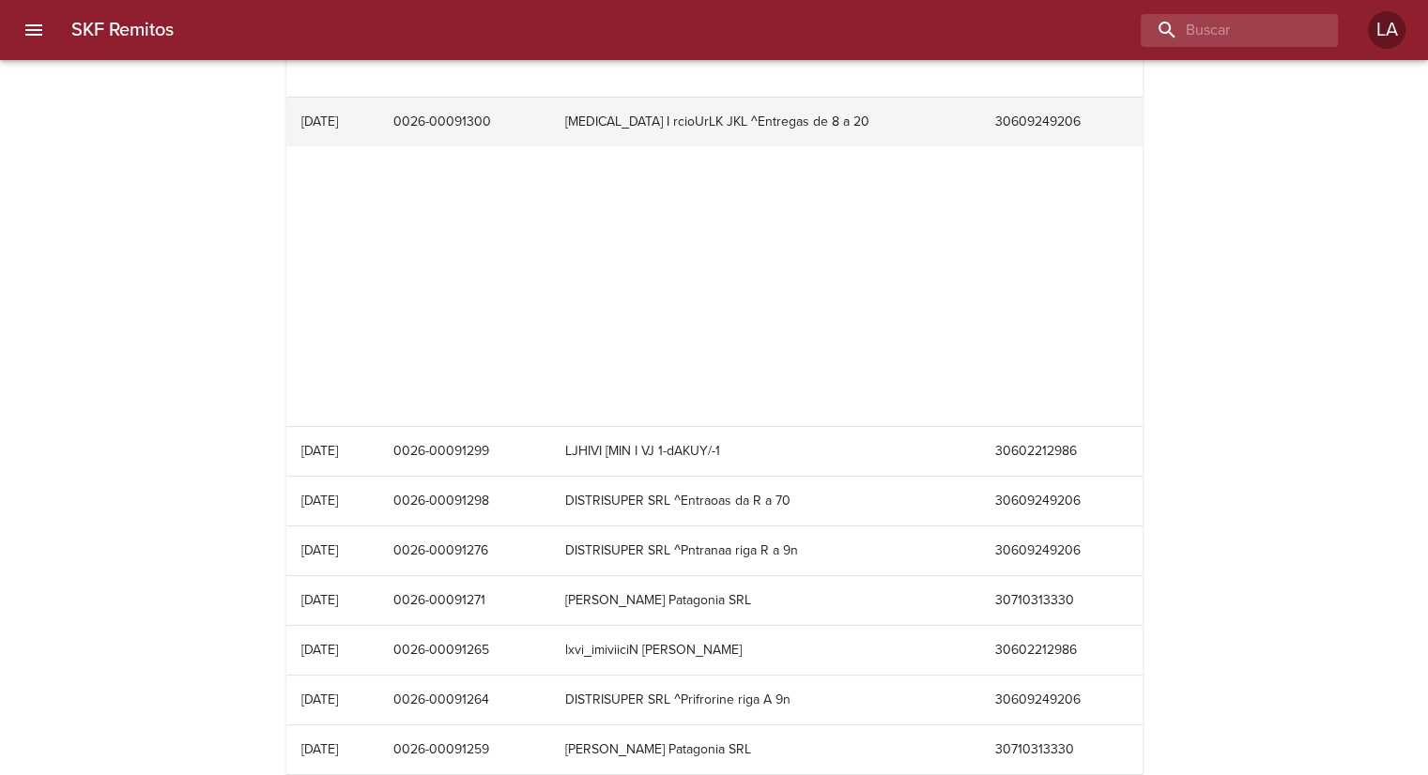
click at [379, 576] on td "[DATE]" at bounding box center [332, 600] width 93 height 49
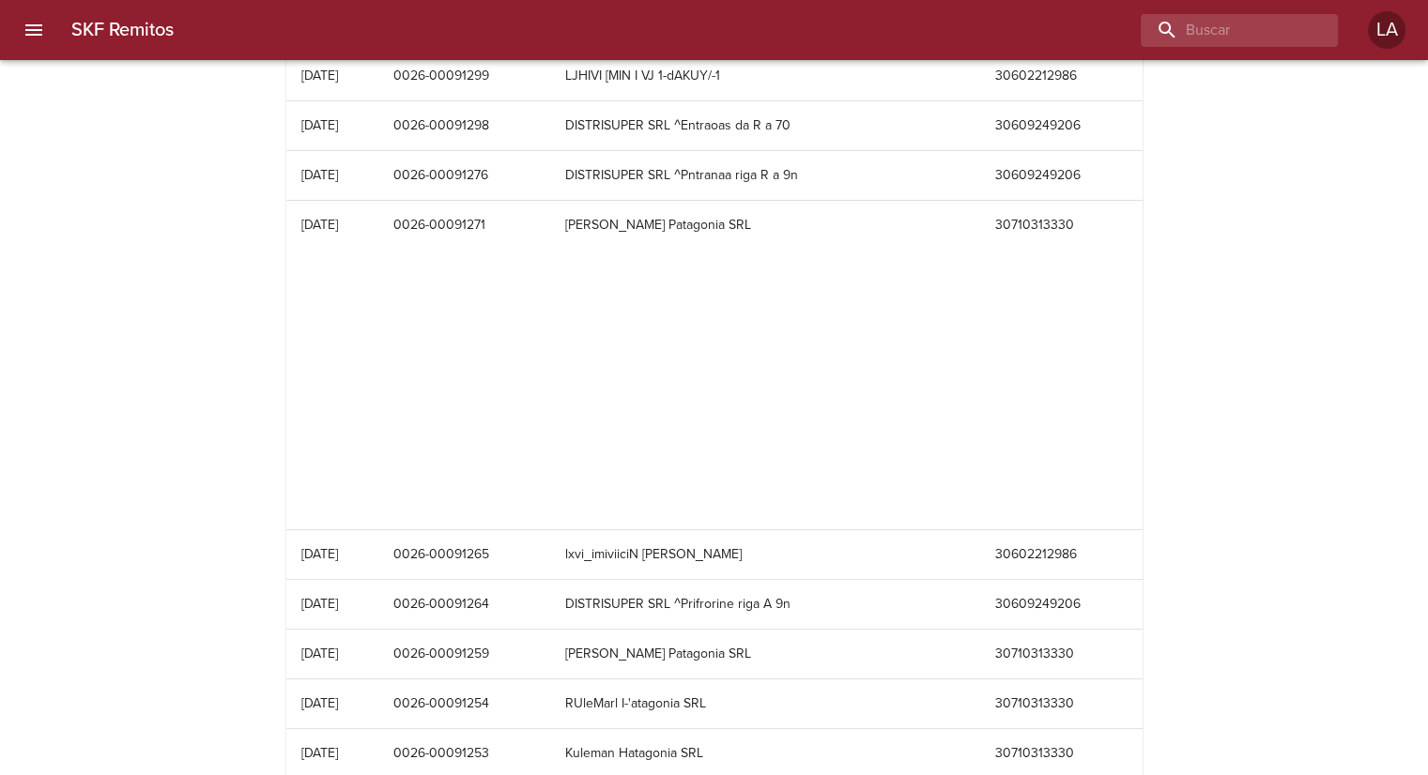
click at [379, 576] on td "[DATE]" at bounding box center [332, 554] width 93 height 49
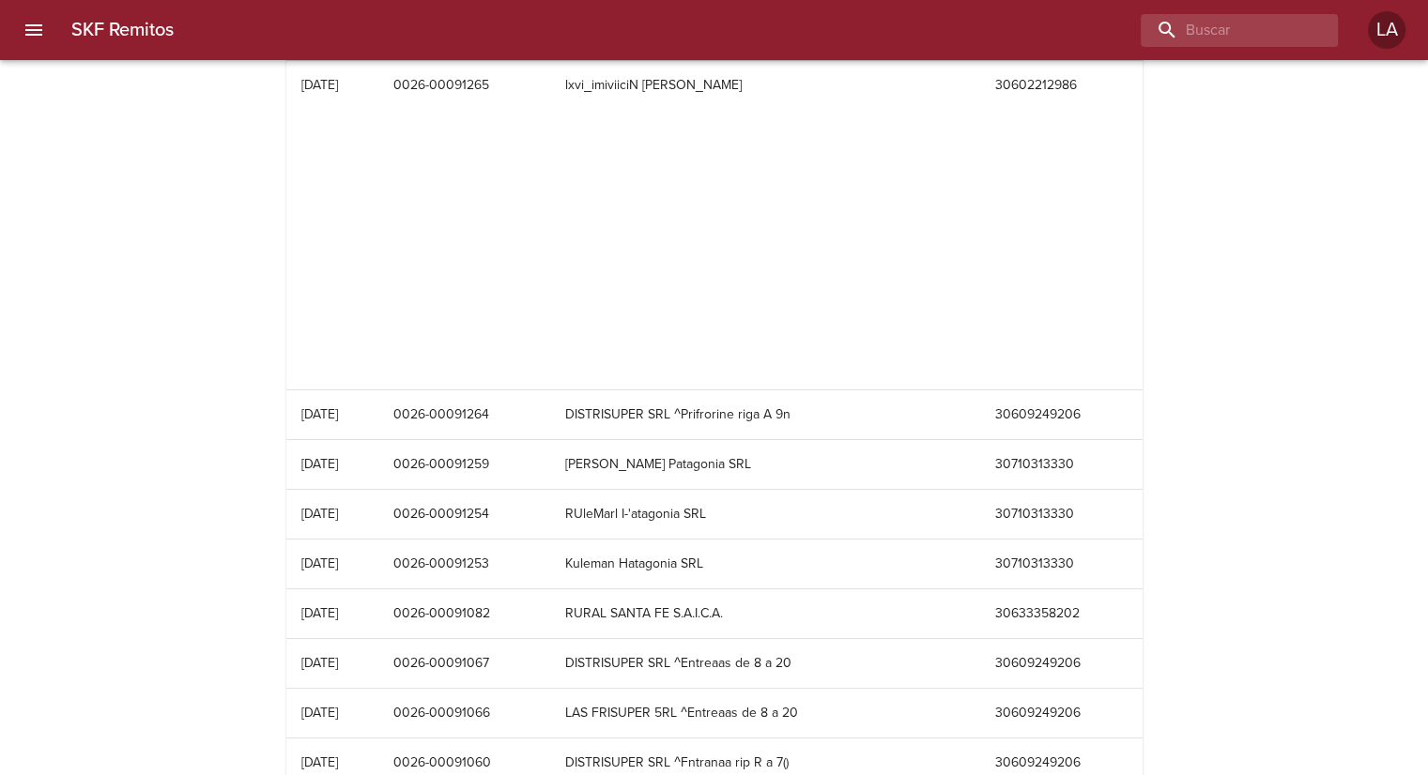
click at [379, 576] on td "[DATE]" at bounding box center [332, 564] width 93 height 49
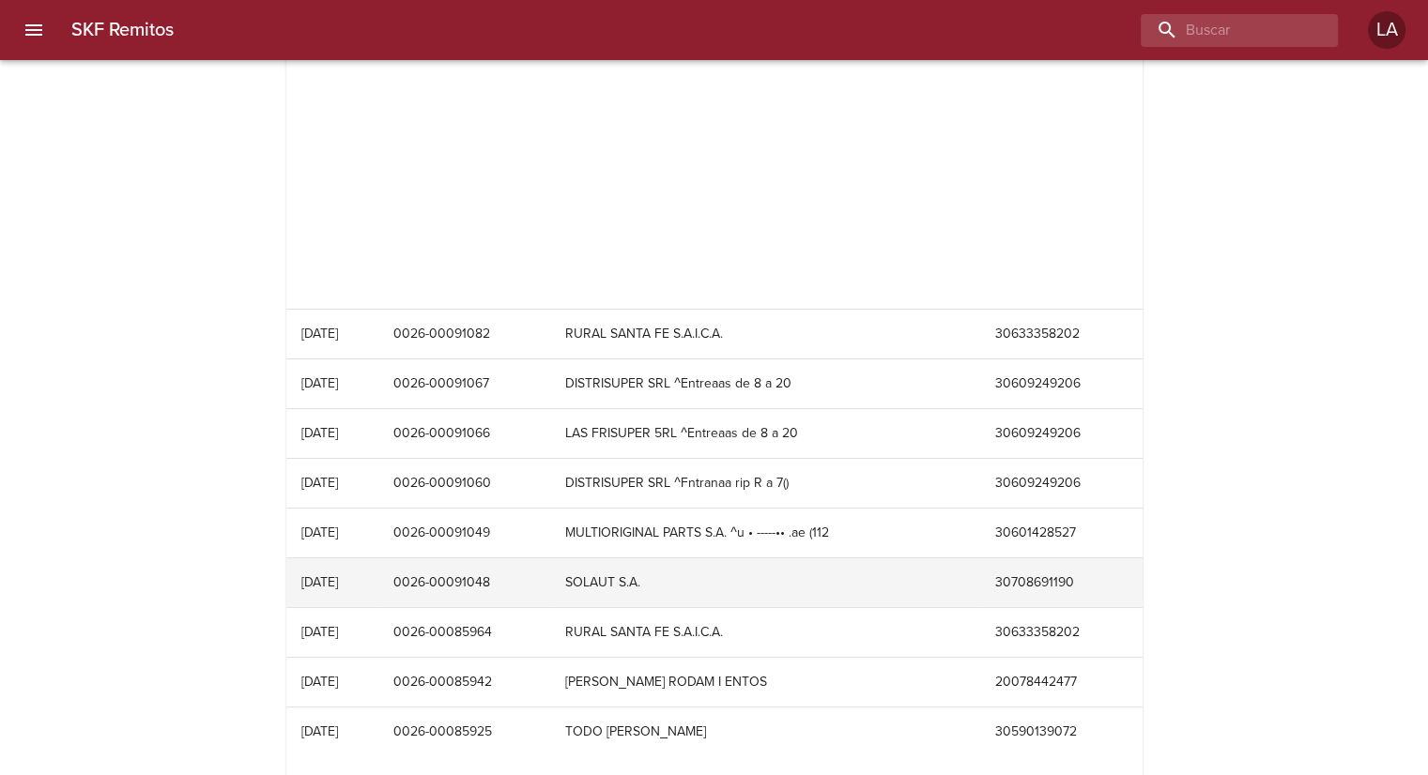
scroll to position [2347, 0]
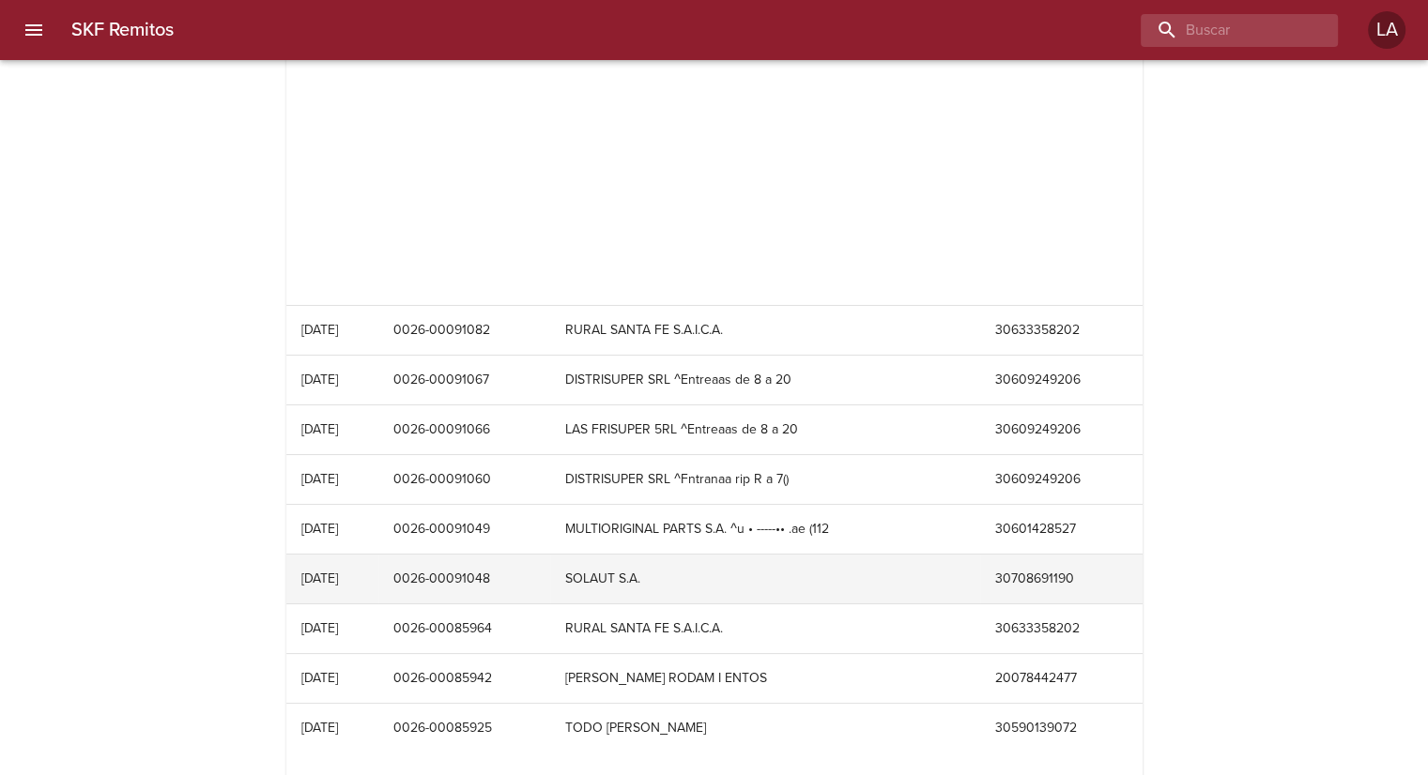
click at [379, 574] on td "[DATE]" at bounding box center [332, 579] width 93 height 49
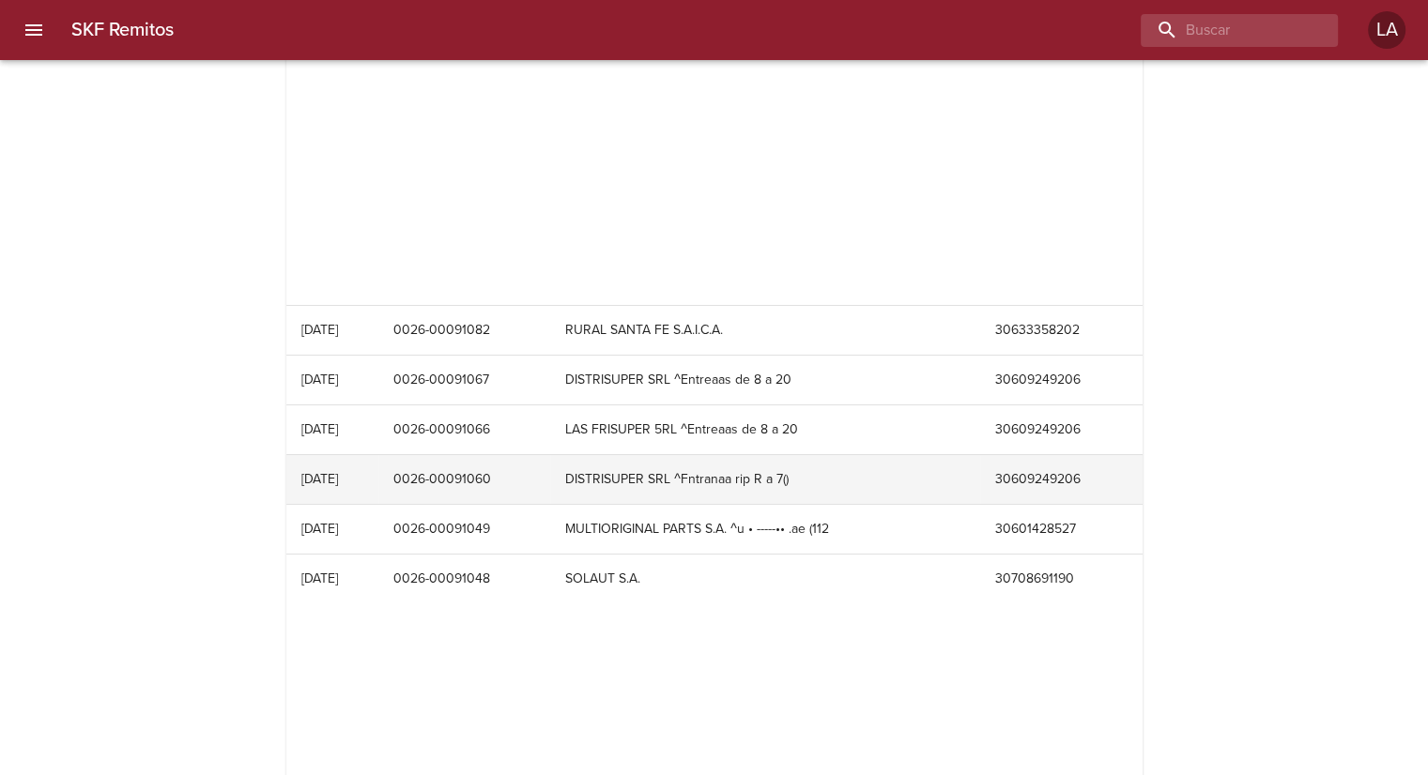
click at [379, 473] on td "[DATE]" at bounding box center [332, 479] width 93 height 49
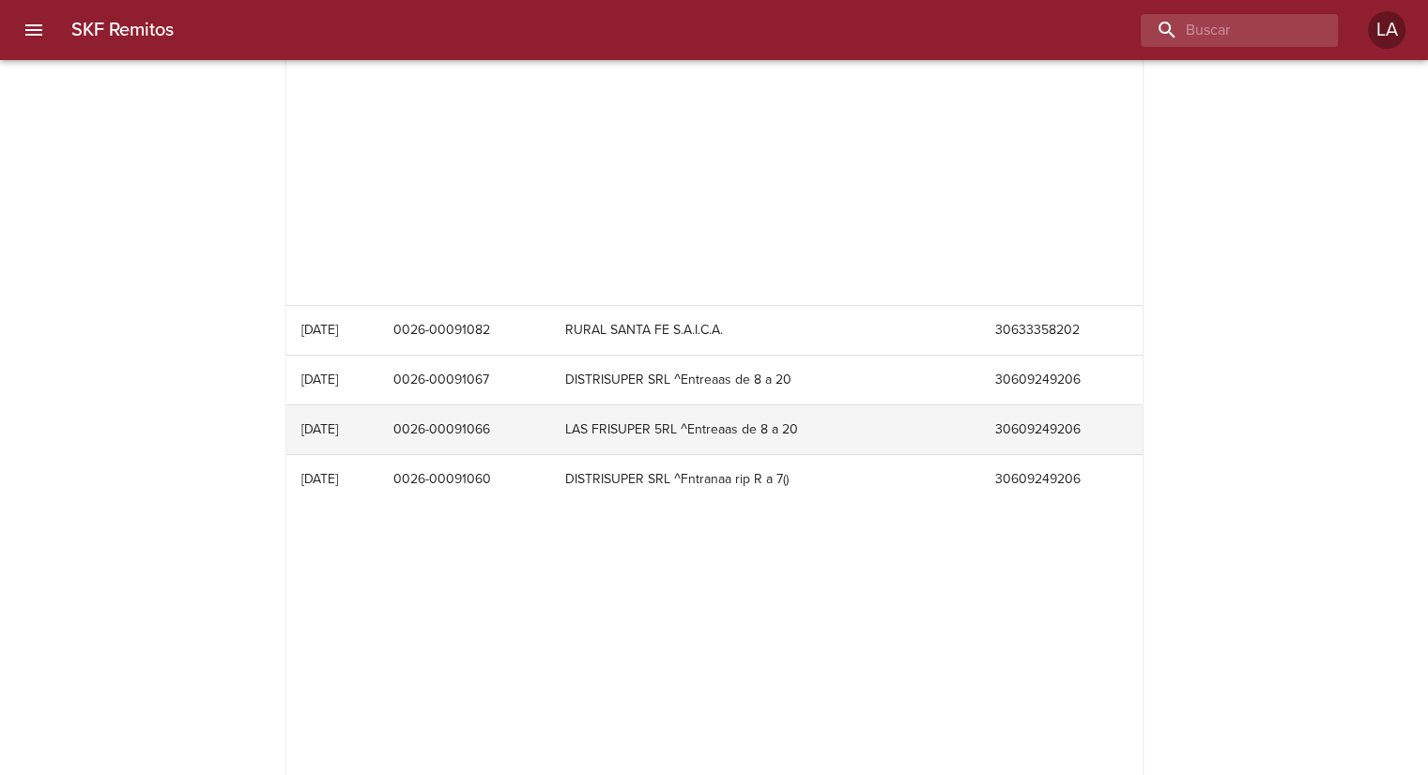
click at [379, 445] on td "[DATE]" at bounding box center [332, 430] width 93 height 49
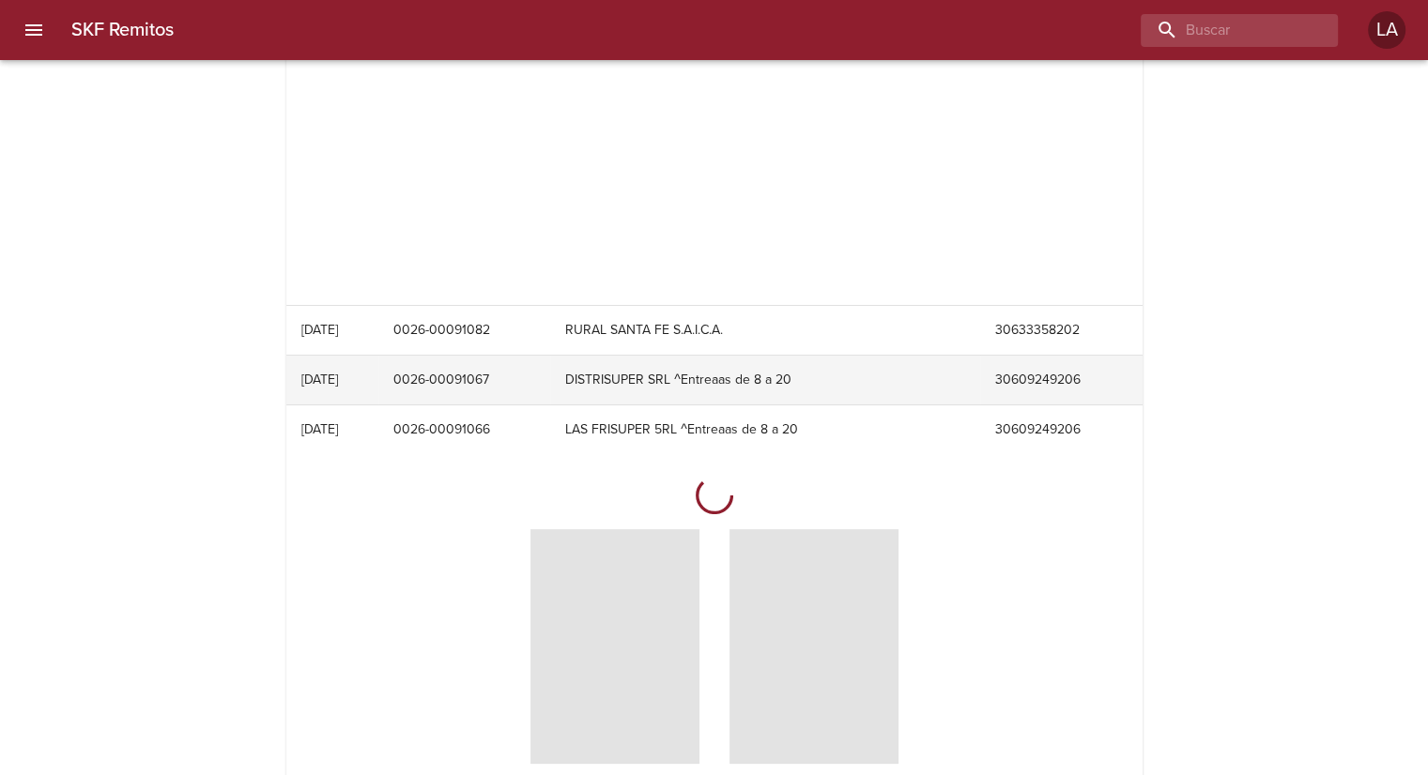
click at [424, 378] on td "0026-00091067" at bounding box center [464, 380] width 172 height 49
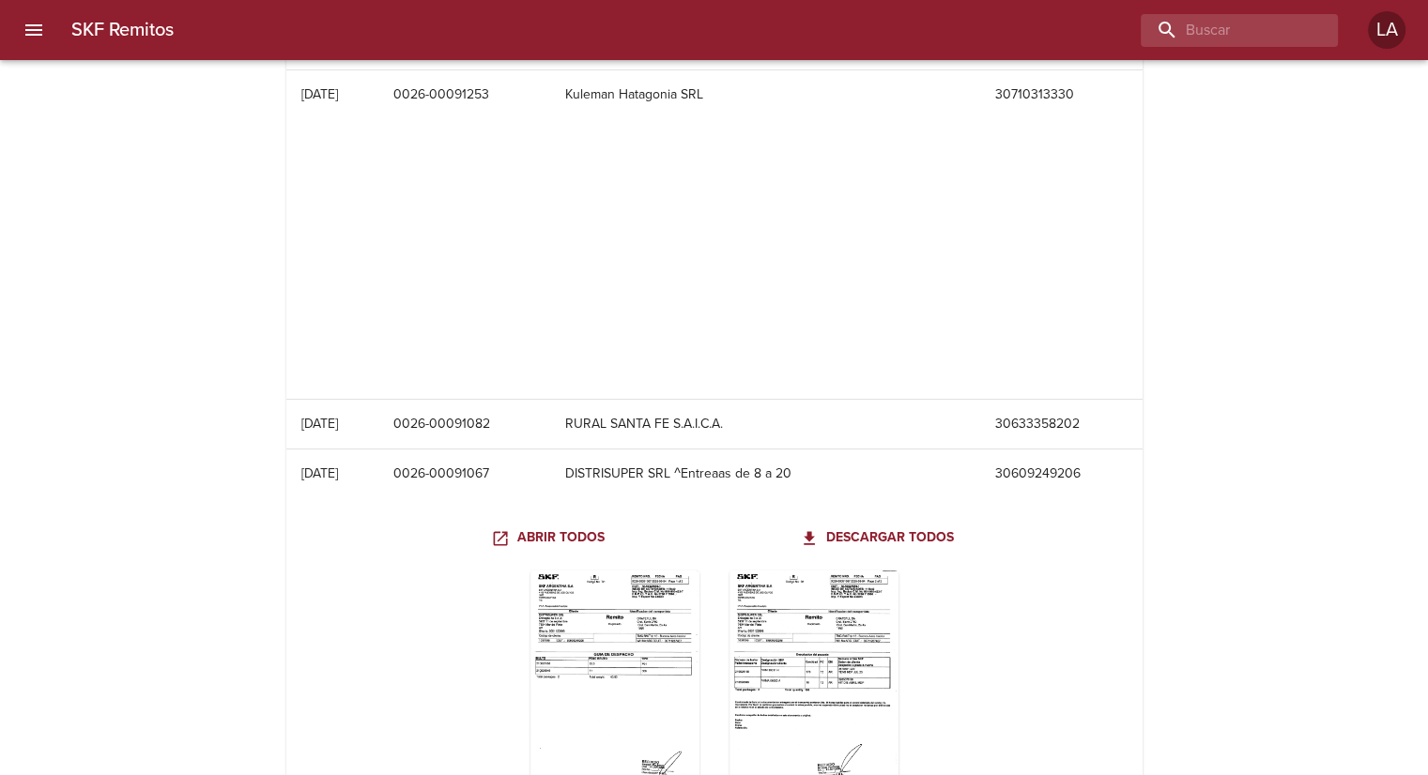
scroll to position [1784, 0]
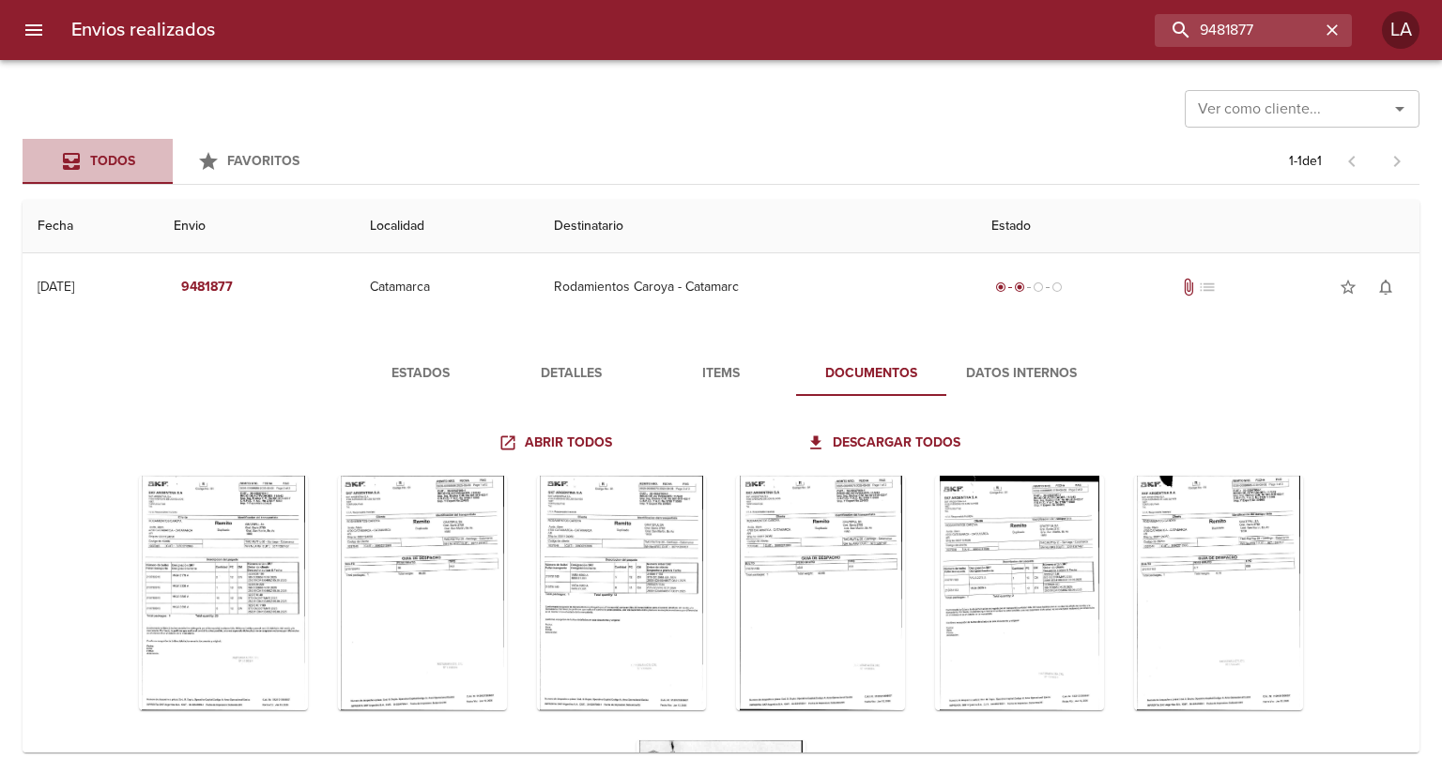
click at [116, 141] on button "Todos" at bounding box center [98, 161] width 150 height 45
click at [252, 142] on button "Favoritos" at bounding box center [248, 161] width 150 height 45
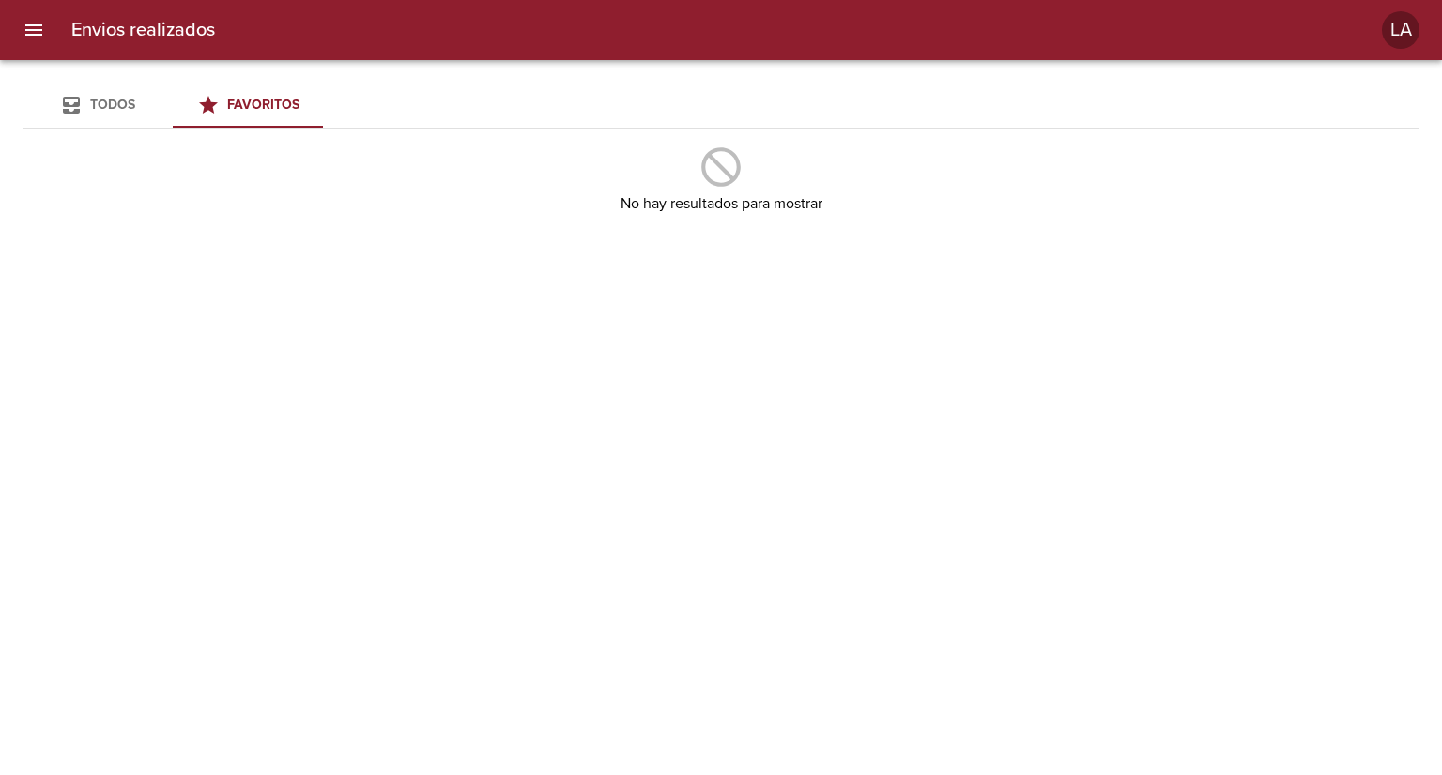
click at [117, 102] on span "Todos" at bounding box center [112, 105] width 45 height 16
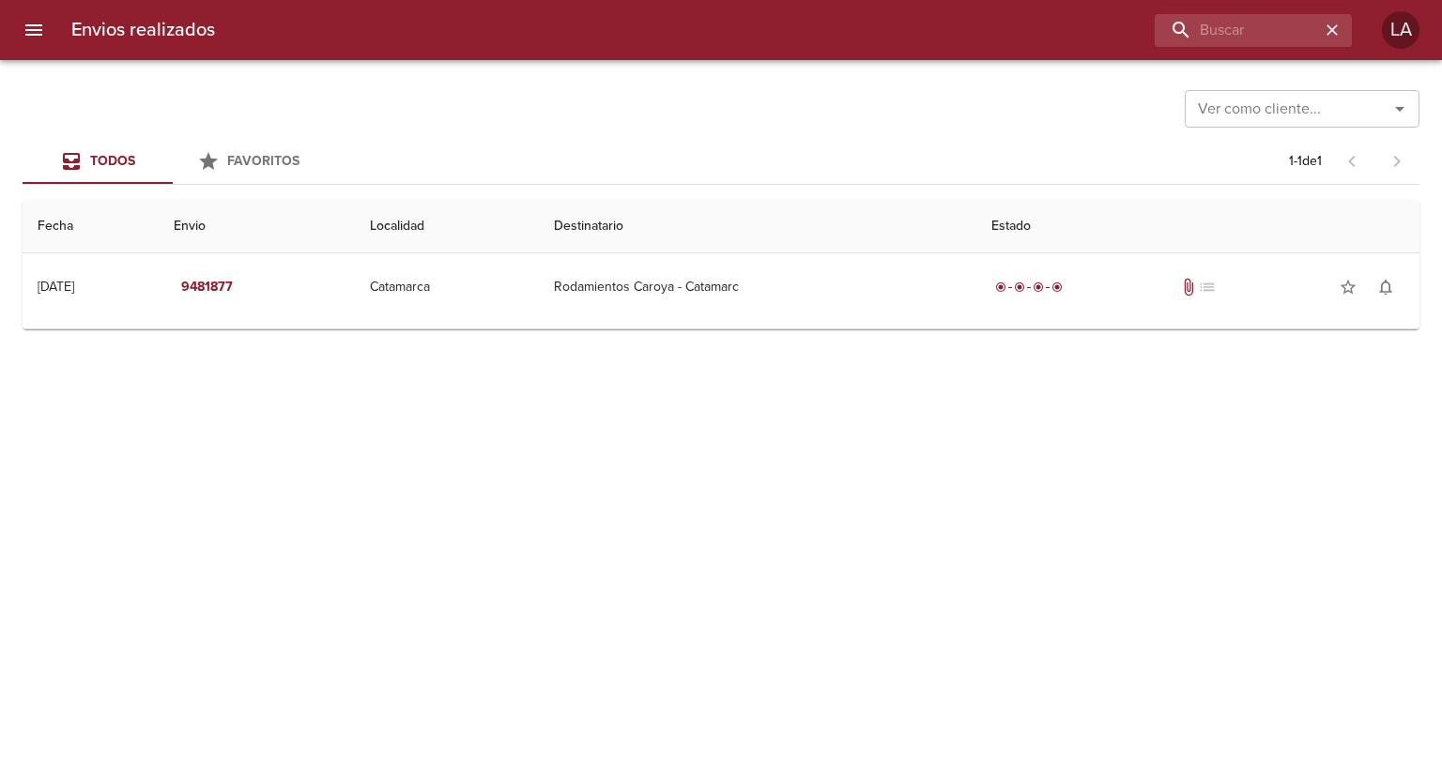
click at [47, 14] on button "menu" at bounding box center [33, 30] width 45 height 45
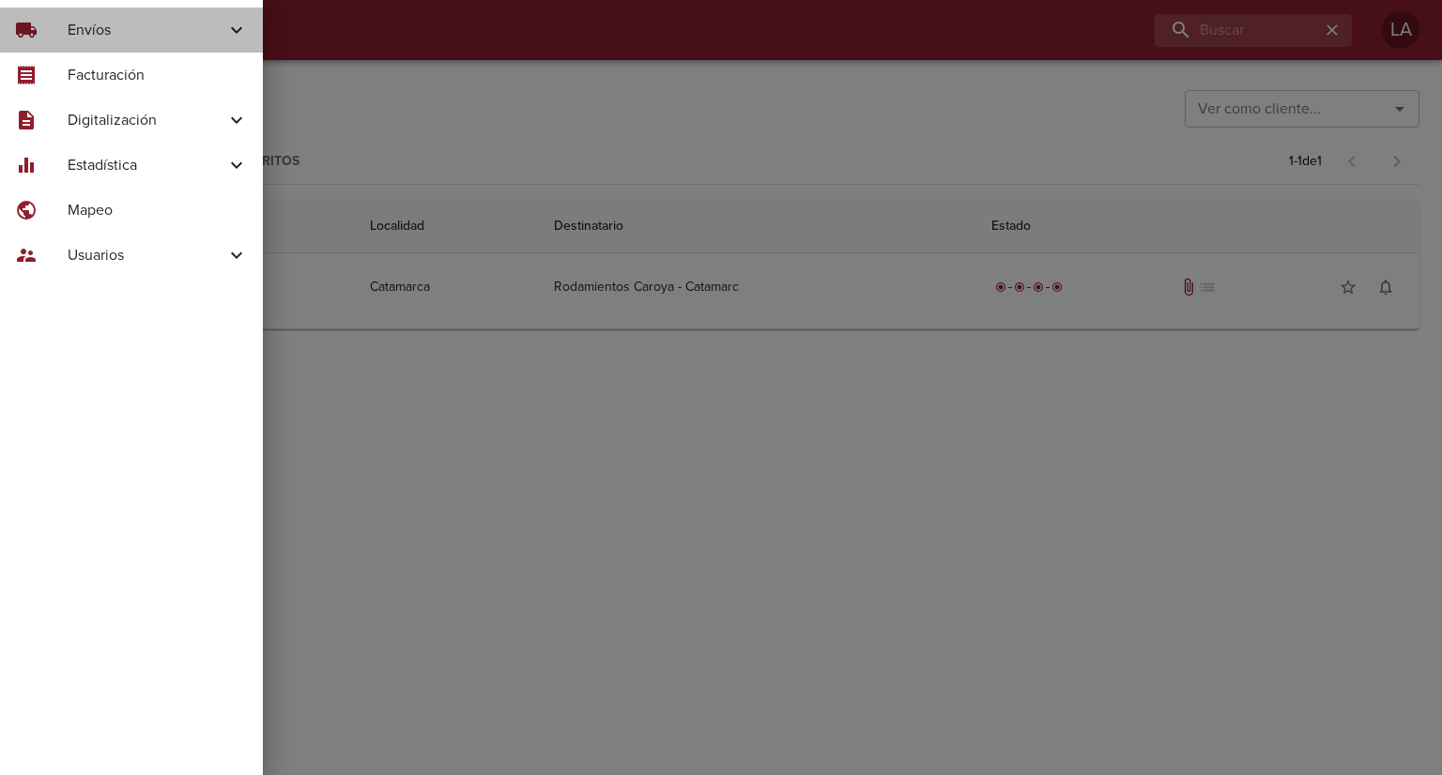
click at [65, 28] on div "local_shipping" at bounding box center [41, 30] width 53 height 23
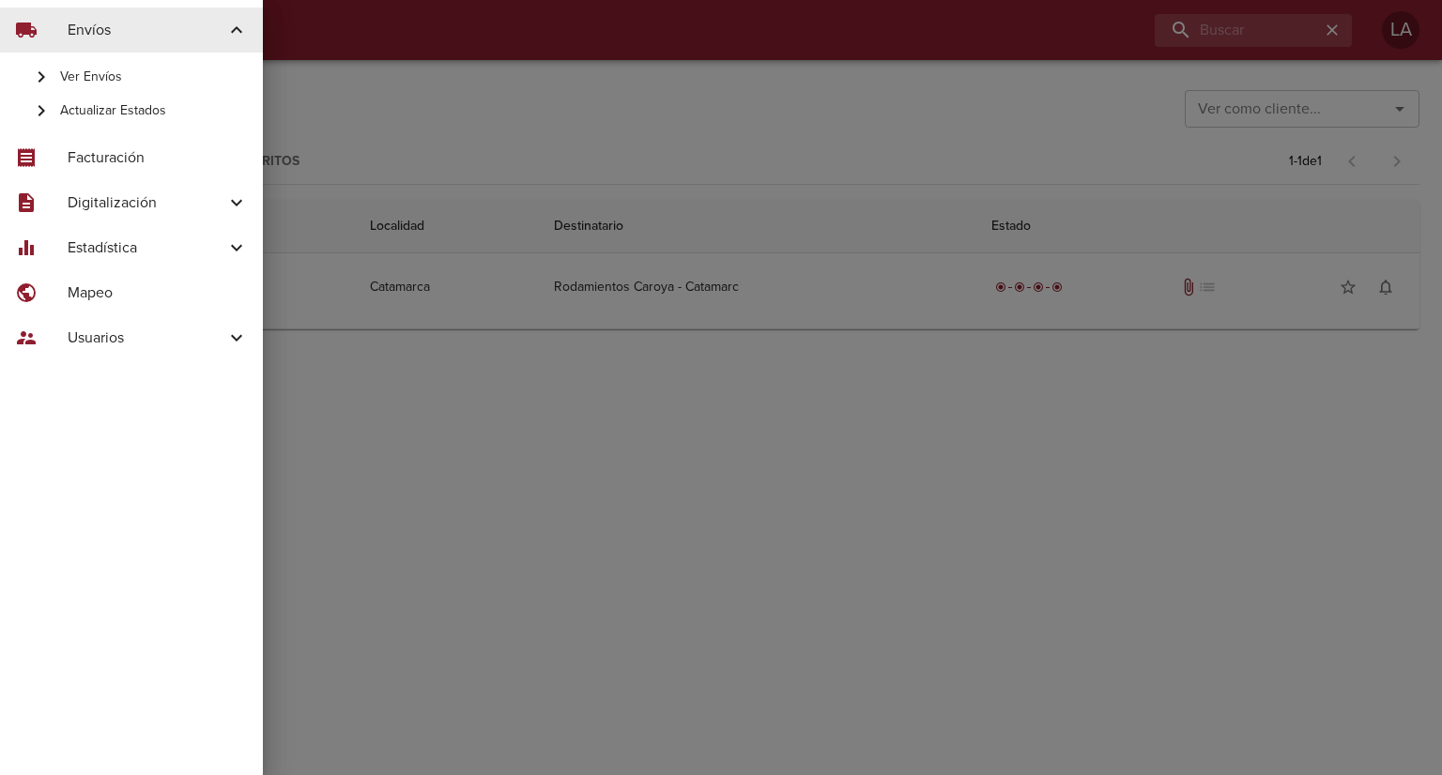
click at [94, 76] on span "Ver Envíos" at bounding box center [154, 77] width 188 height 19
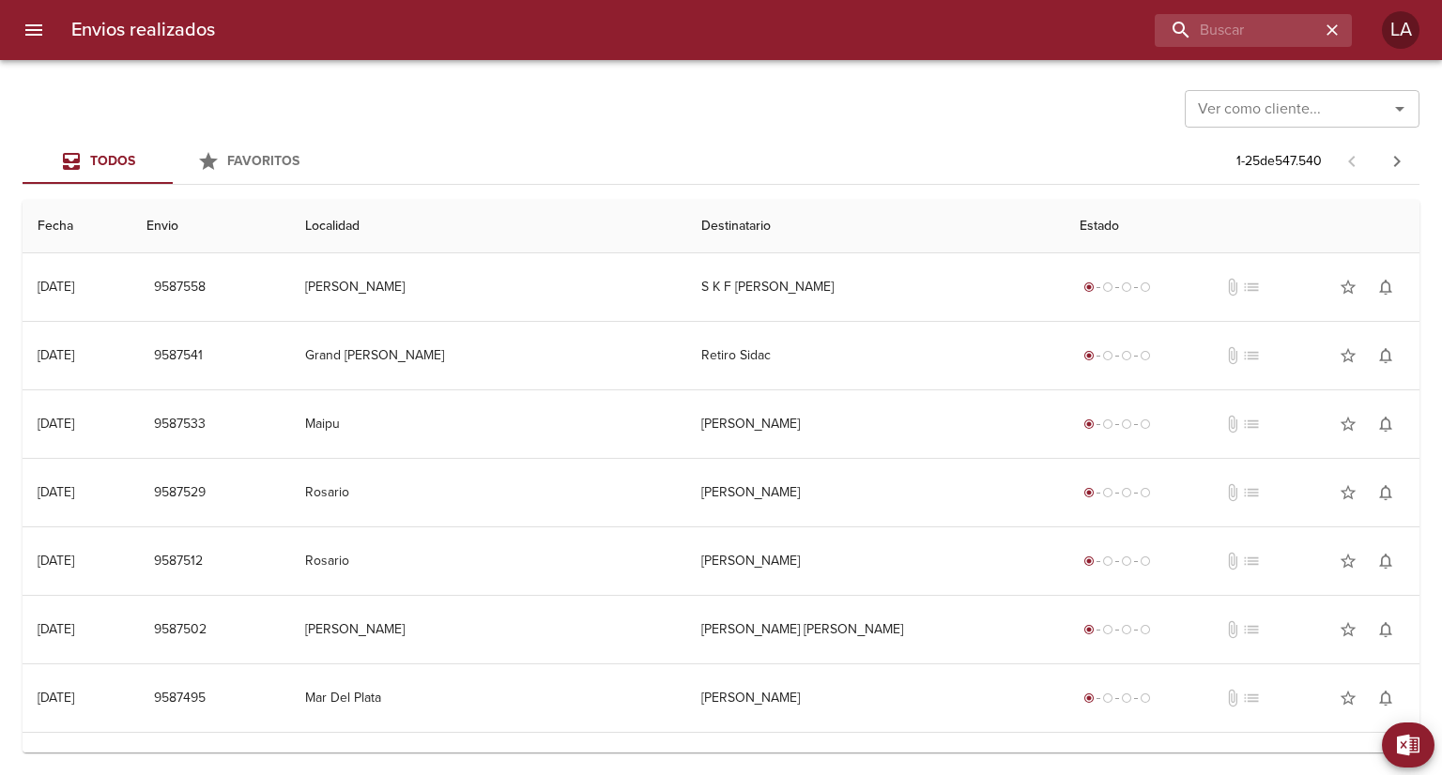
click at [15, 37] on div at bounding box center [9, 387] width 19 height 775
click at [33, 28] on icon "menu" at bounding box center [34, 30] width 23 height 23
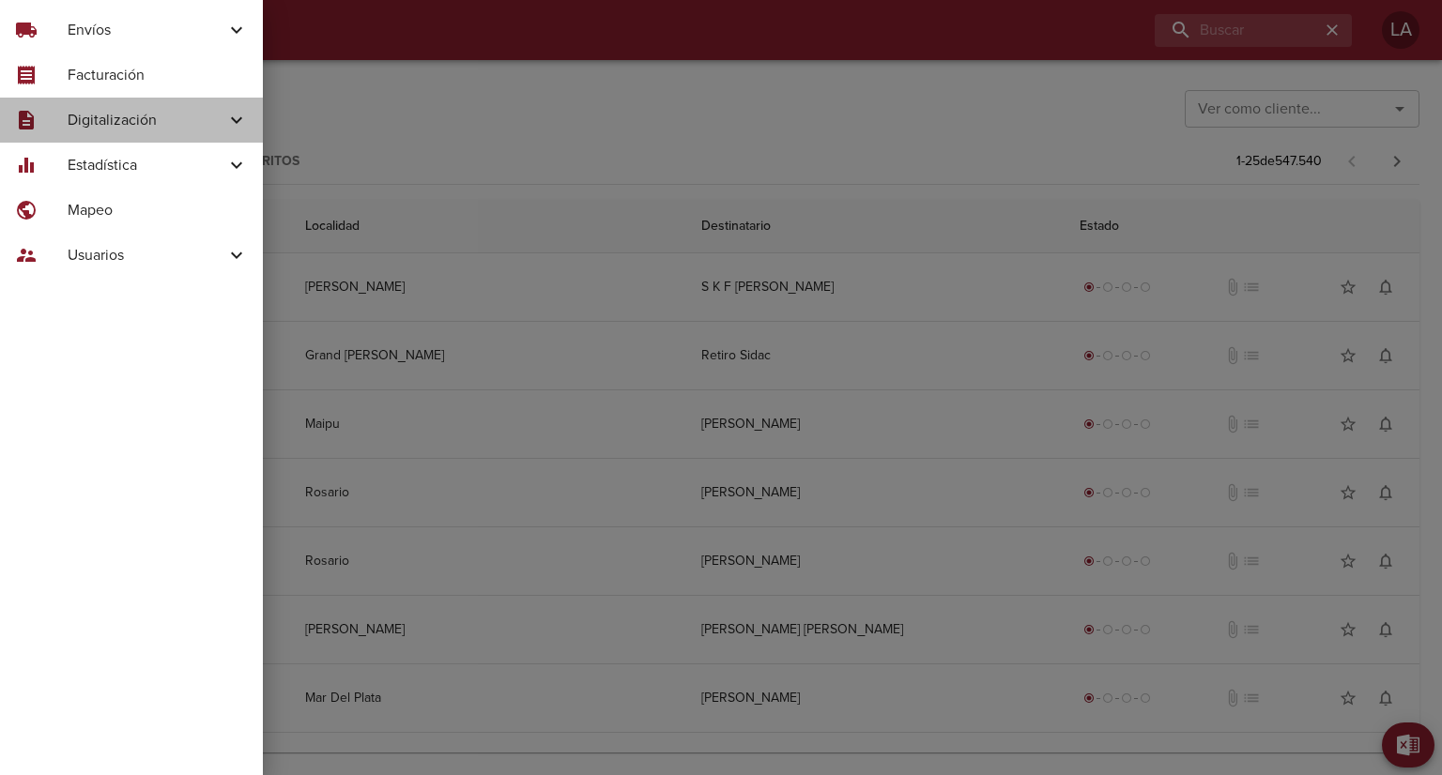
click at [93, 129] on span "Digitalización" at bounding box center [147, 120] width 158 height 23
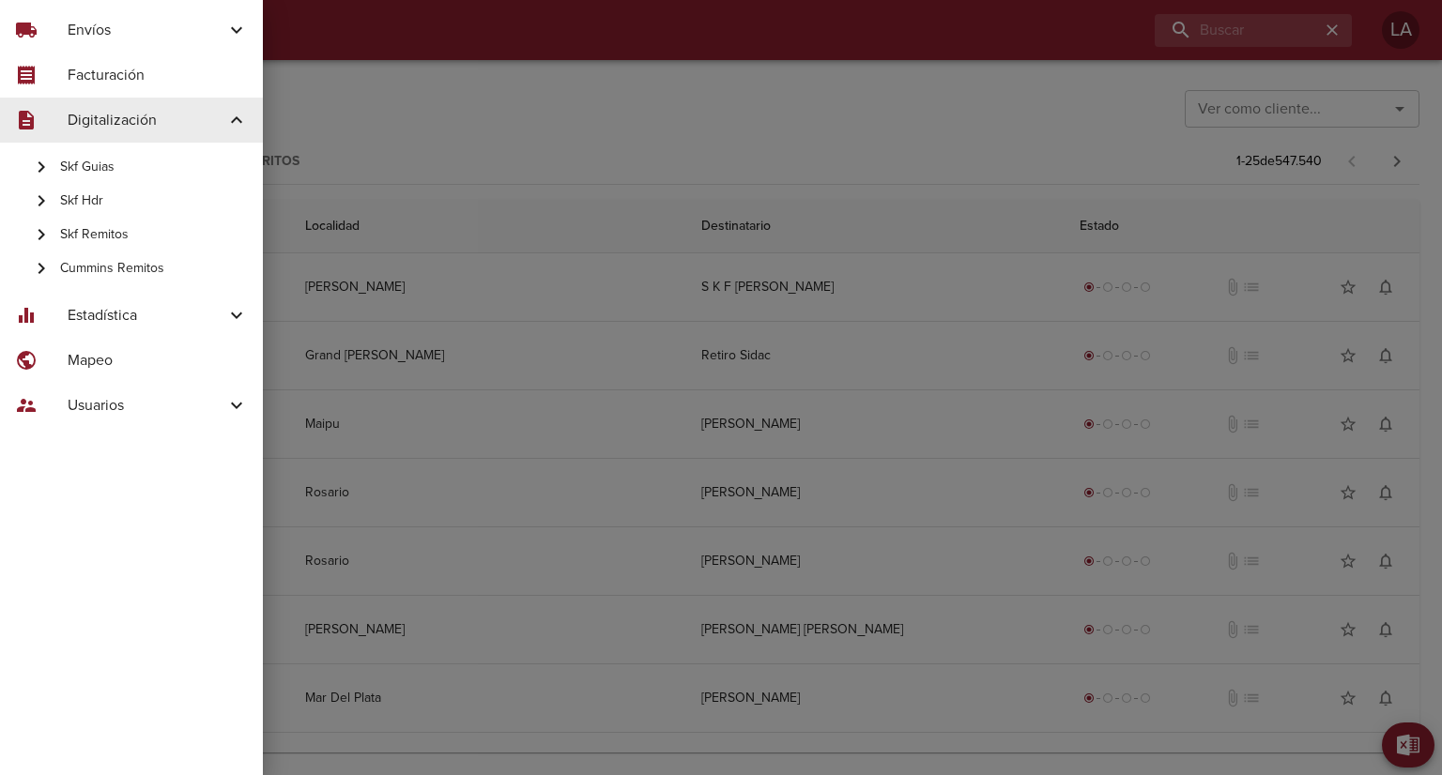
click at [75, 238] on span "Skf Remitos" at bounding box center [154, 234] width 188 height 19
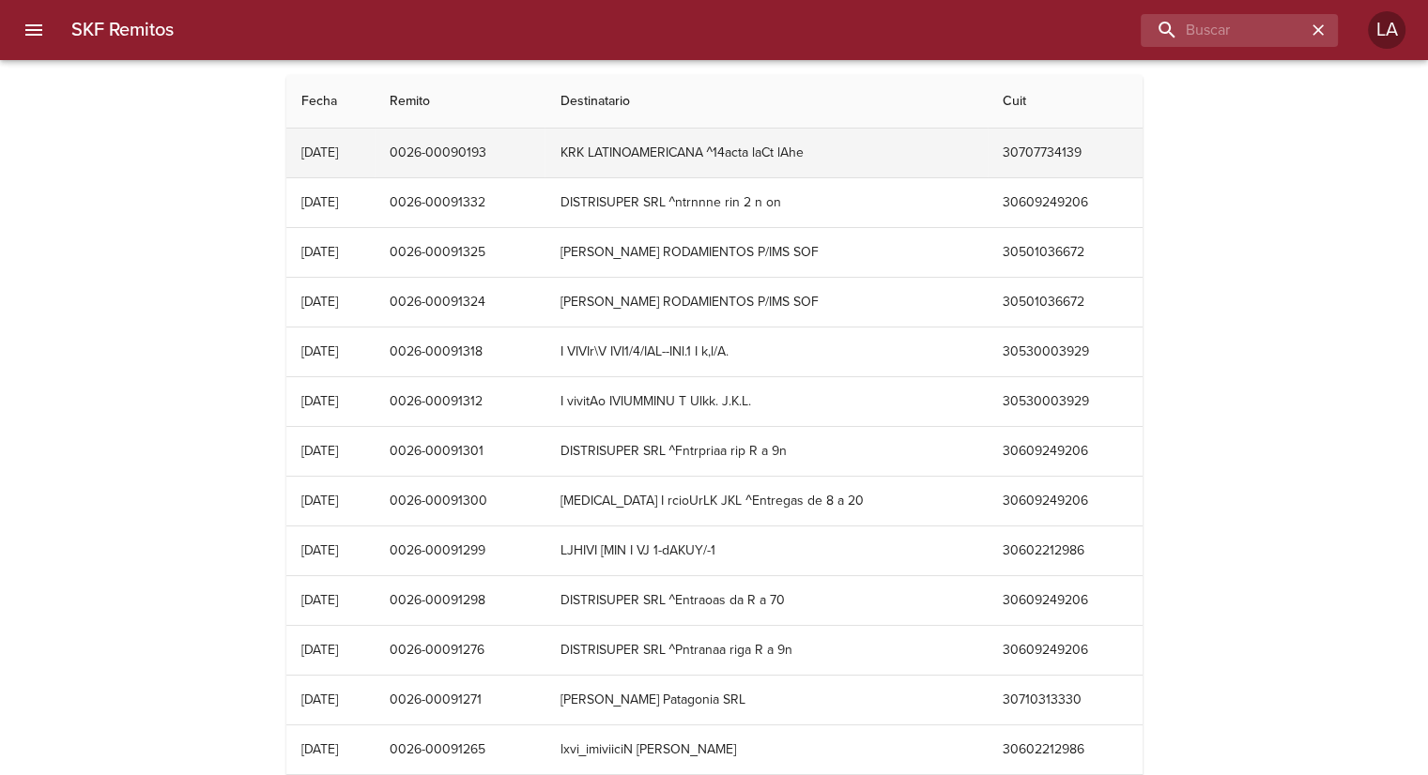
click at [545, 144] on td "0026-00090193" at bounding box center [460, 153] width 171 height 49
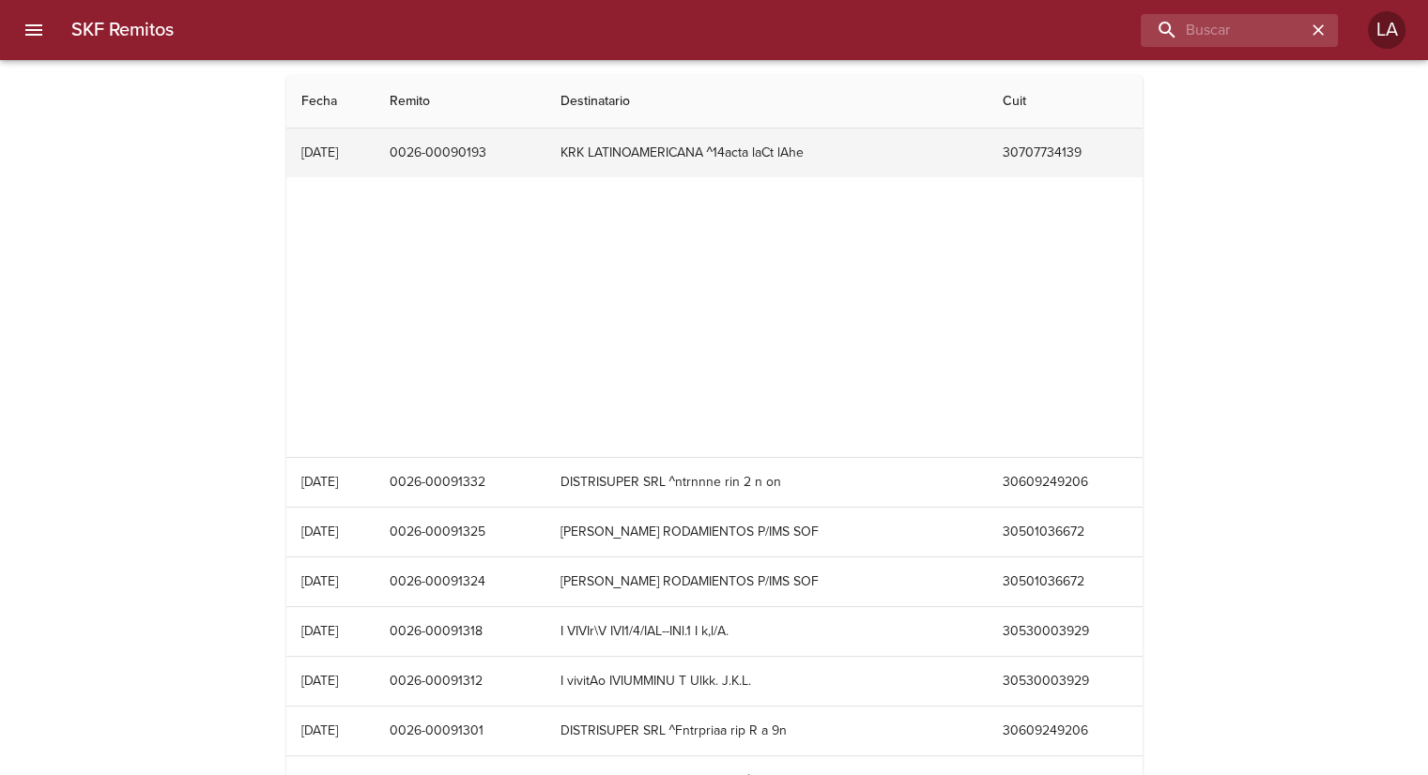
click at [545, 144] on td "0026-00090193" at bounding box center [460, 153] width 171 height 49
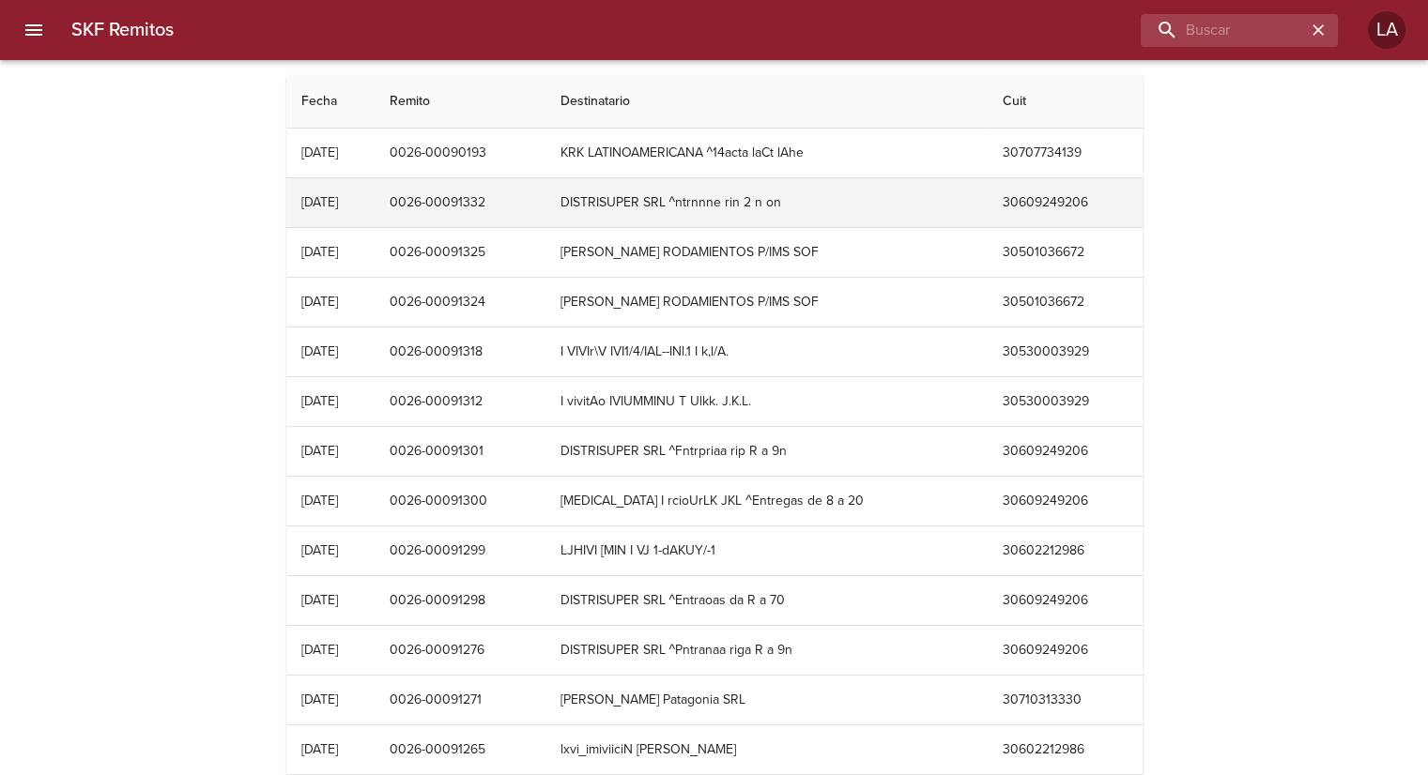
click at [545, 223] on td "0026-00091332" at bounding box center [460, 202] width 171 height 49
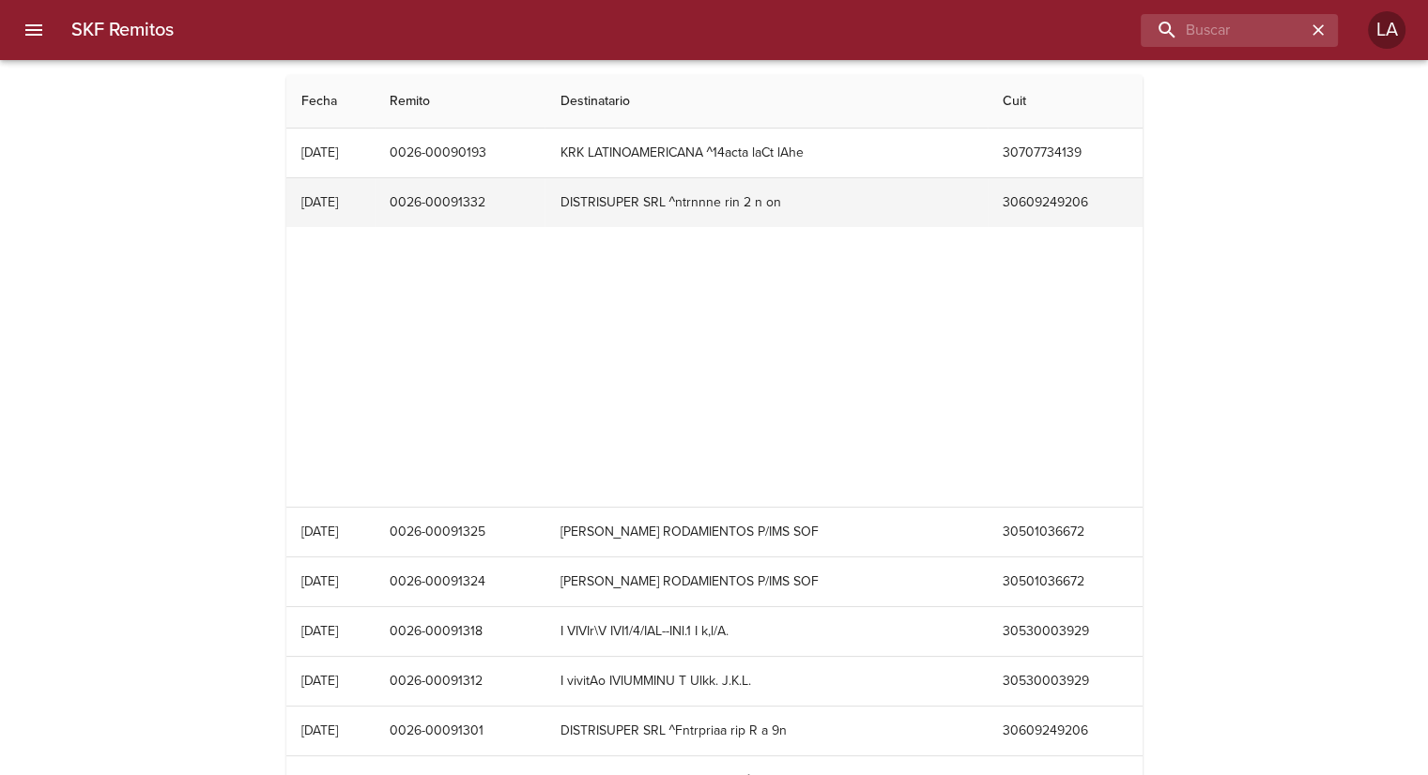
click at [545, 223] on td "0026-00091332" at bounding box center [460, 202] width 171 height 49
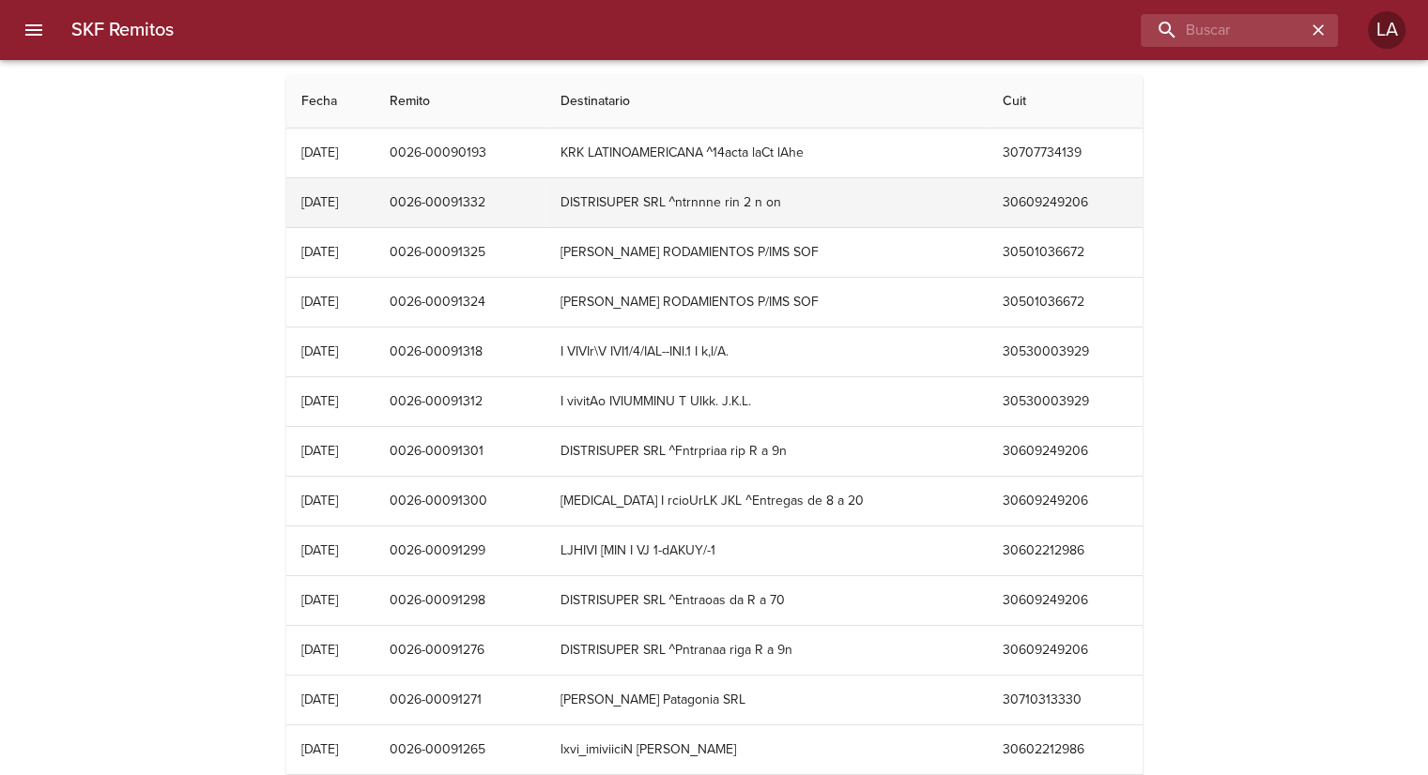
click at [545, 223] on td "0026-00091332" at bounding box center [460, 202] width 171 height 49
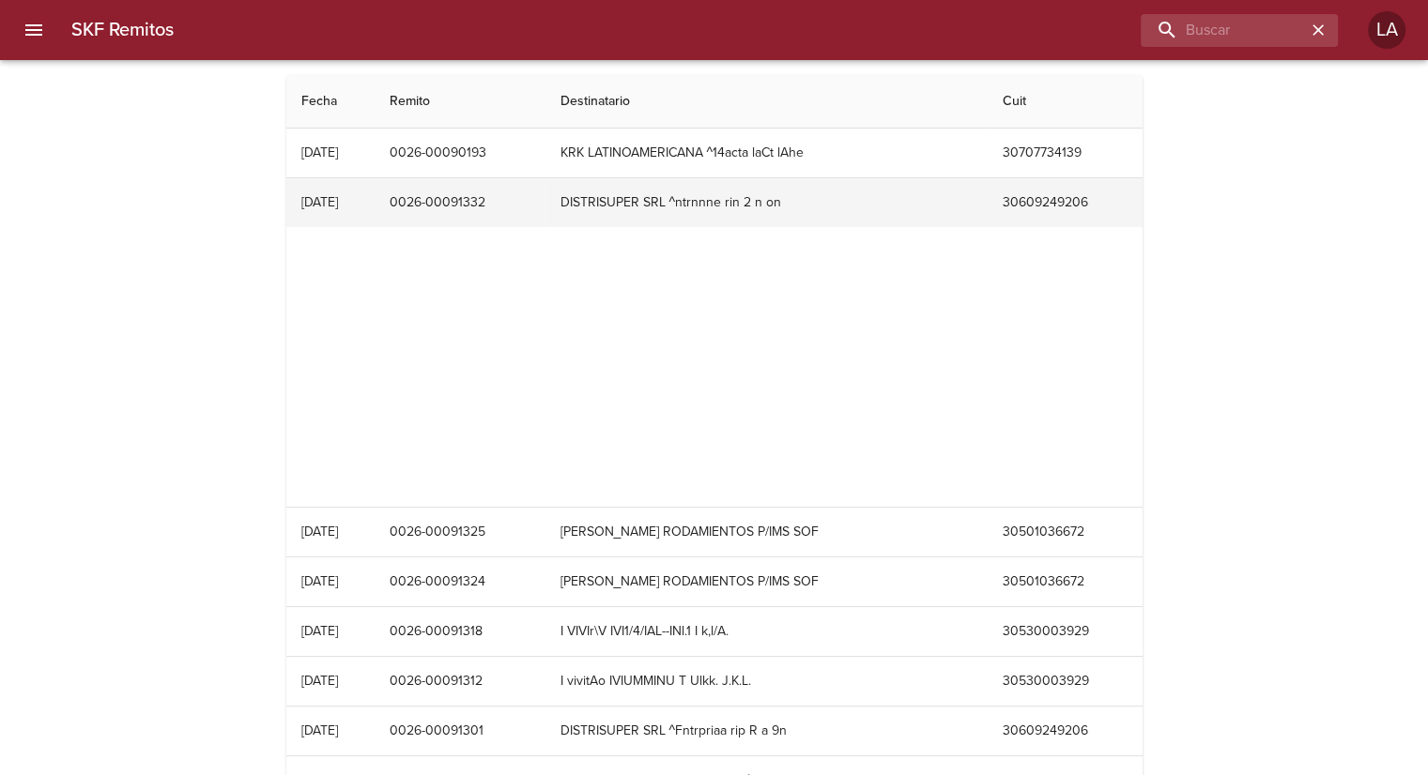
click at [545, 223] on td "0026-00091332" at bounding box center [460, 202] width 171 height 49
